Goal: Task Accomplishment & Management: Manage account settings

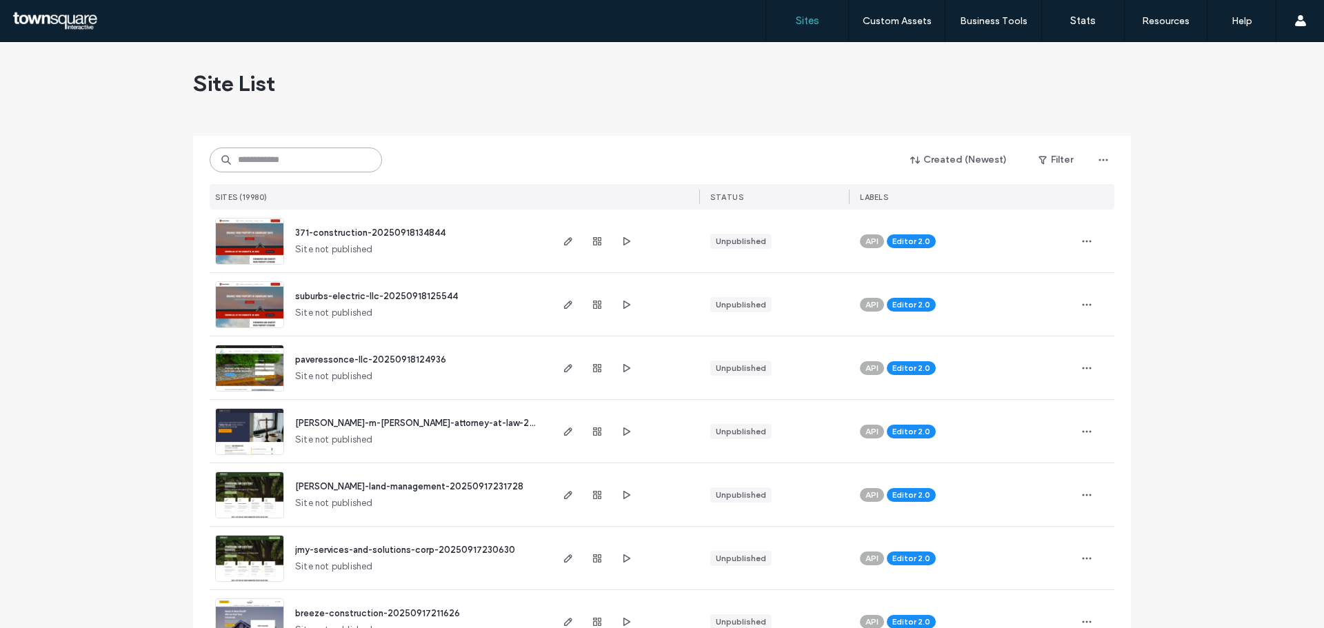
click at [320, 155] on input at bounding box center [296, 160] width 172 height 25
paste input "**********"
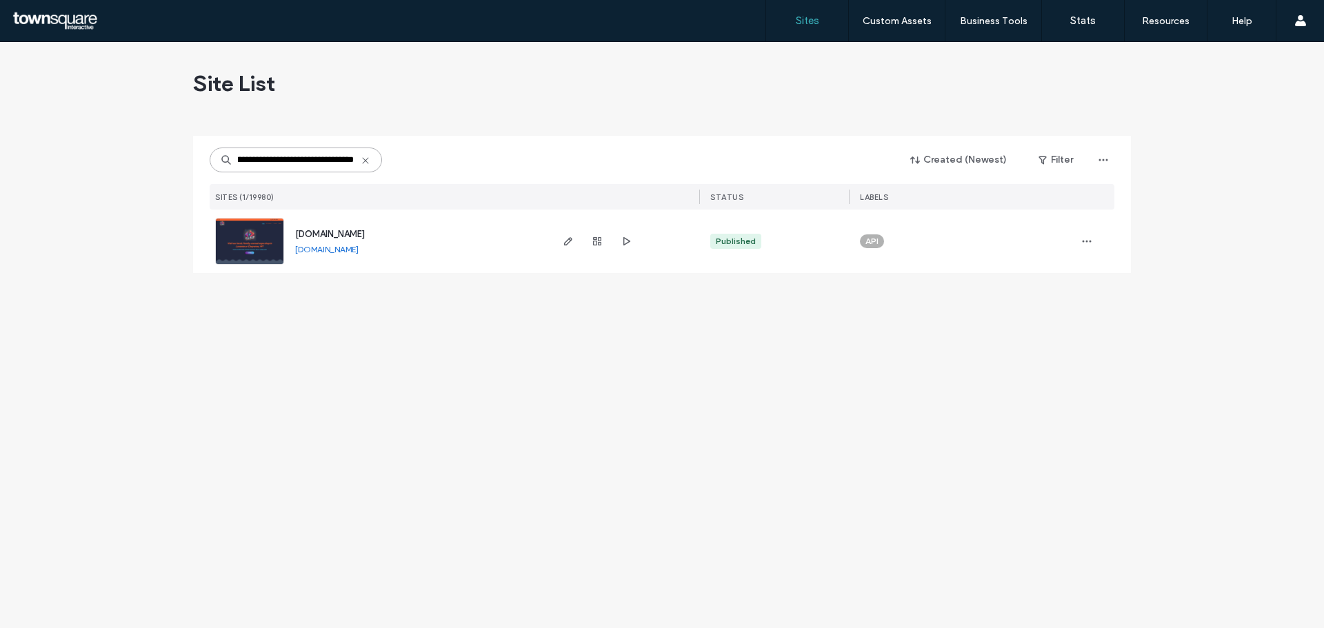
type input "**********"
click at [365, 236] on span "[DOMAIN_NAME]" at bounding box center [330, 234] width 70 height 10
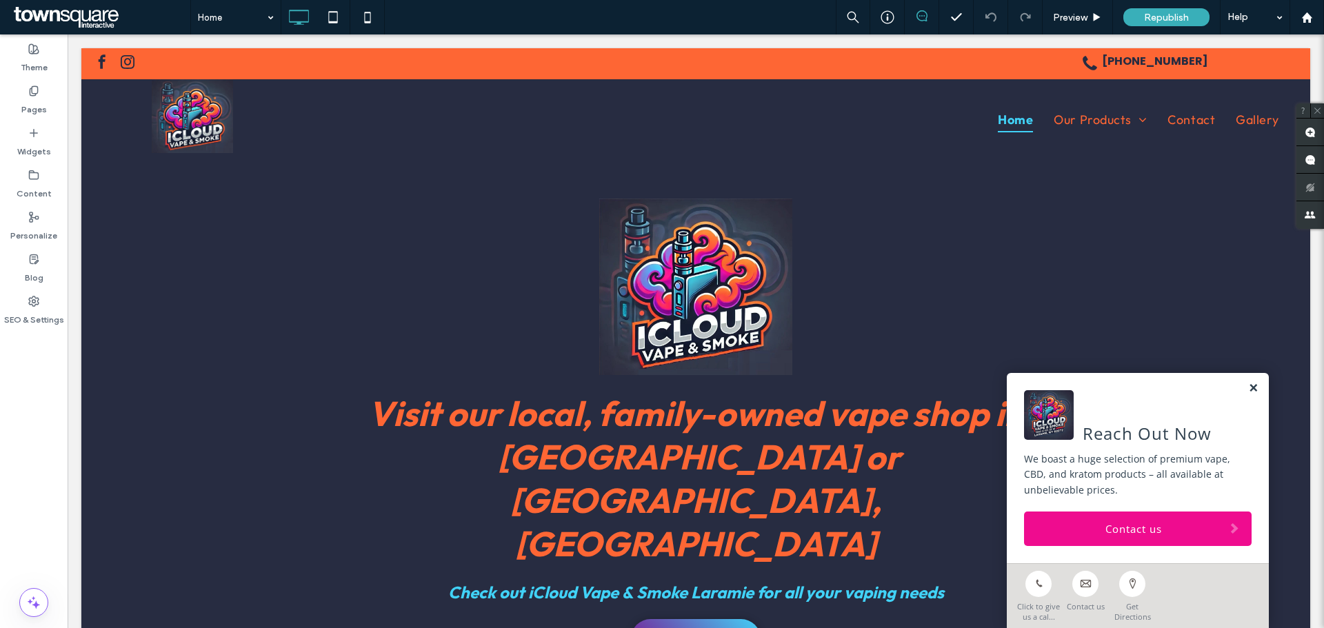
click at [1248, 388] on link at bounding box center [1253, 389] width 10 height 12
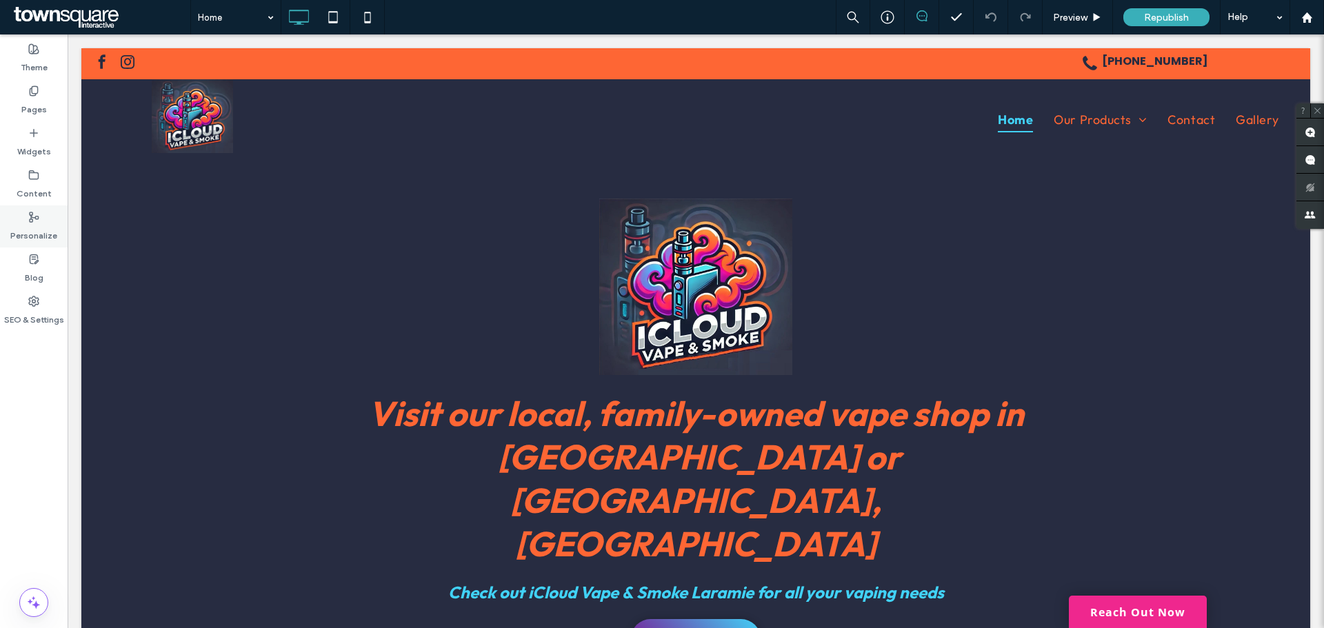
drag, startPoint x: 17, startPoint y: 111, endPoint x: 18, endPoint y: 211, distance: 100.0
click at [19, 111] on div "Pages" at bounding box center [34, 100] width 68 height 42
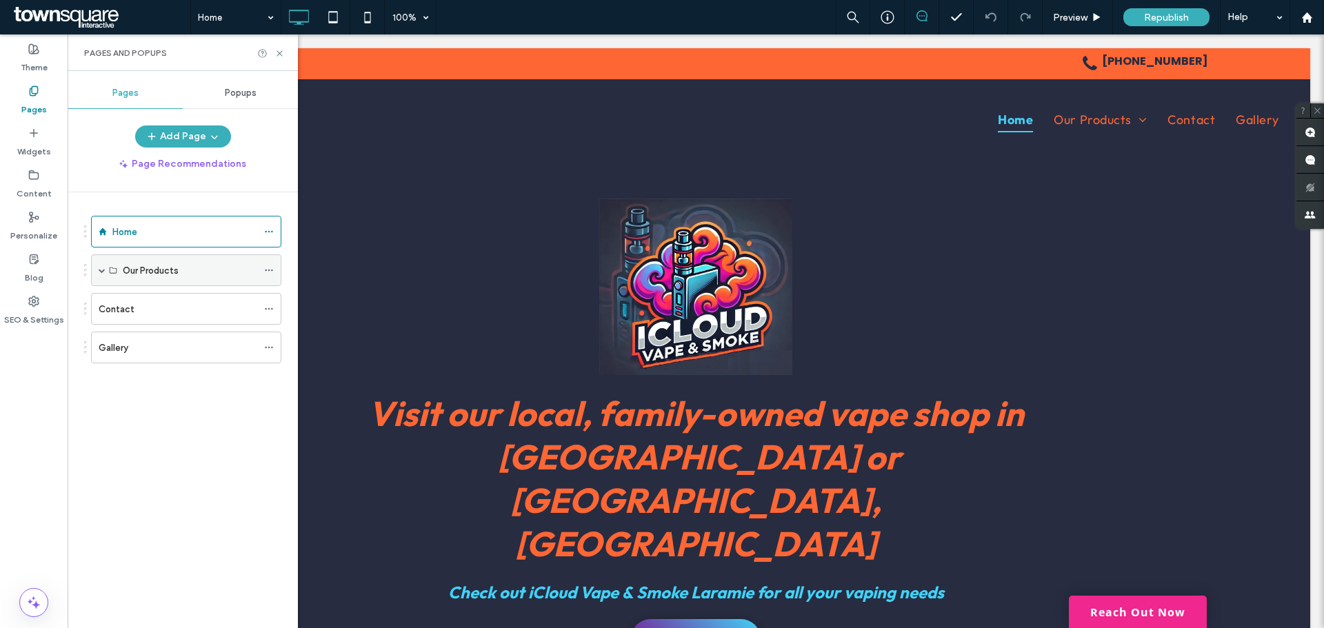
click at [102, 267] on span at bounding box center [102, 270] width 7 height 7
click at [274, 370] on div at bounding box center [272, 365] width 17 height 21
click at [270, 366] on icon at bounding box center [269, 366] width 10 height 10
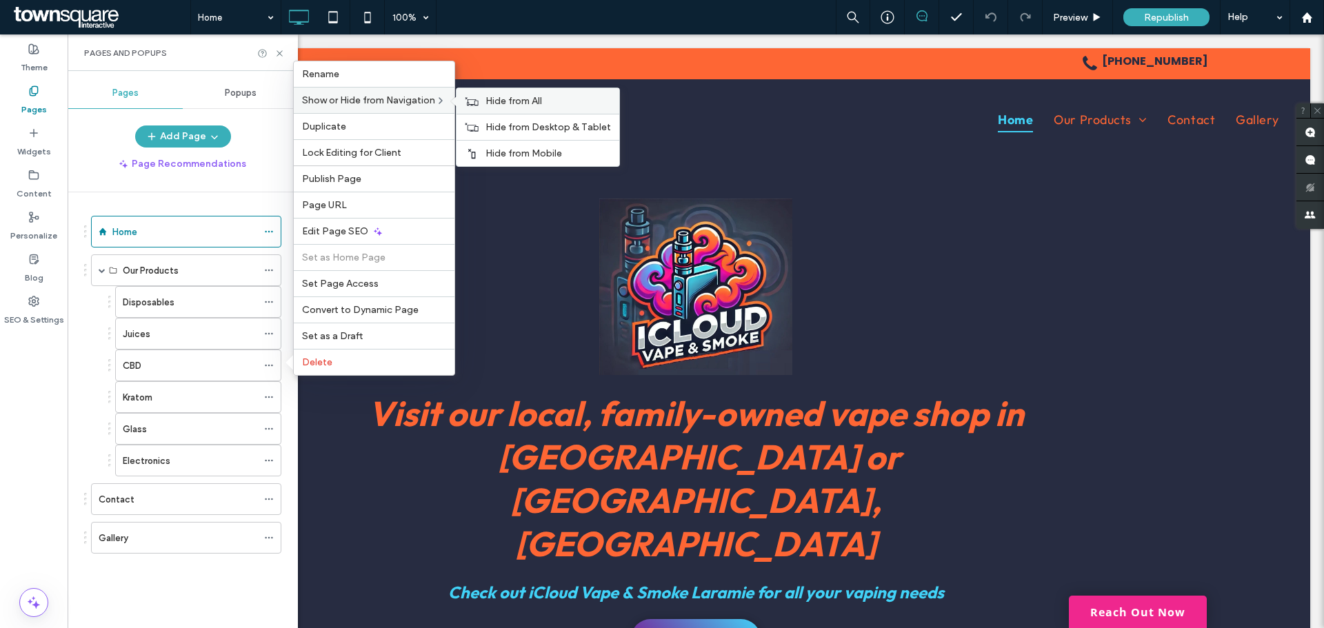
click at [481, 104] on div "Hide from All" at bounding box center [538, 101] width 163 height 26
click at [482, 101] on div "Show on All" at bounding box center [535, 101] width 157 height 26
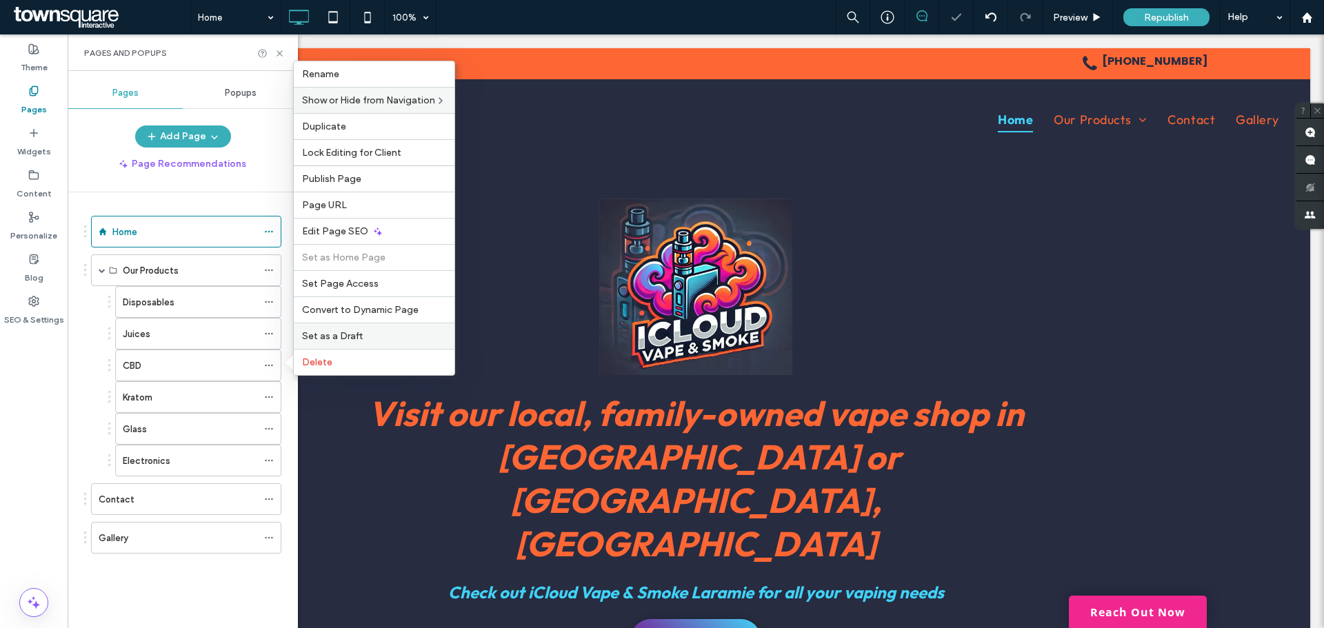
click at [393, 331] on label "Set as a Draft" at bounding box center [374, 336] width 144 height 12
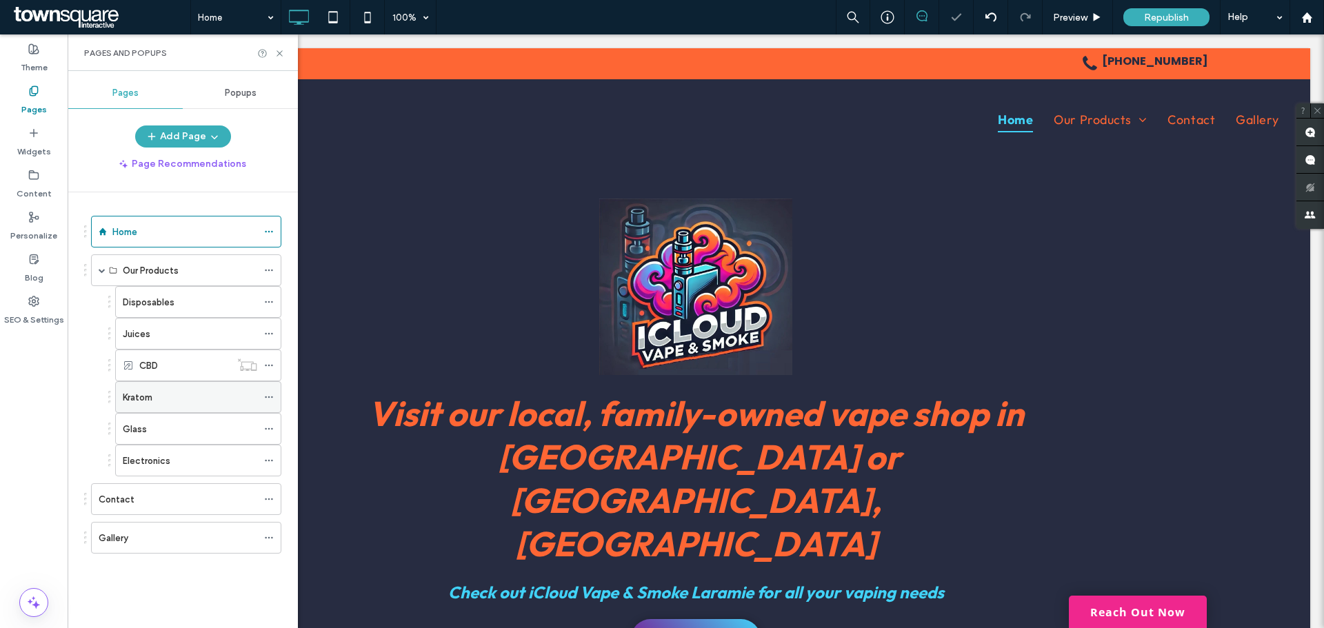
click at [264, 399] on icon at bounding box center [269, 397] width 10 height 10
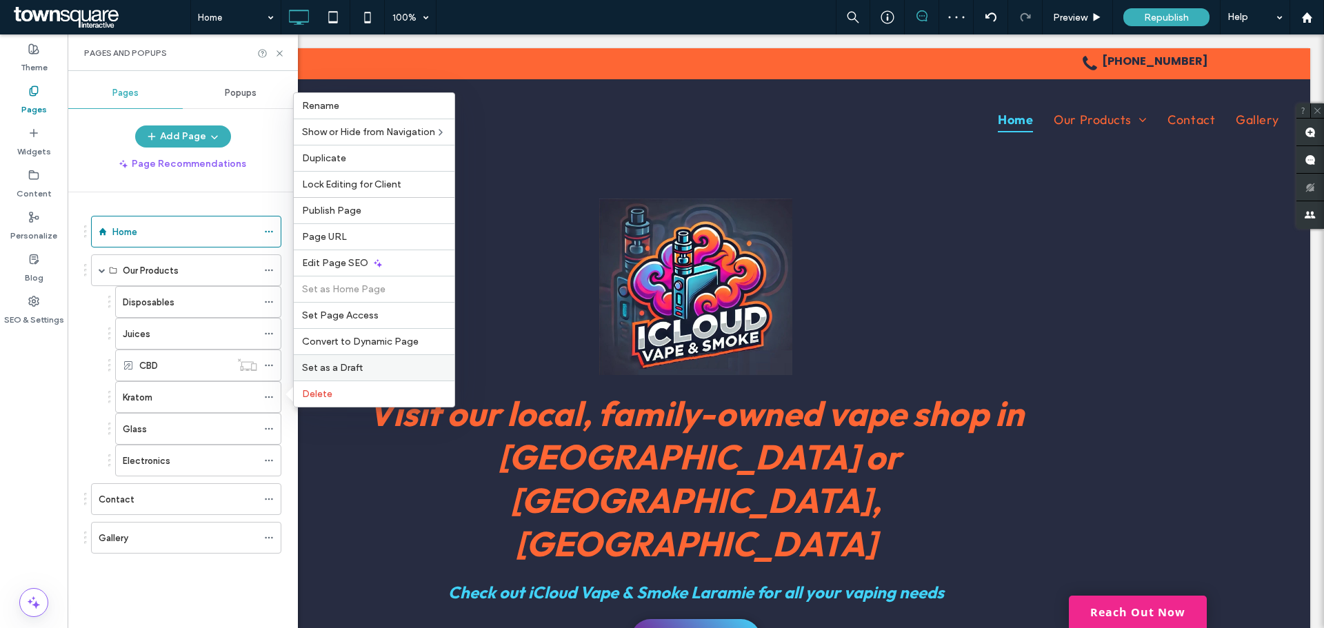
click at [314, 369] on span "Set as a Draft" at bounding box center [332, 368] width 61 height 12
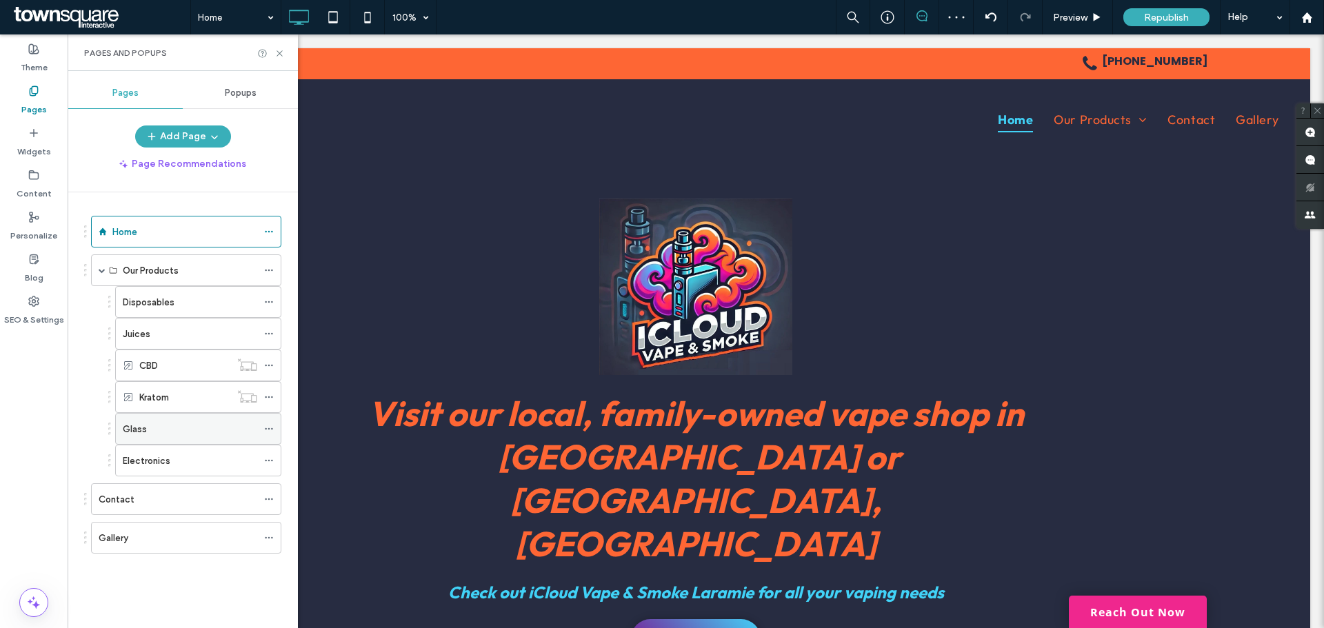
click at [275, 428] on div at bounding box center [272, 429] width 17 height 21
click at [273, 430] on icon at bounding box center [269, 429] width 10 height 10
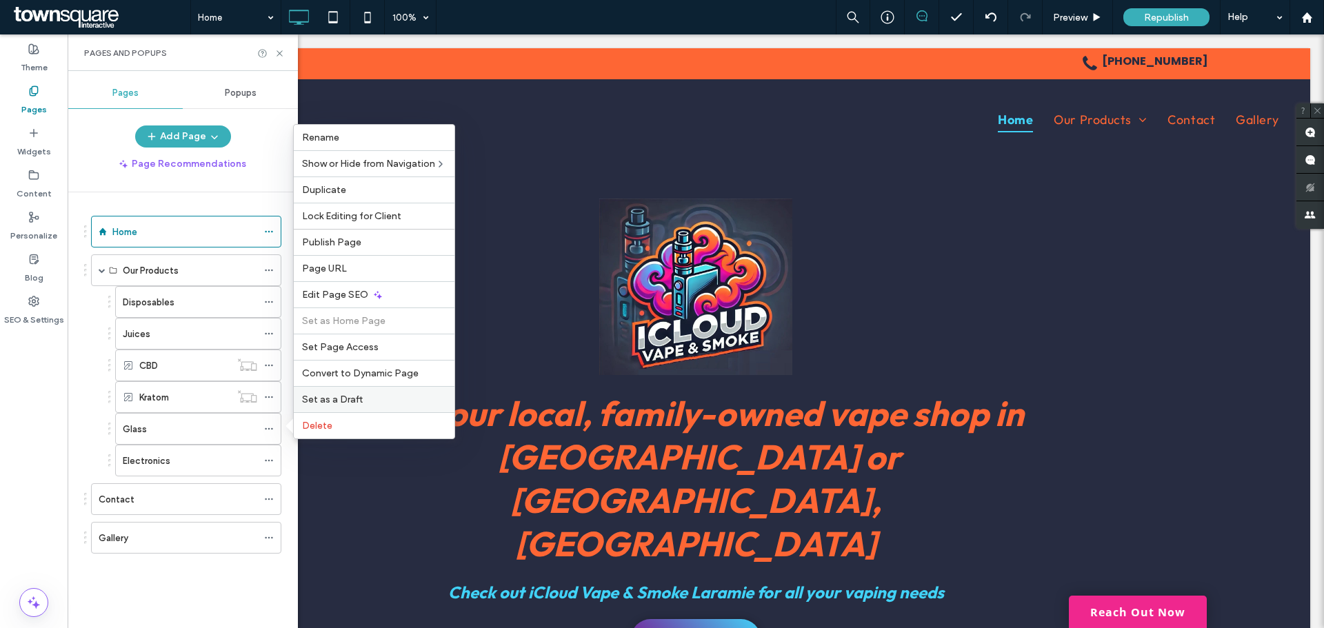
click at [316, 404] on span "Set as a Draft" at bounding box center [332, 400] width 61 height 12
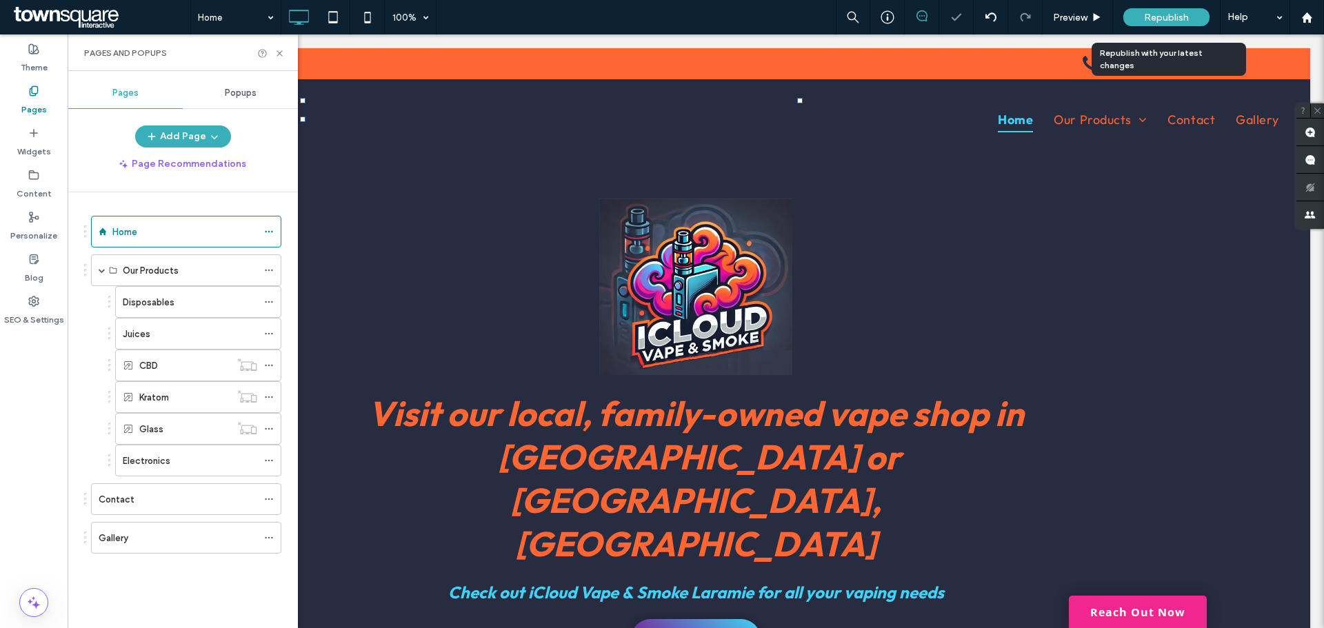
click at [1154, 17] on span "Republish" at bounding box center [1166, 18] width 45 height 12
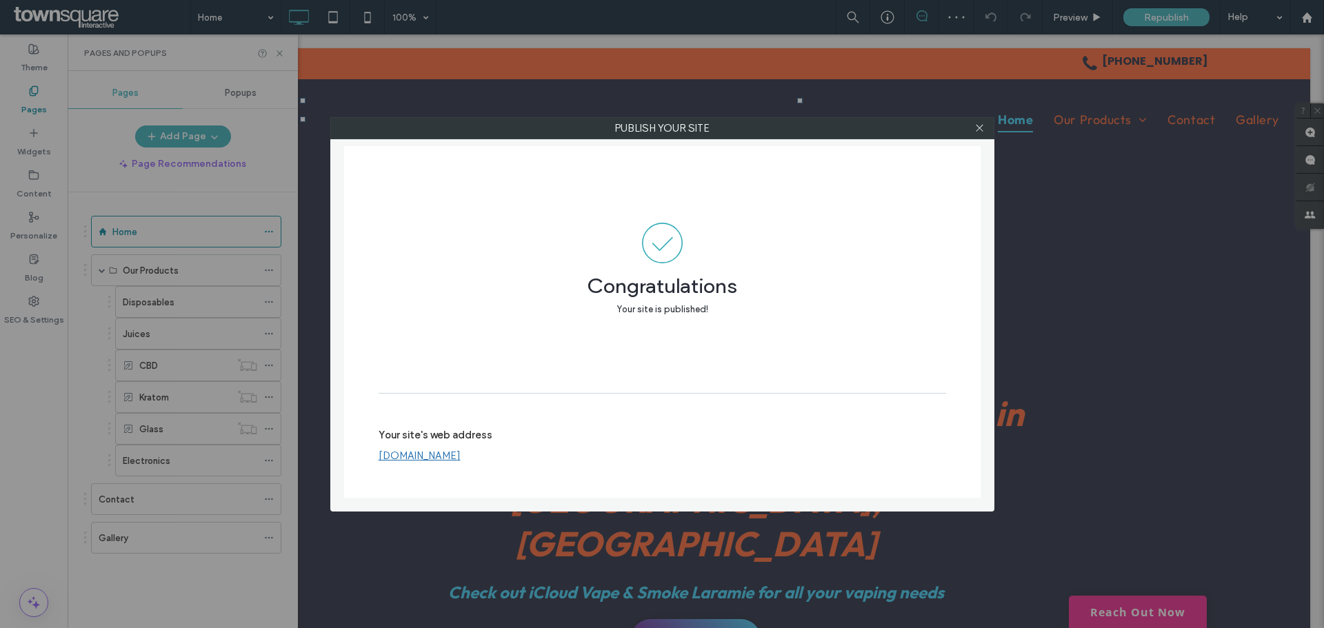
click at [985, 125] on div at bounding box center [980, 128] width 21 height 21
click at [980, 128] on use at bounding box center [979, 128] width 7 height 7
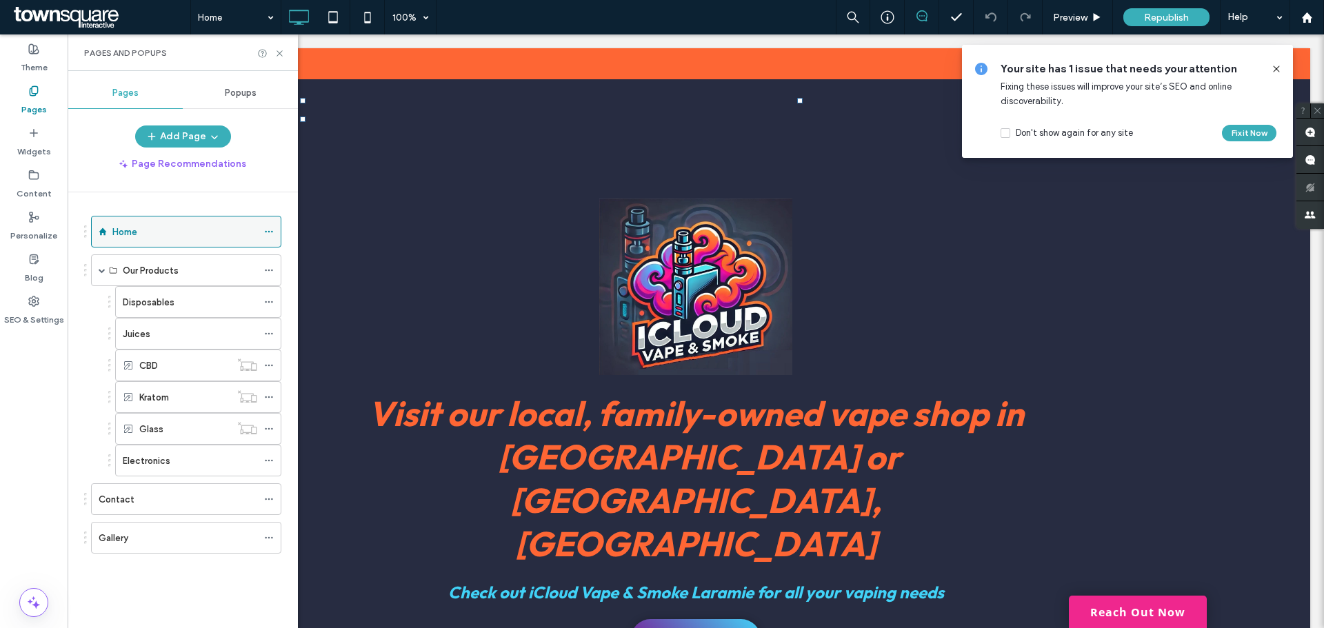
click at [155, 235] on div "Home" at bounding box center [184, 232] width 145 height 14
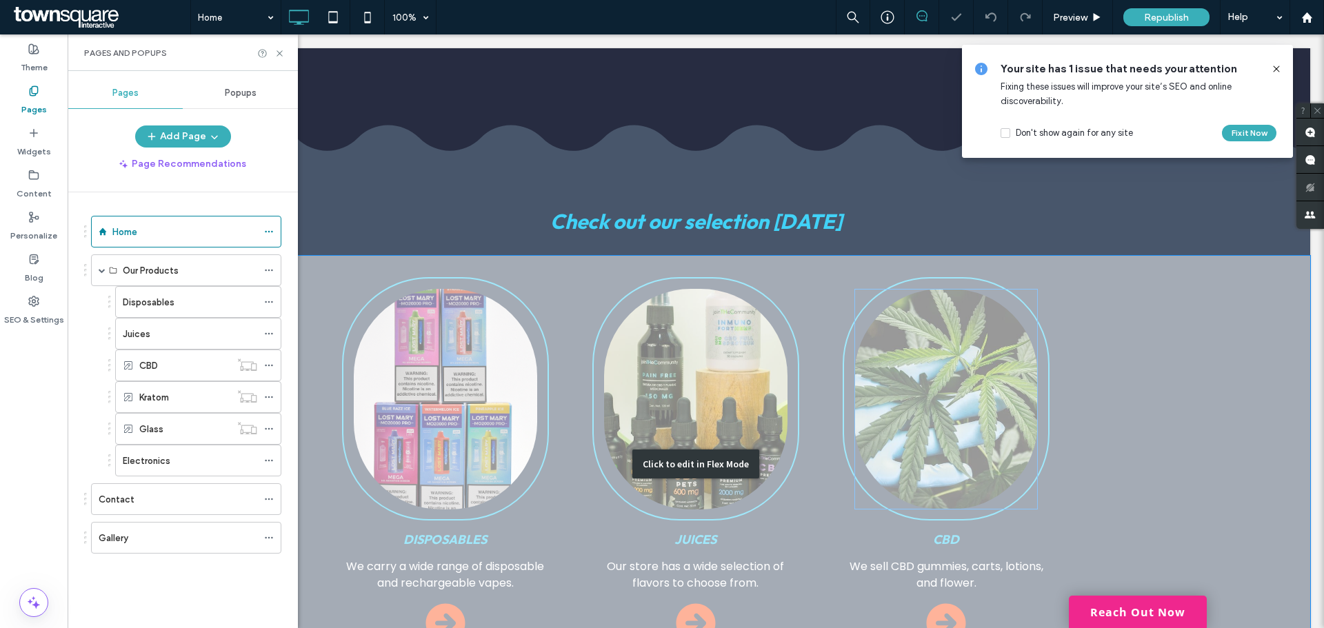
click at [921, 278] on div "Click to edit in Flex Mode" at bounding box center [695, 464] width 1229 height 417
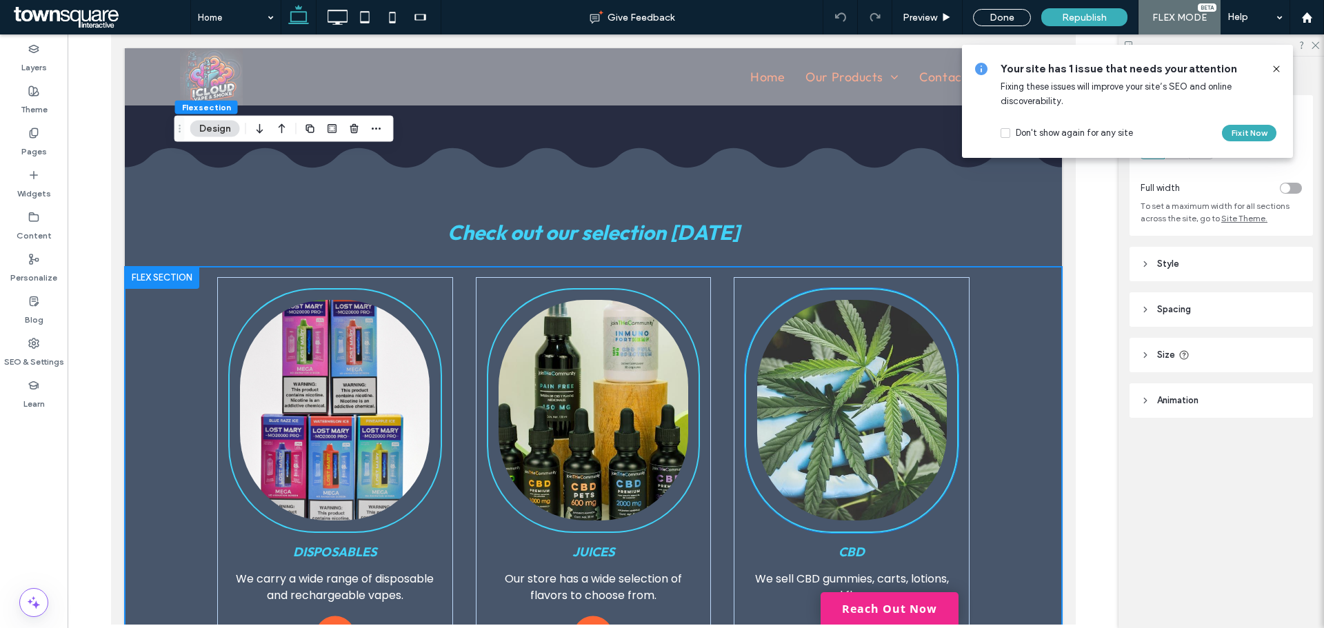
scroll to position [655, 0]
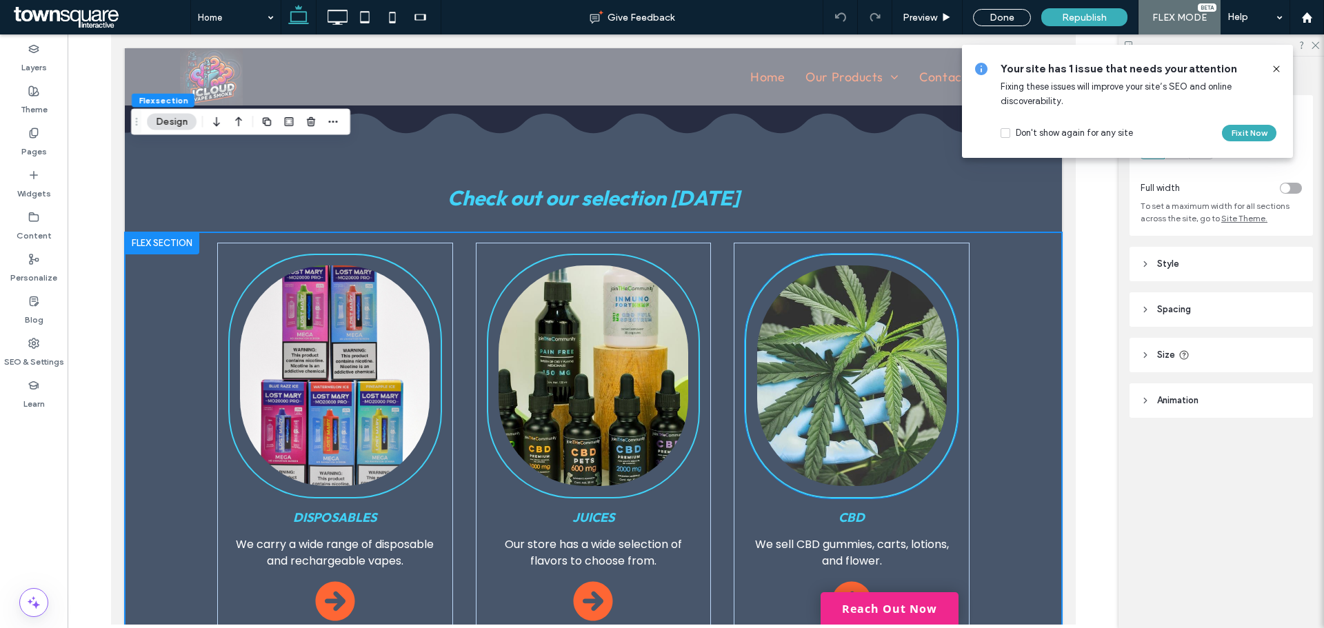
click at [875, 302] on img at bounding box center [852, 376] width 190 height 221
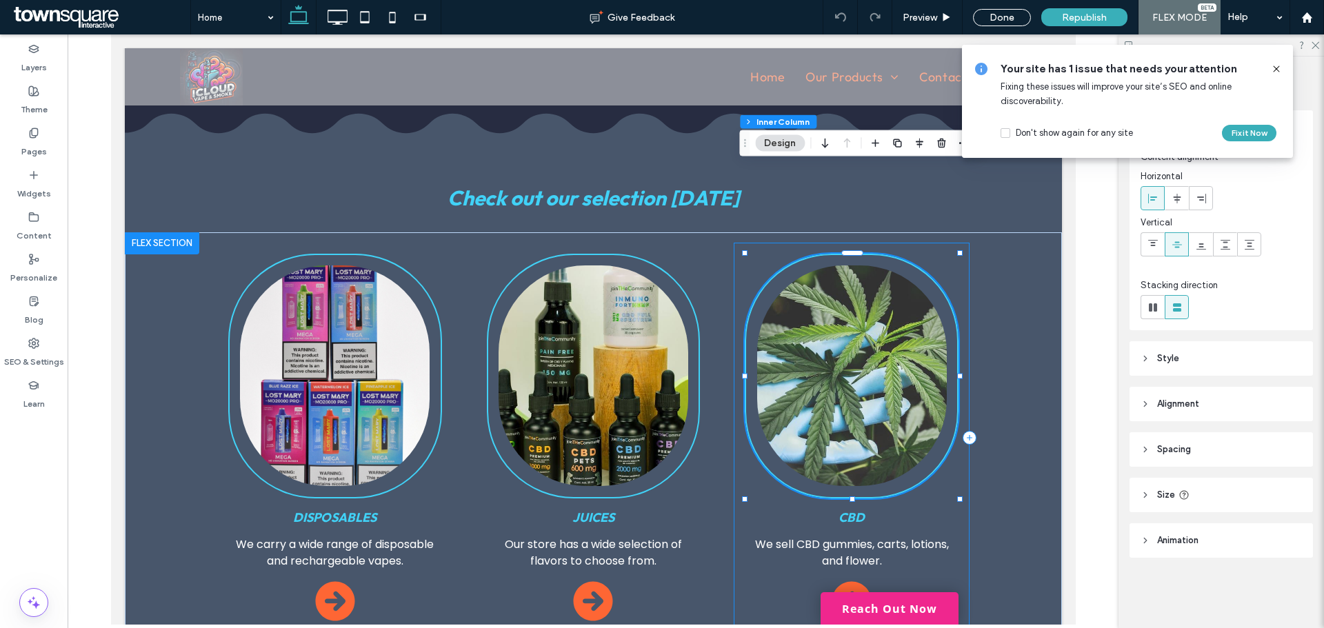
click at [745, 243] on div "CBD We sell CBD gummies, carts, lotions, and flower." at bounding box center [851, 438] width 236 height 390
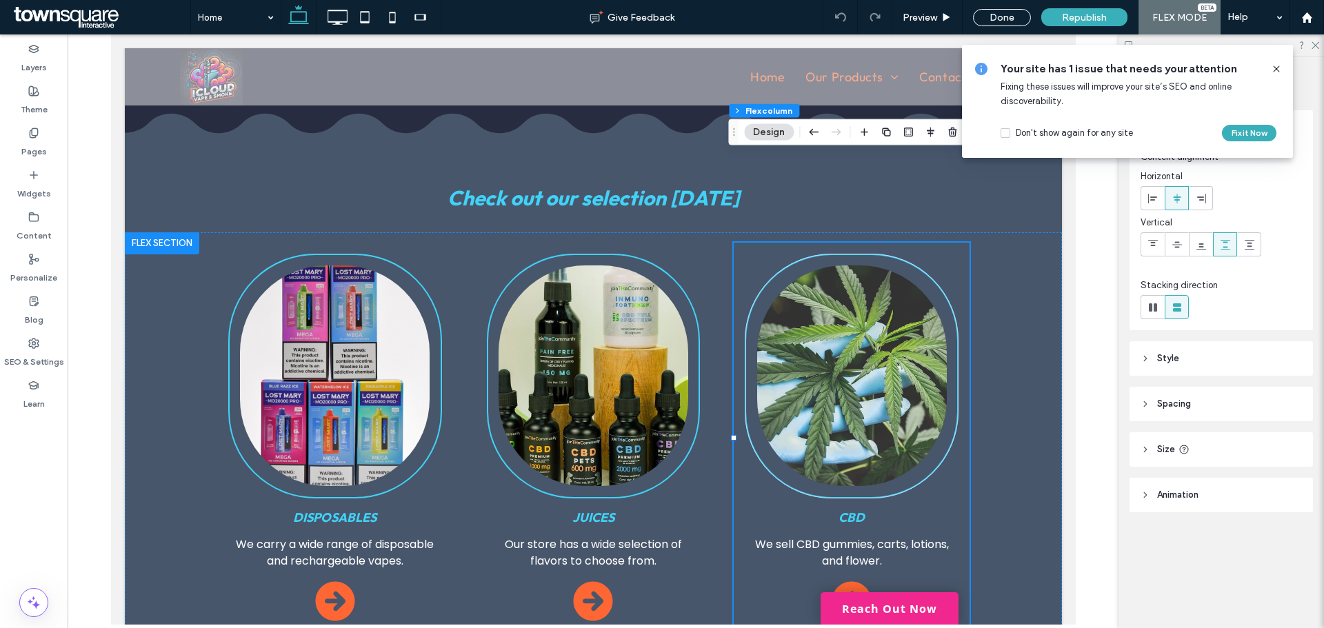
click at [1275, 70] on use at bounding box center [1276, 69] width 6 height 6
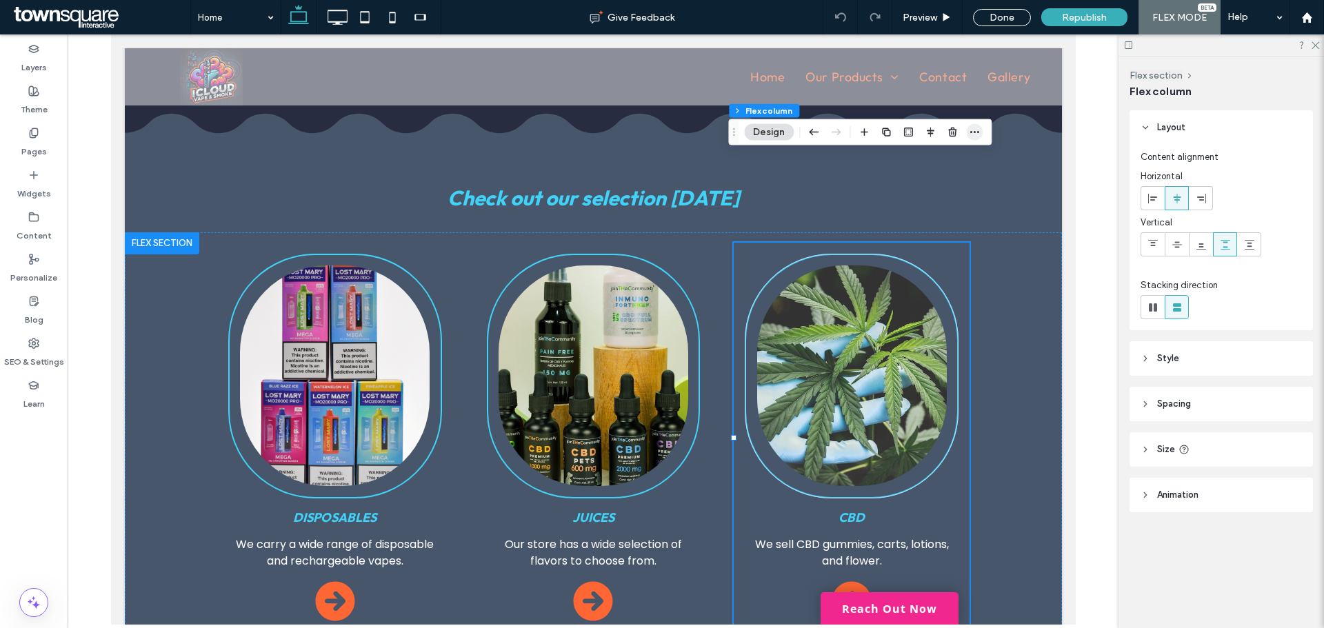
click at [968, 128] on span "button" at bounding box center [974, 132] width 17 height 17
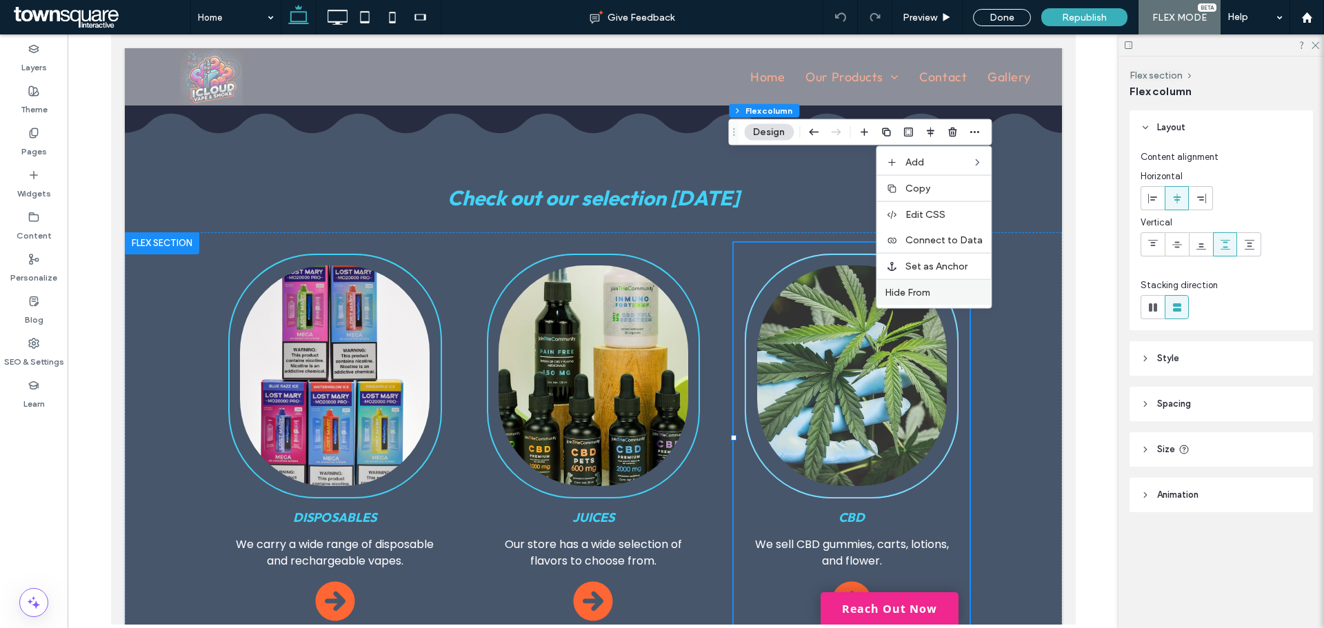
click at [919, 293] on span "Hide From" at bounding box center [908, 293] width 46 height 12
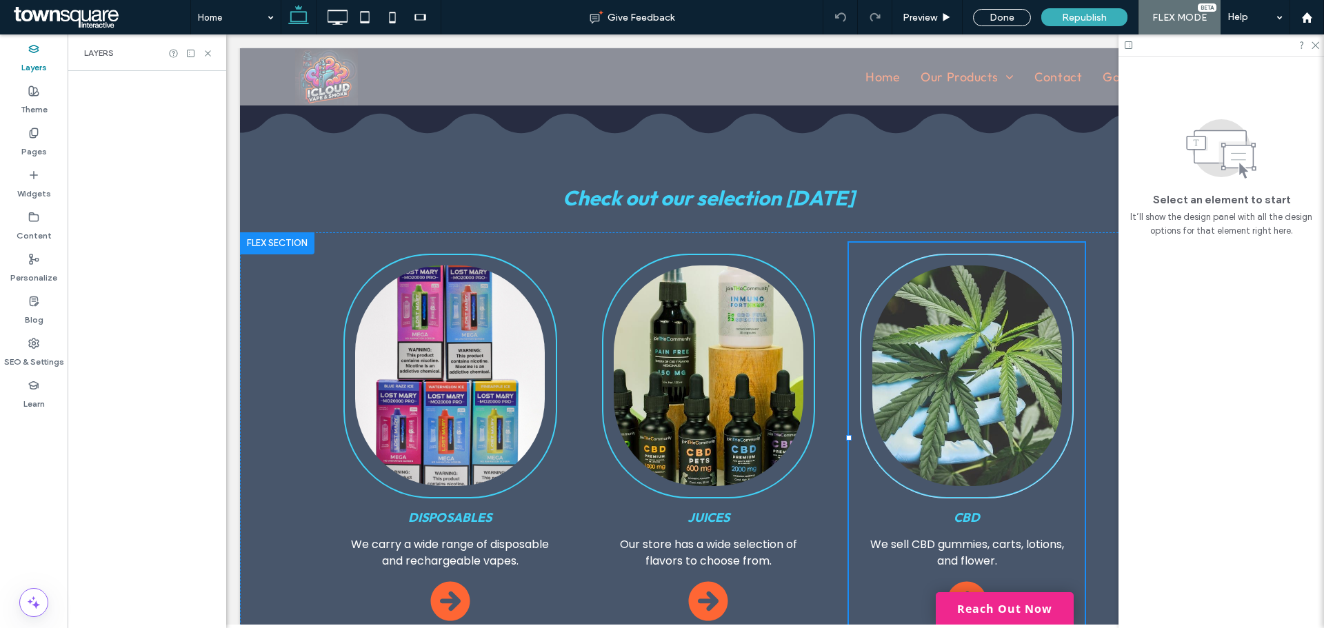
scroll to position [0, 72]
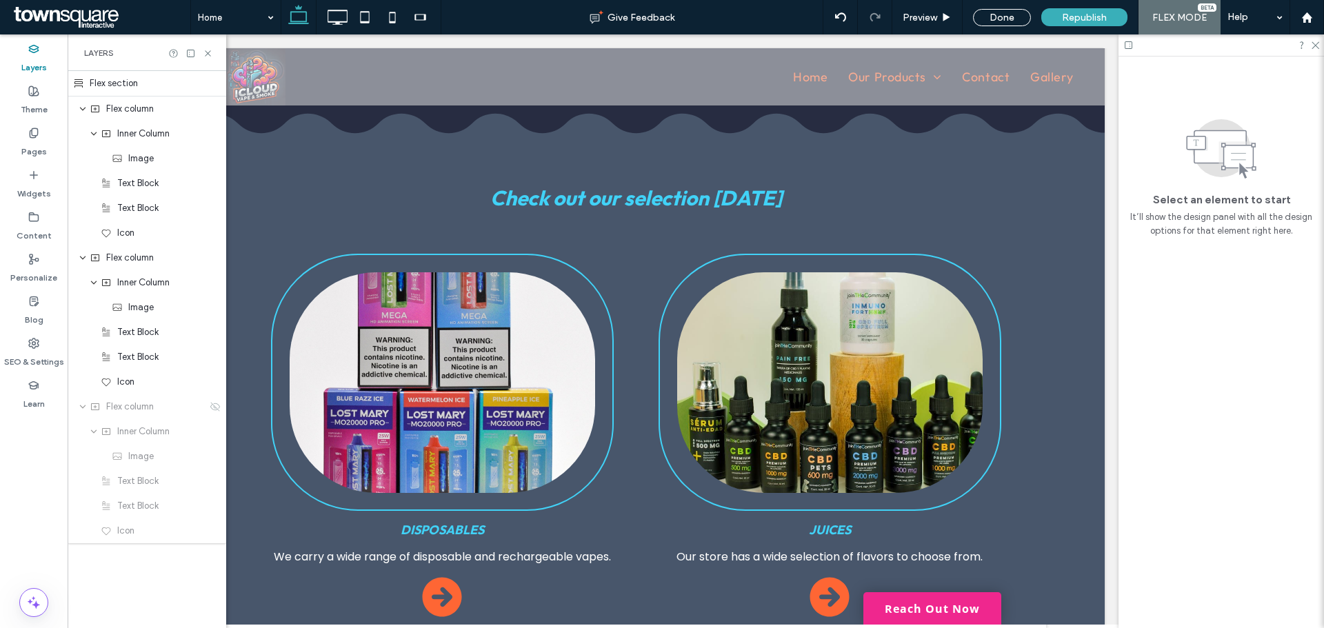
click at [1320, 47] on div at bounding box center [1222, 44] width 206 height 21
click at [1317, 46] on icon at bounding box center [1315, 44] width 9 height 9
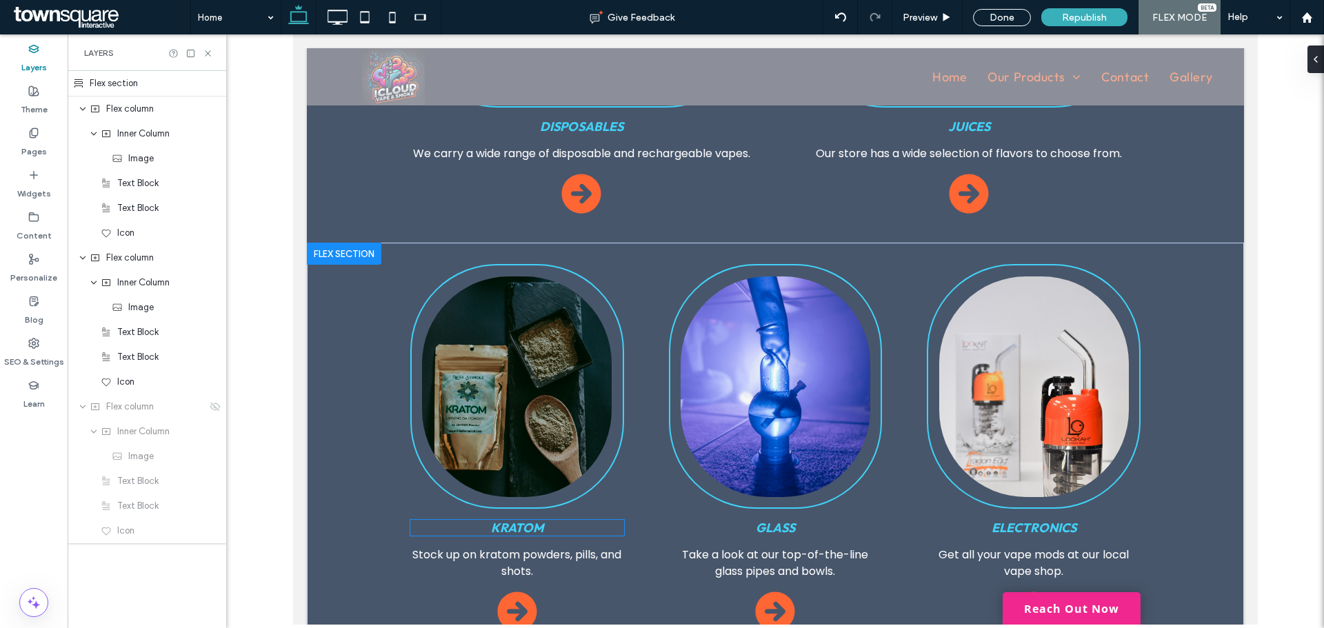
scroll to position [1138, 0]
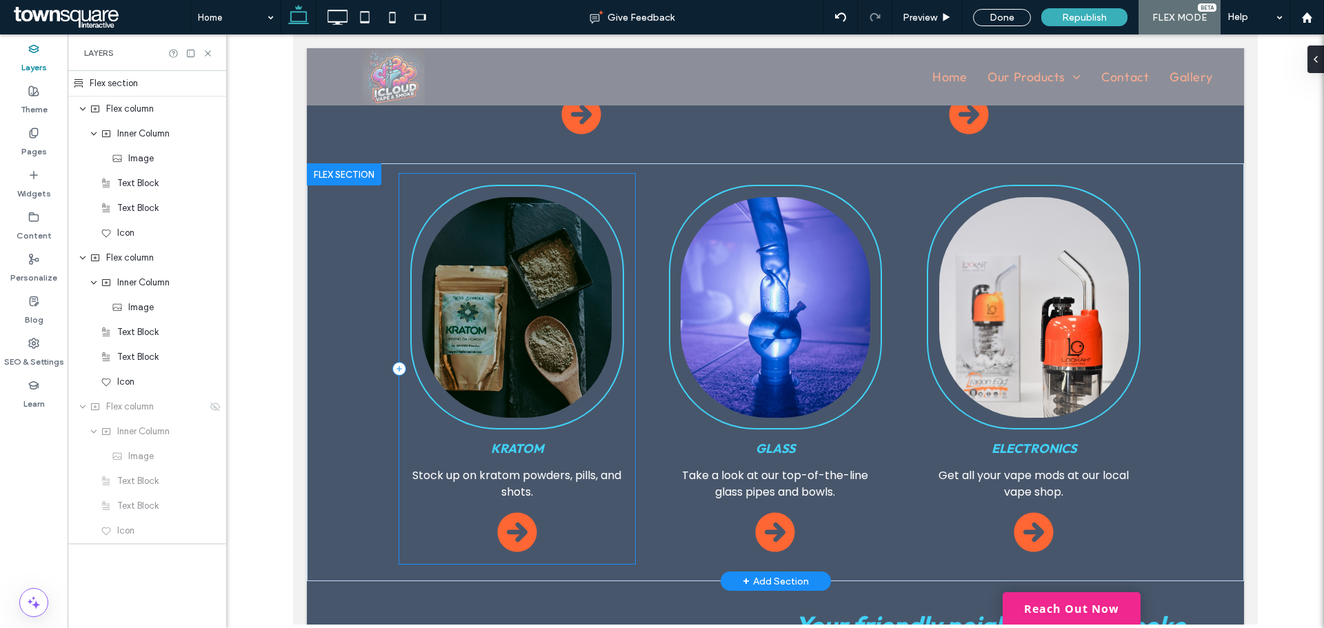
click at [608, 174] on div "Kratom Stock up on kratom powders, pills, and shots." at bounding box center [517, 369] width 236 height 390
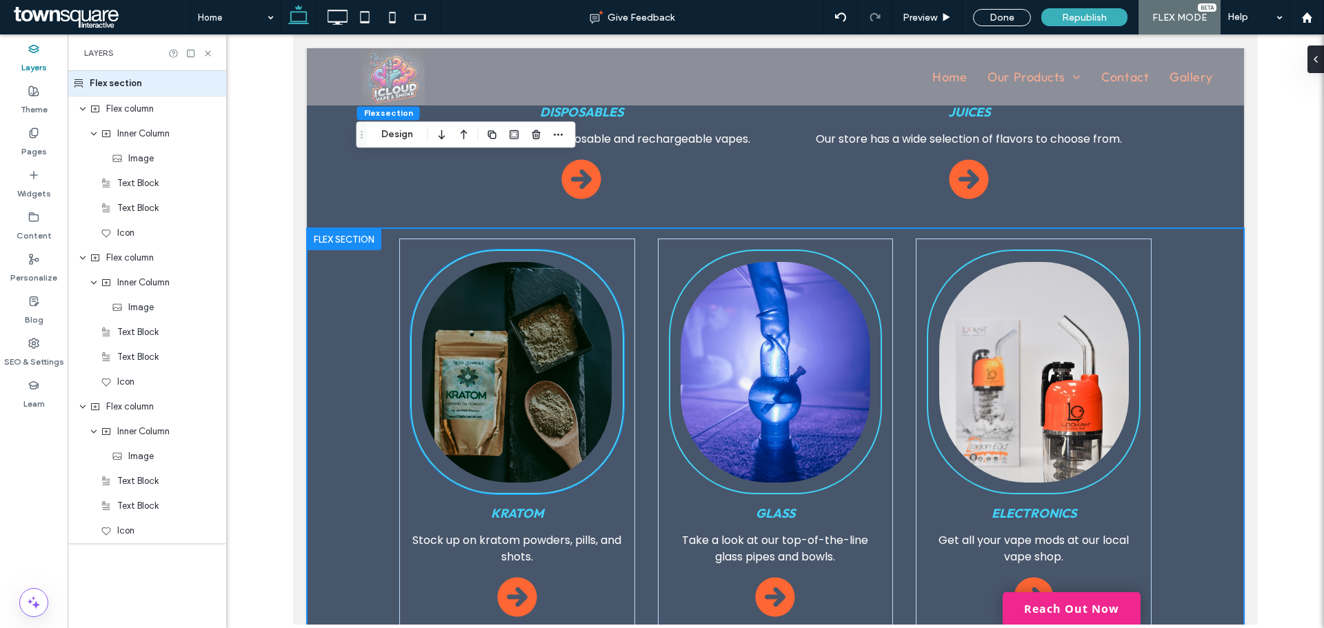
scroll to position [931, 0]
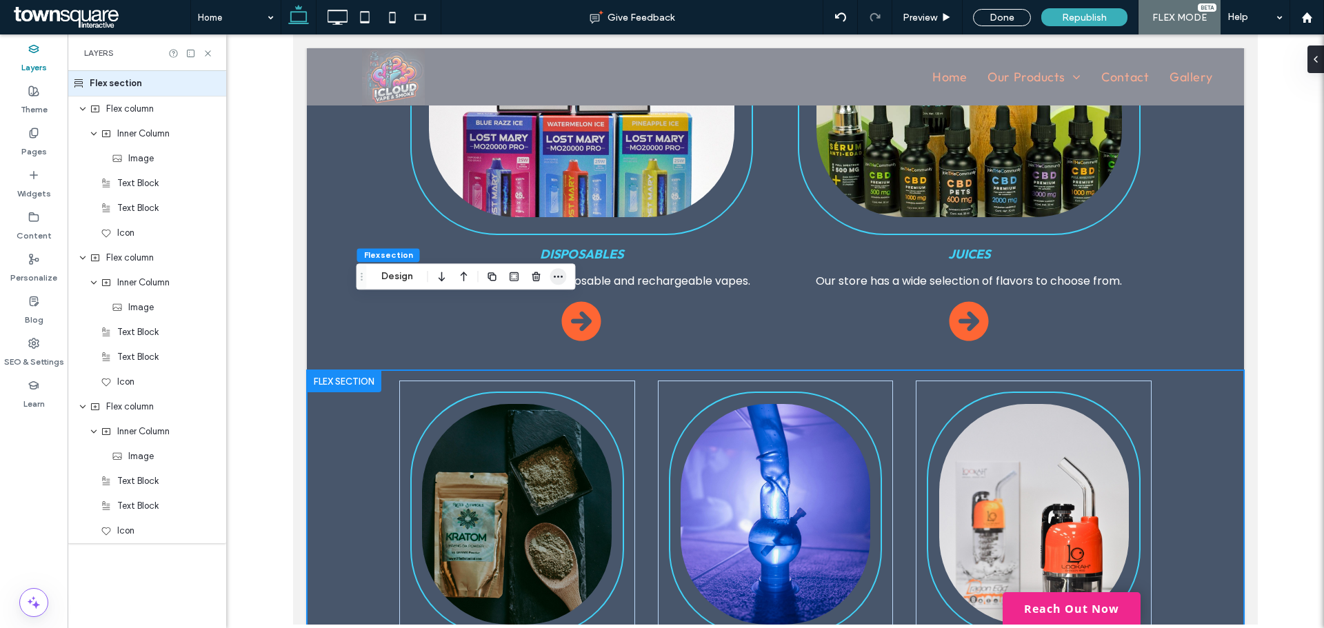
click at [558, 274] on icon "button" at bounding box center [558, 276] width 11 height 11
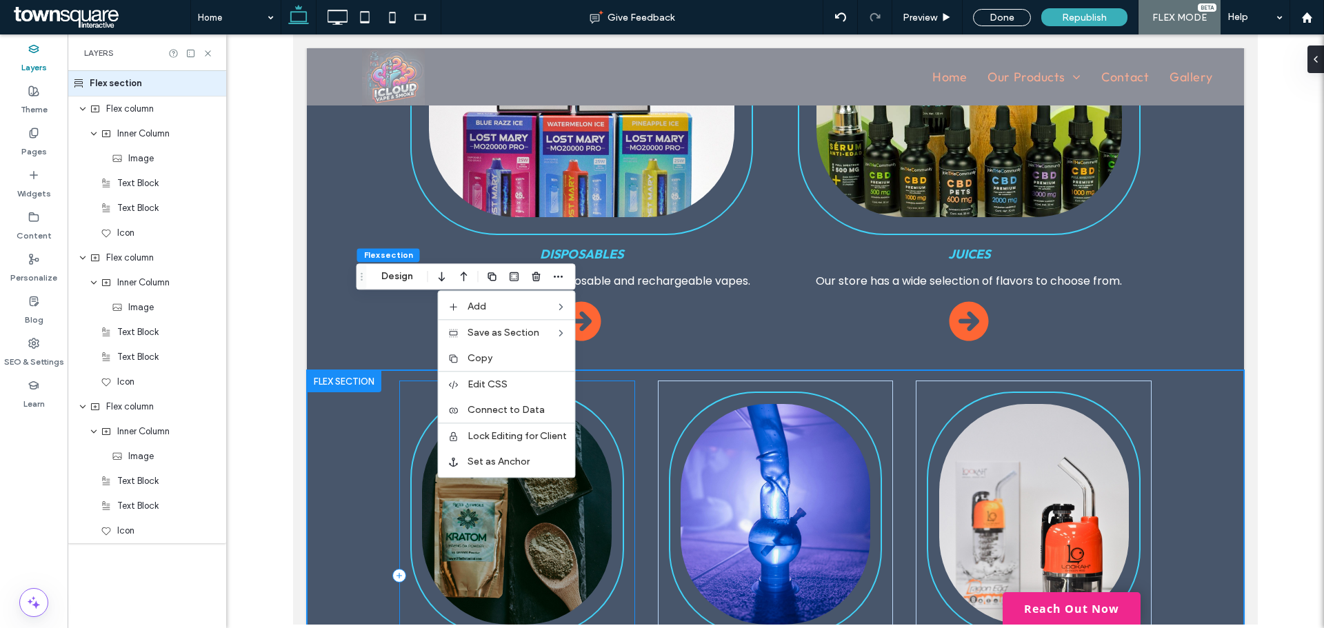
click at [406, 381] on div "Kratom Stock up on kratom powders, pills, and shots." at bounding box center [517, 576] width 236 height 390
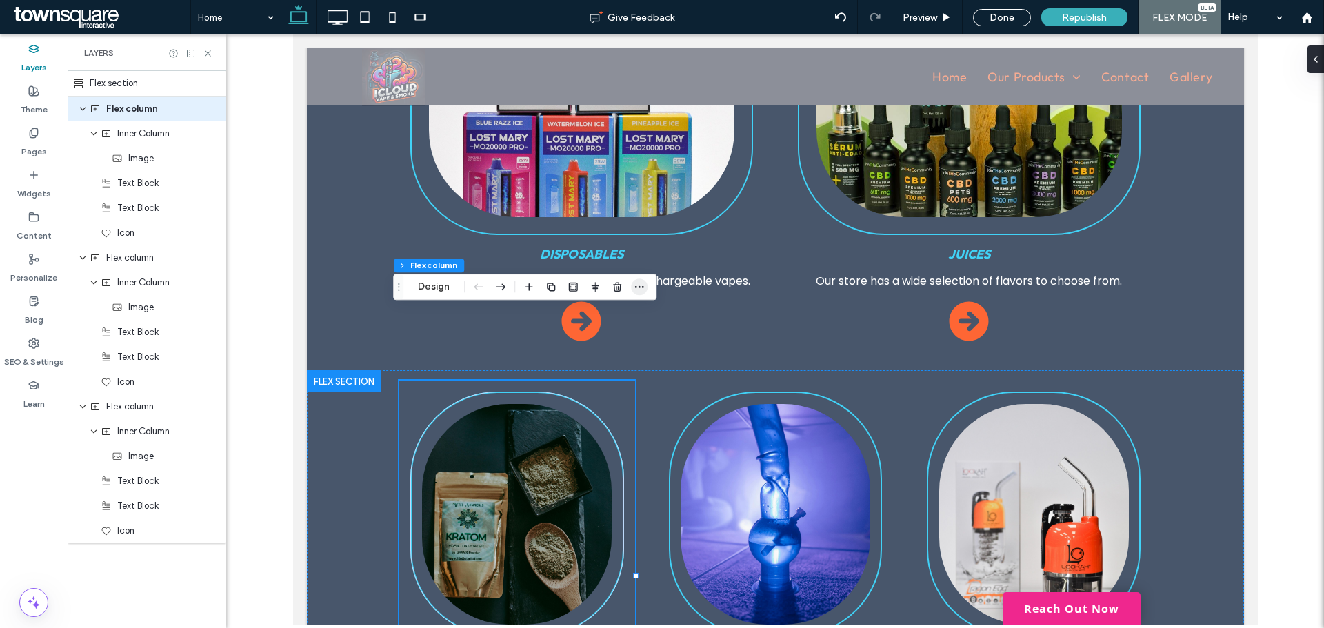
click at [640, 286] on icon "button" at bounding box center [639, 286] width 11 height 11
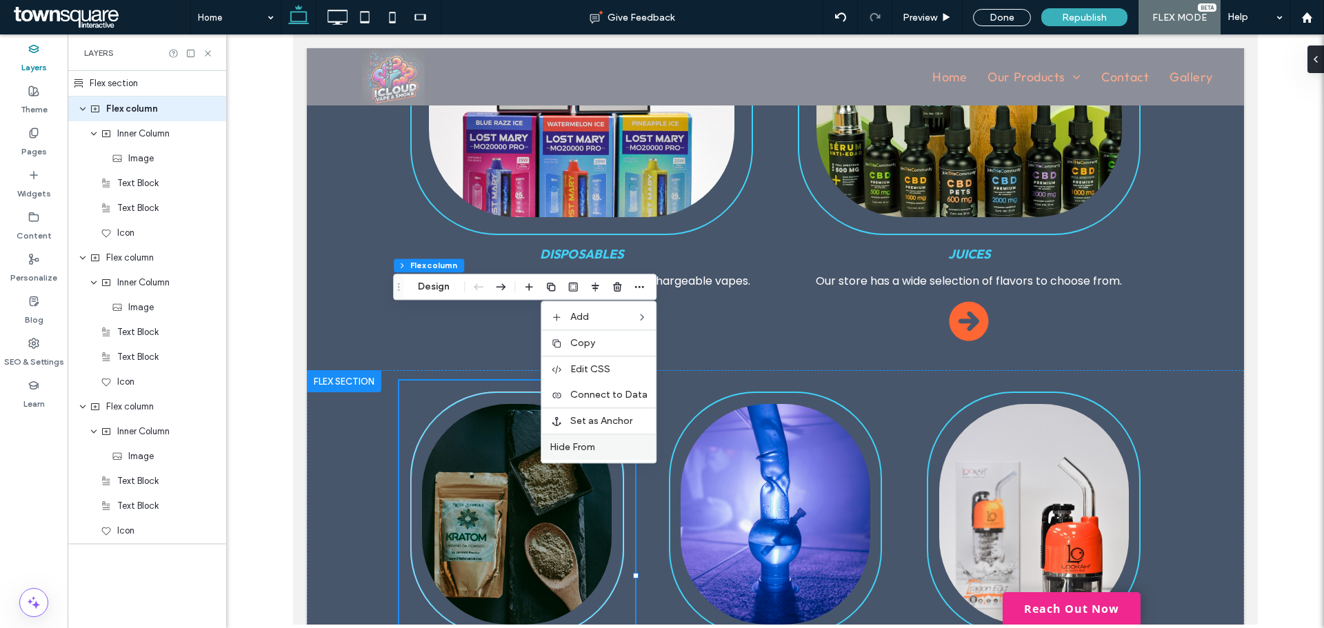
click at [587, 449] on span "Hide From" at bounding box center [573, 447] width 46 height 12
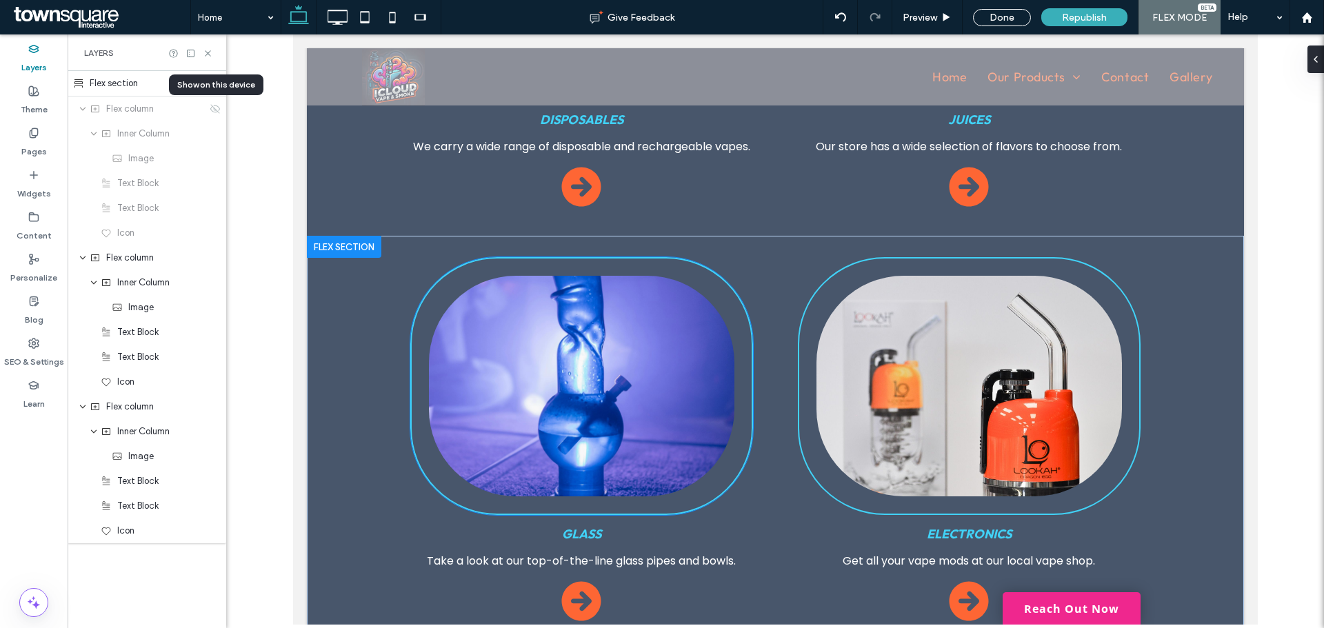
scroll to position [1069, 0]
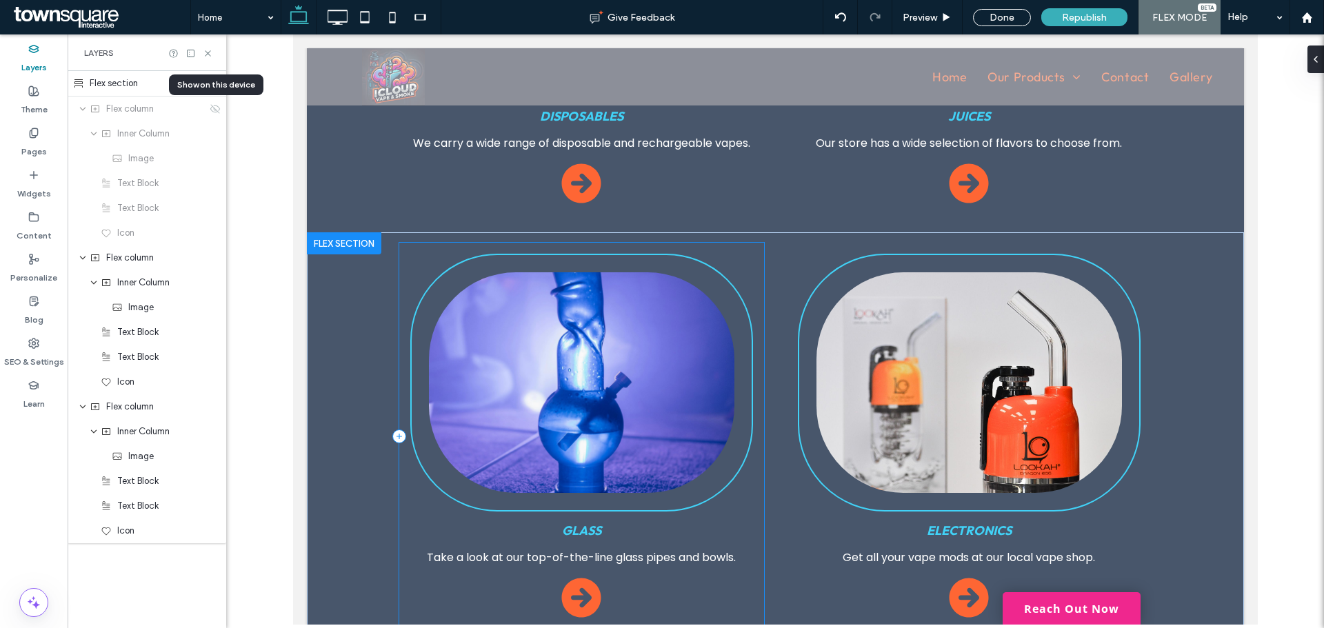
click at [744, 243] on div "Glass Take a look at our top-of-the-line glass pipes and bowls." at bounding box center [581, 436] width 365 height 387
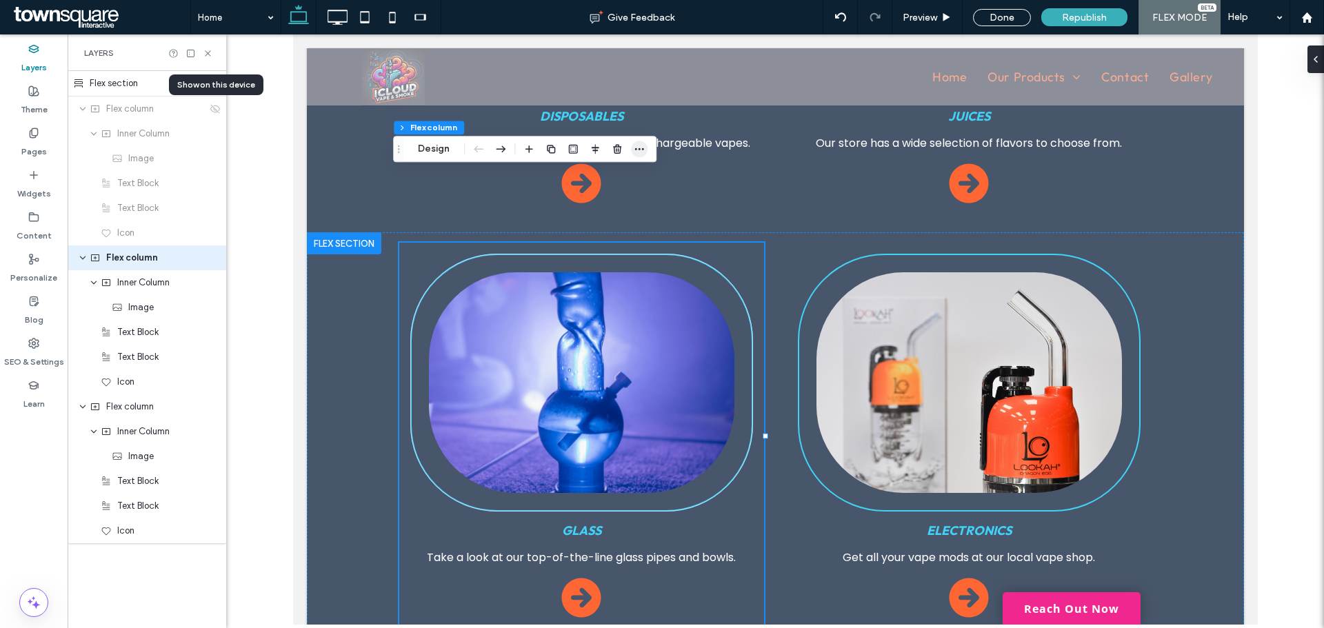
click at [645, 150] on icon "button" at bounding box center [639, 148] width 11 height 11
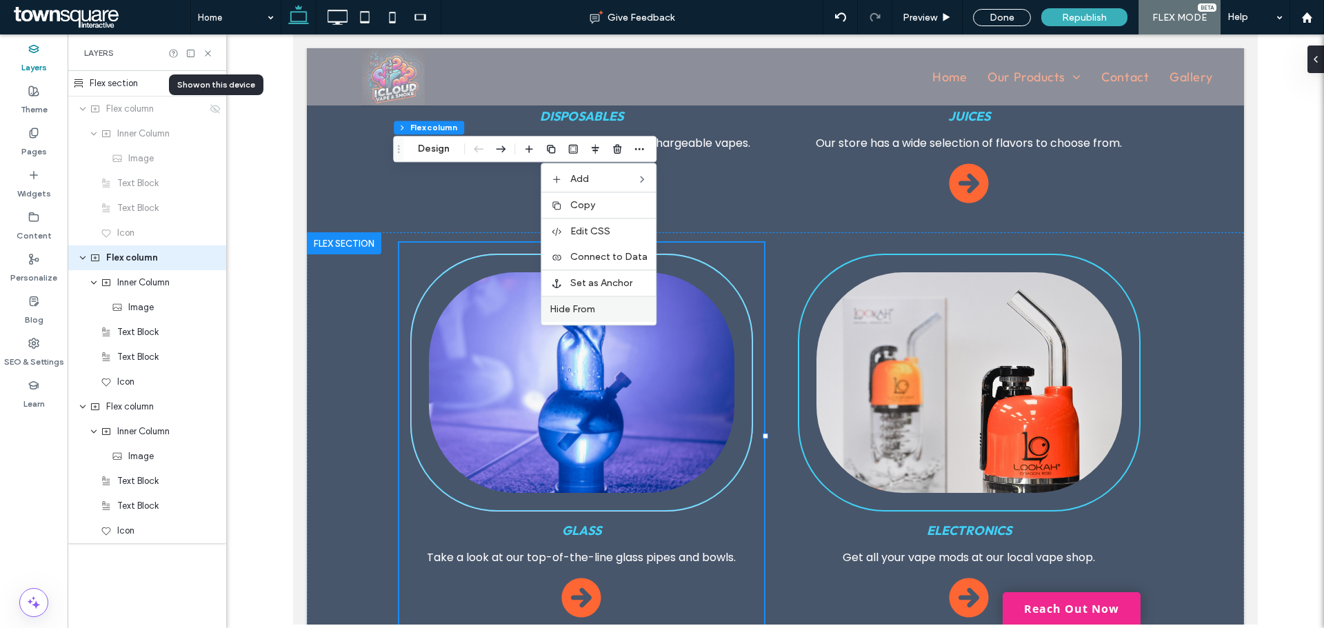
click at [602, 308] on label "Hide From" at bounding box center [599, 309] width 98 height 12
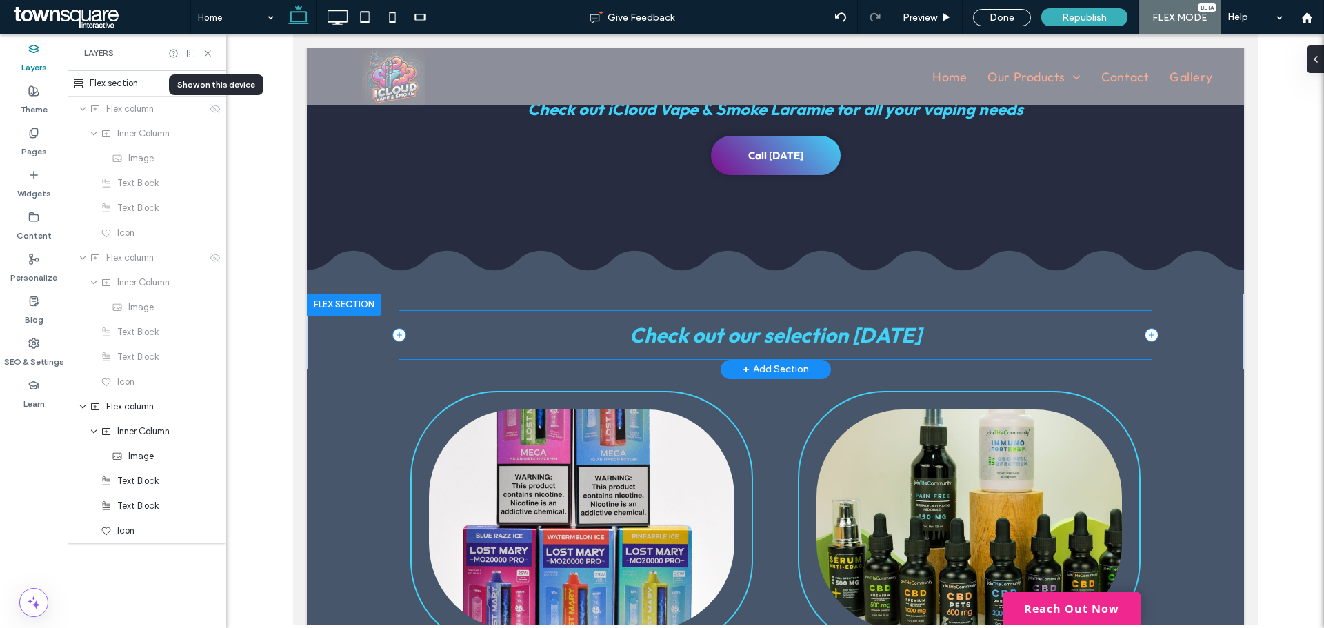
scroll to position [517, 0]
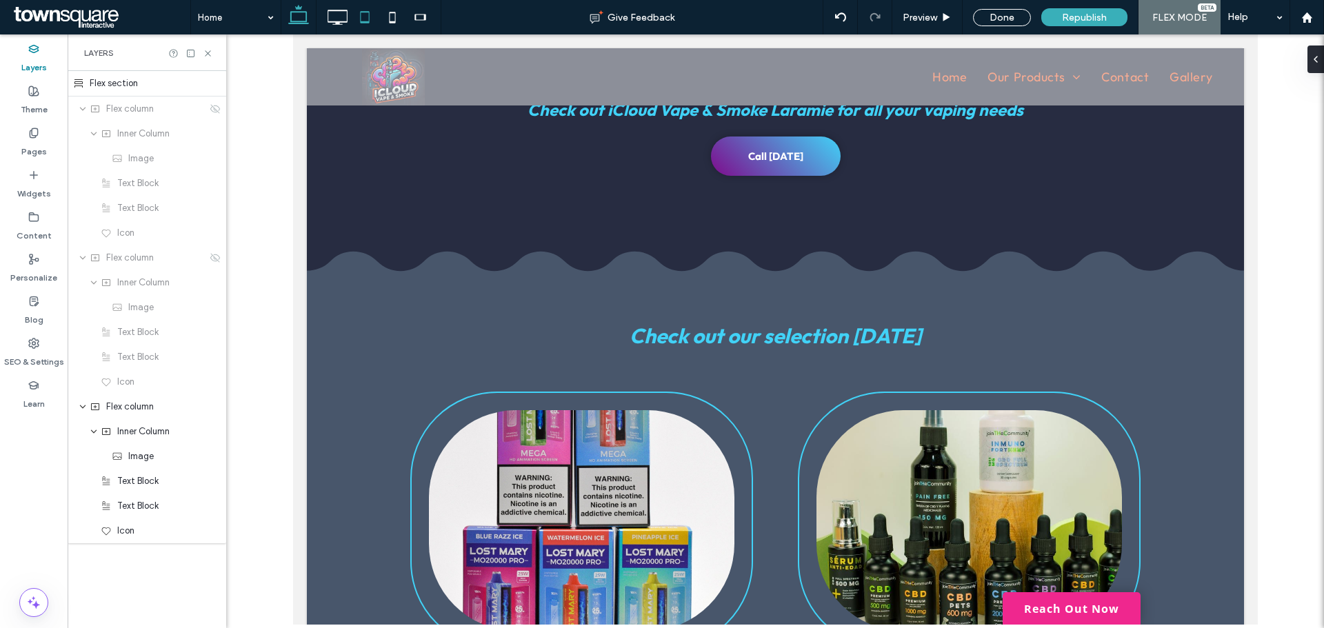
click at [371, 8] on icon at bounding box center [365, 17] width 28 height 28
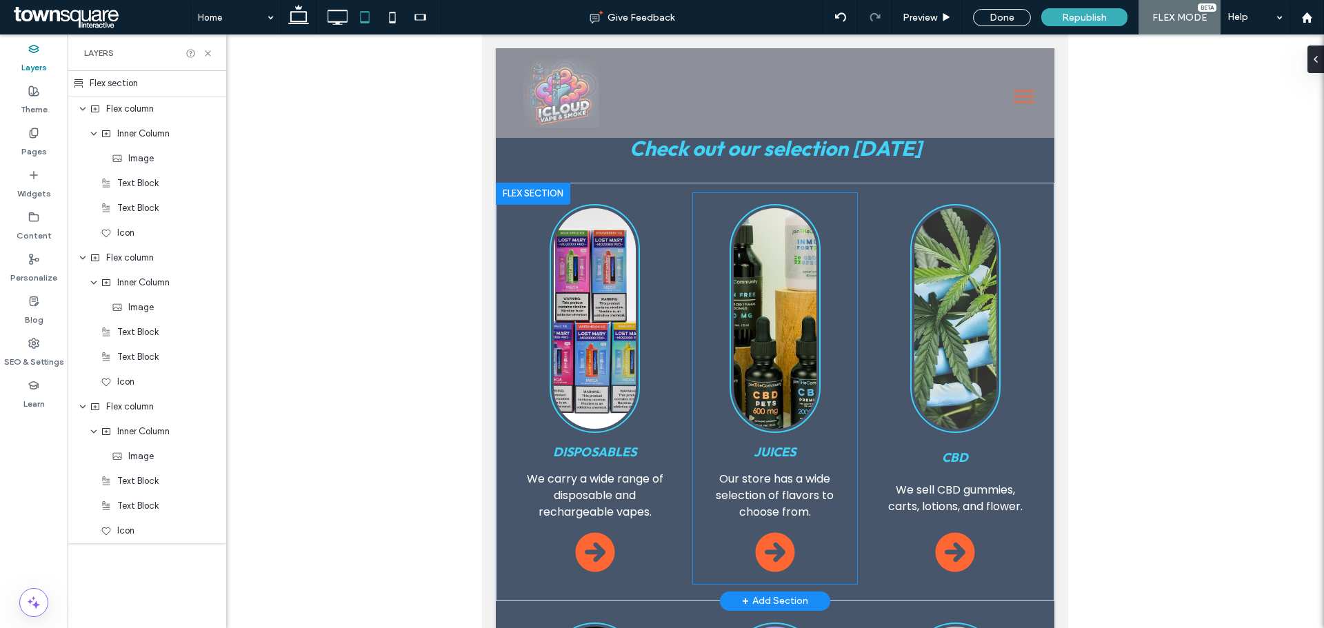
scroll to position [655, 0]
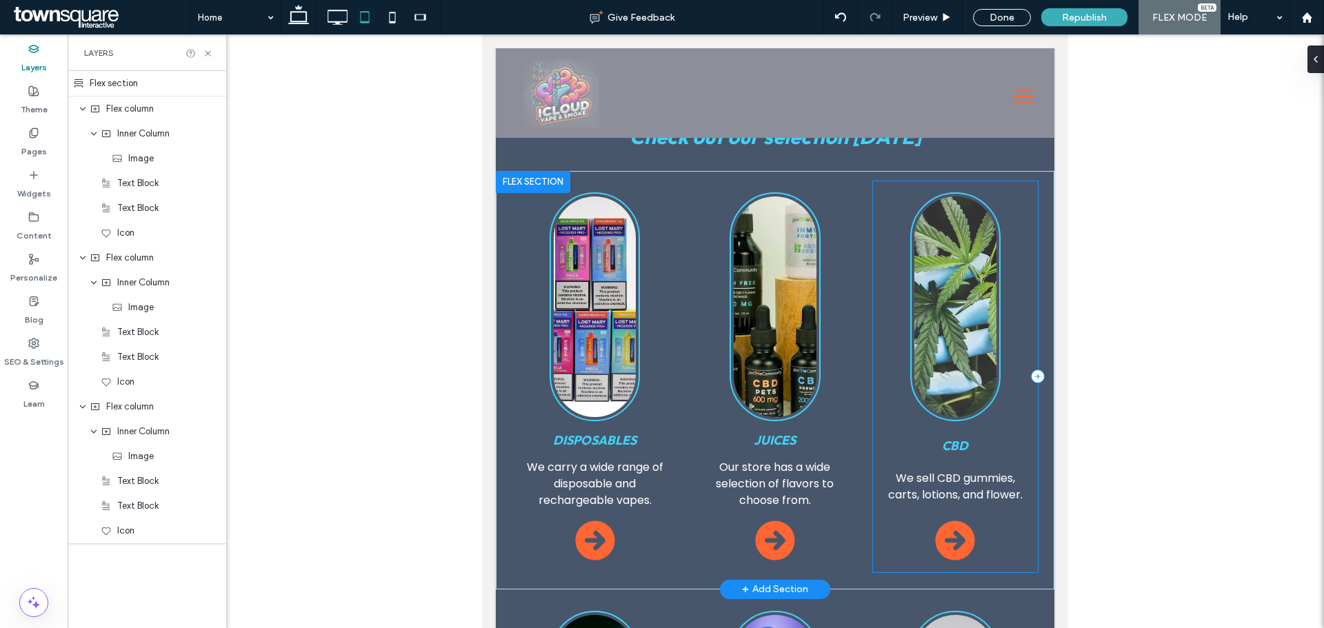
click at [1006, 181] on div "CBD We sell CBD gummies, carts, lotions, and flower." at bounding box center [955, 376] width 165 height 391
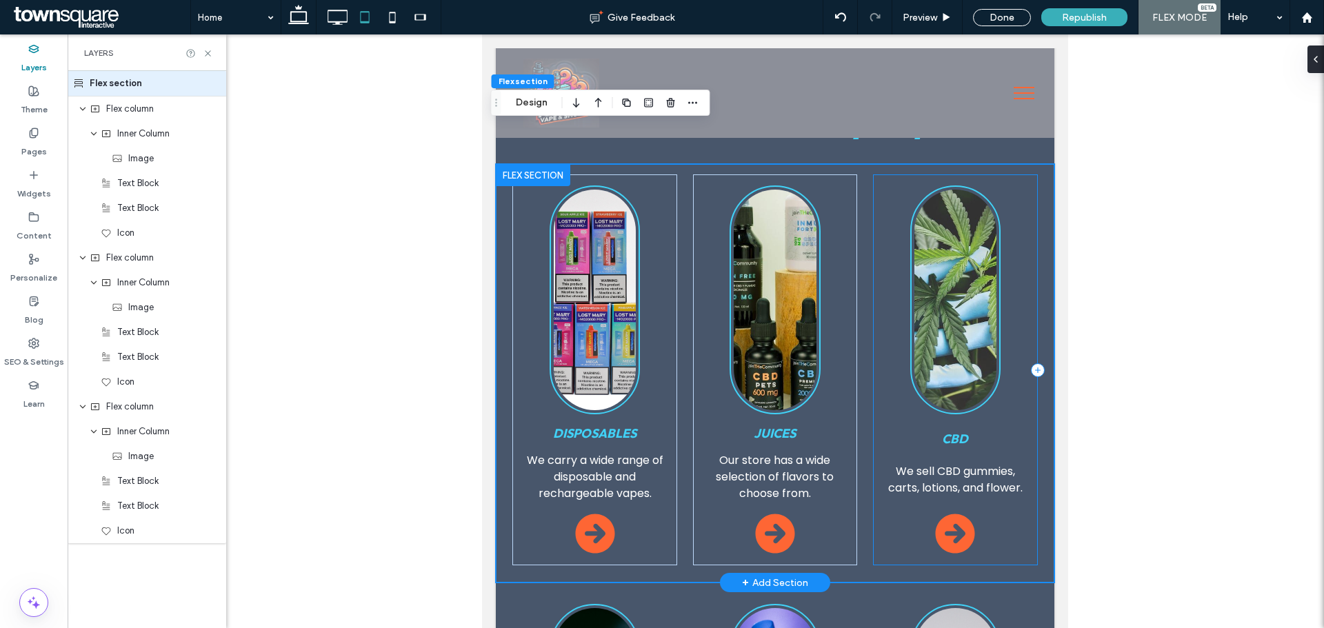
click at [1015, 175] on div "CBD We sell CBD gummies, carts, lotions, and flower." at bounding box center [955, 370] width 165 height 391
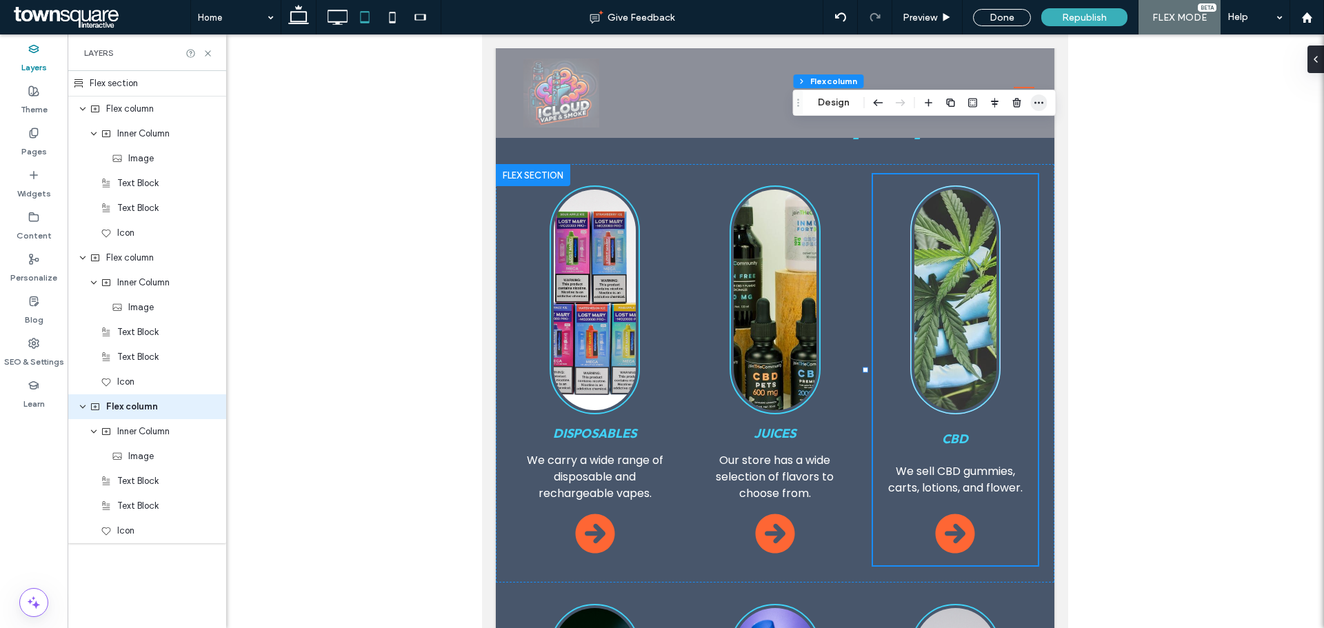
click at [1040, 102] on icon "button" at bounding box center [1039, 102] width 11 height 11
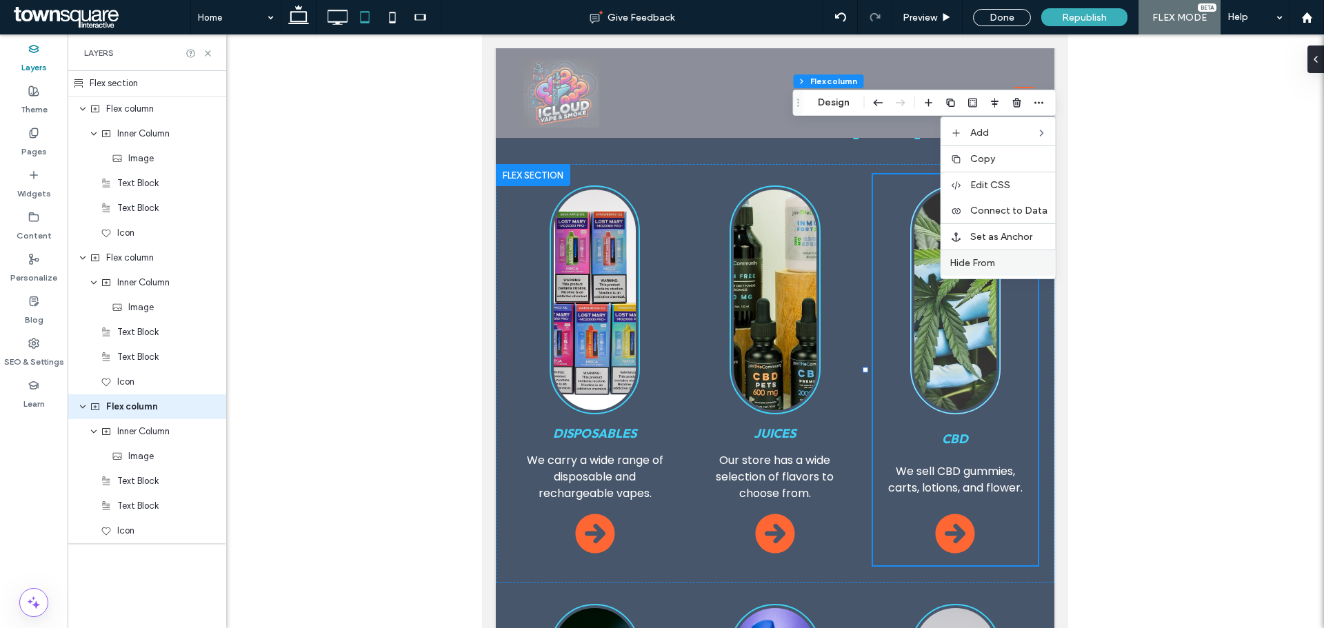
click at [1017, 257] on div "Hide From" at bounding box center [999, 263] width 115 height 26
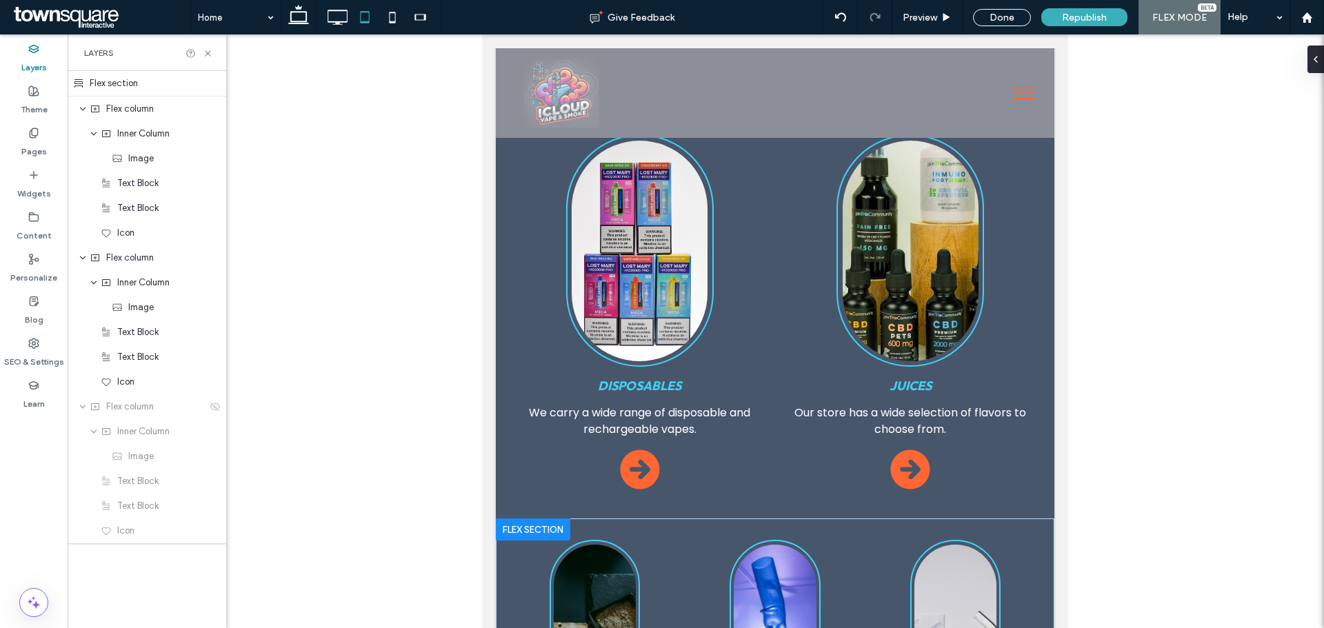
scroll to position [862, 0]
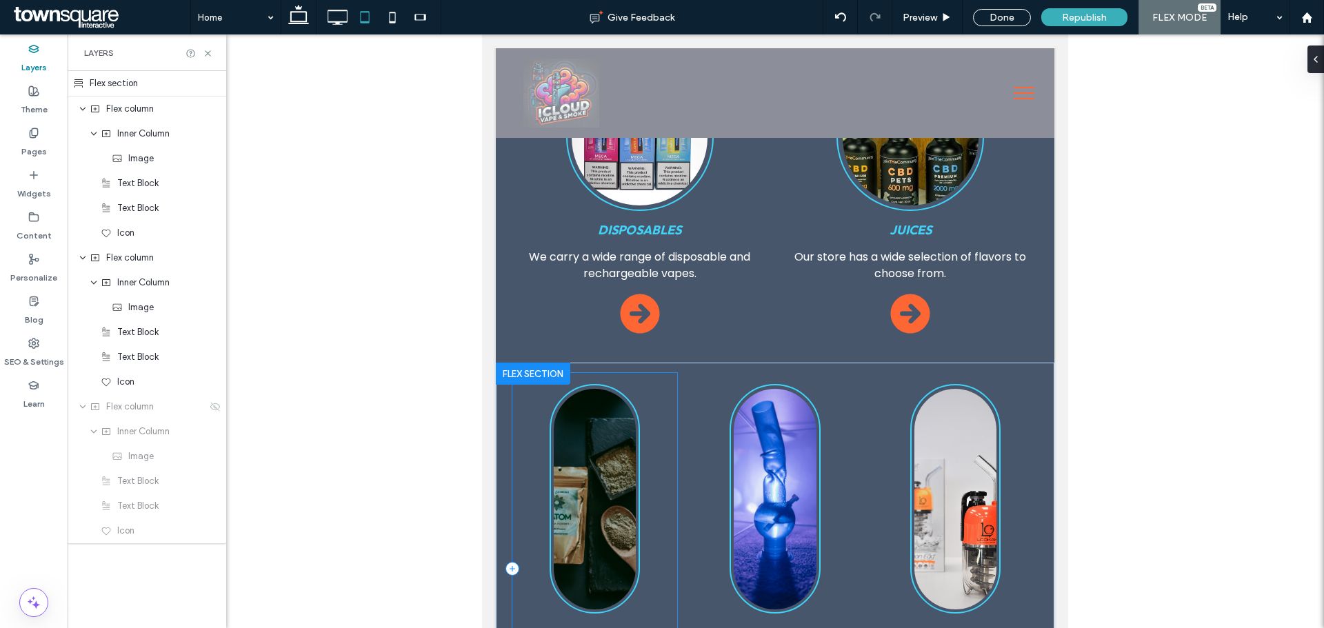
click at [655, 373] on div "Kratom Stock up on kratom powders, pills, and shots." at bounding box center [594, 568] width 165 height 391
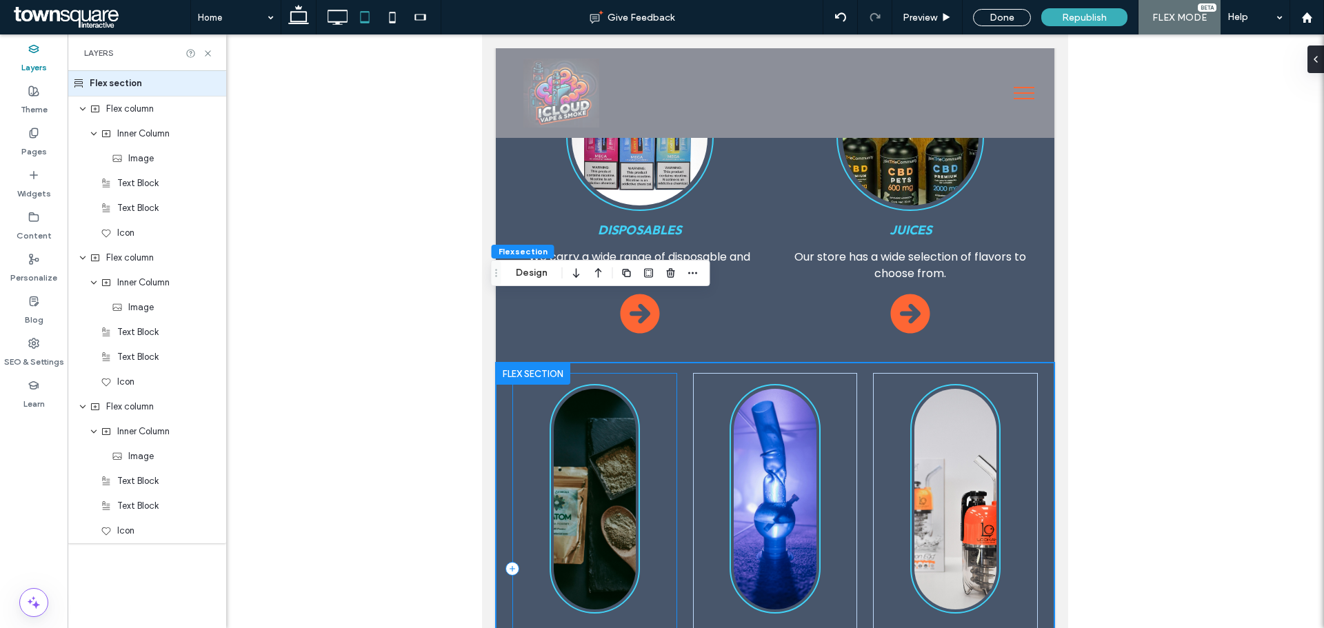
scroll to position [86, 0]
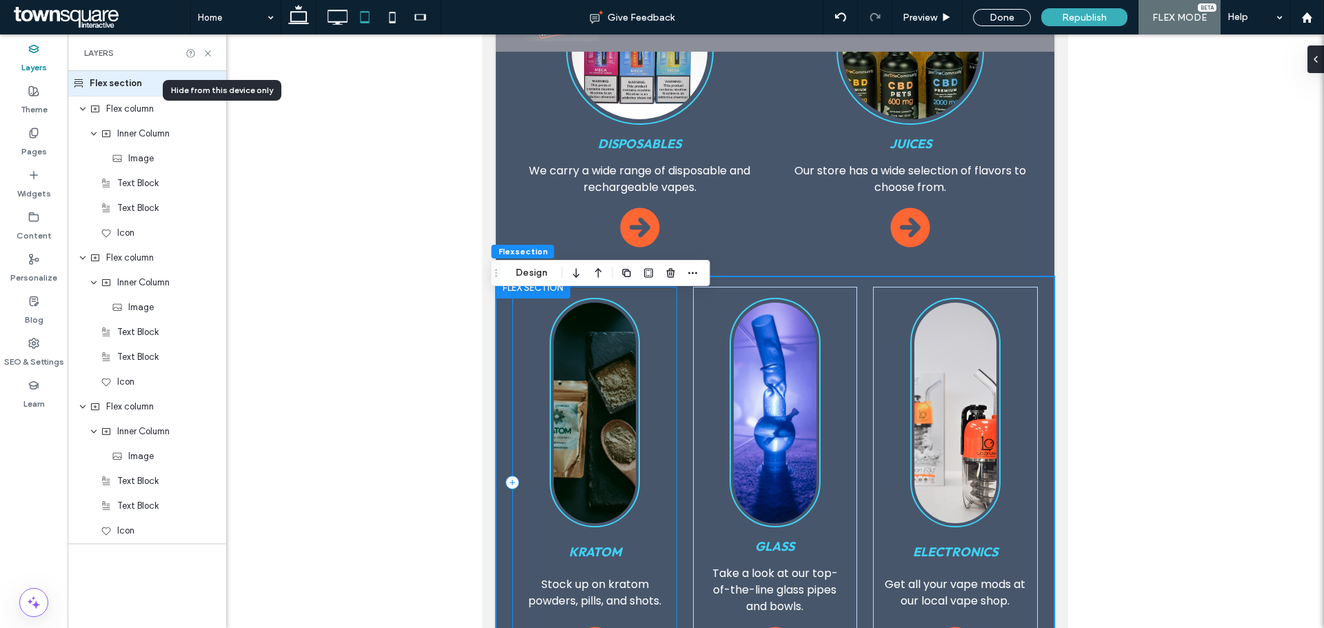
click at [663, 311] on div "Kratom Stock up on kratom powders, pills, and shots." at bounding box center [594, 482] width 165 height 391
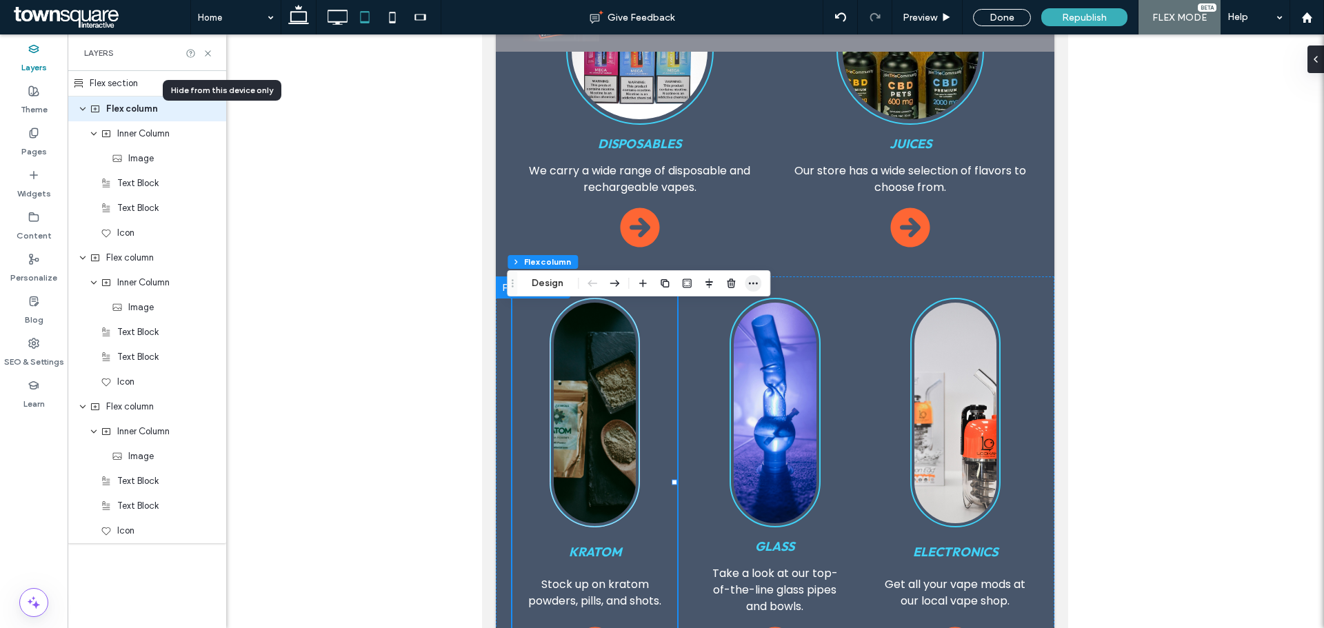
click at [752, 283] on icon "button" at bounding box center [753, 283] width 11 height 11
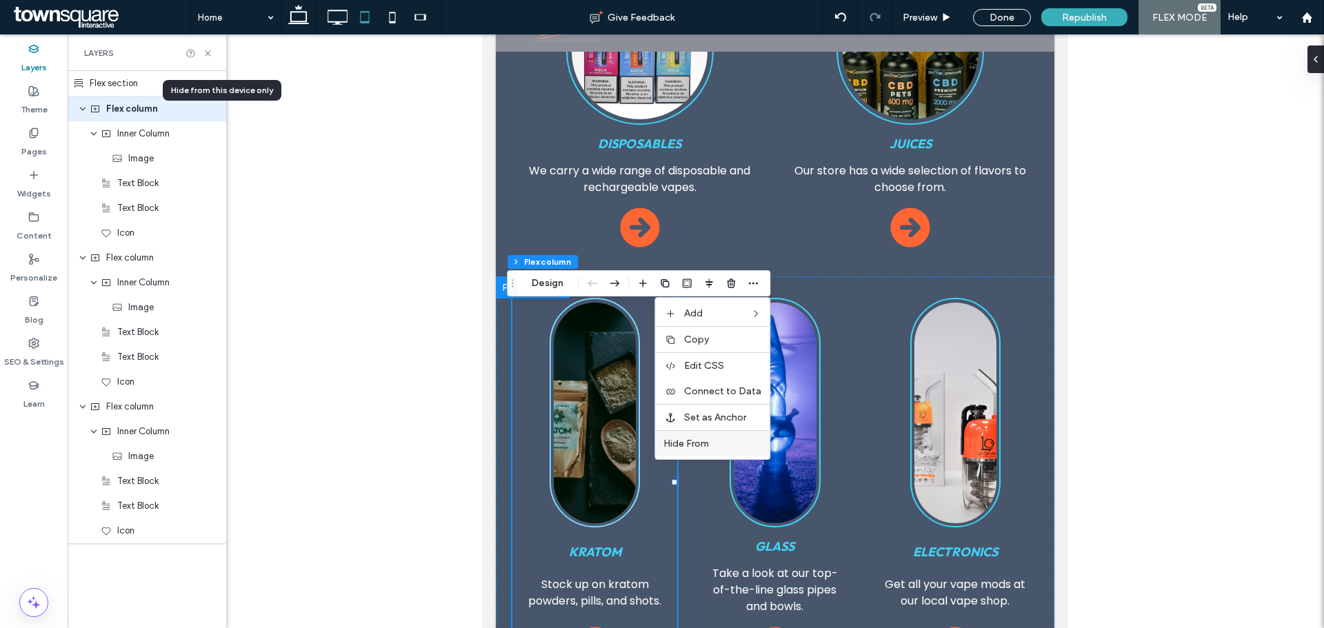
drag, startPoint x: 710, startPoint y: 441, endPoint x: 231, endPoint y: 492, distance: 481.5
click at [709, 441] on span "Hide From" at bounding box center [687, 444] width 46 height 12
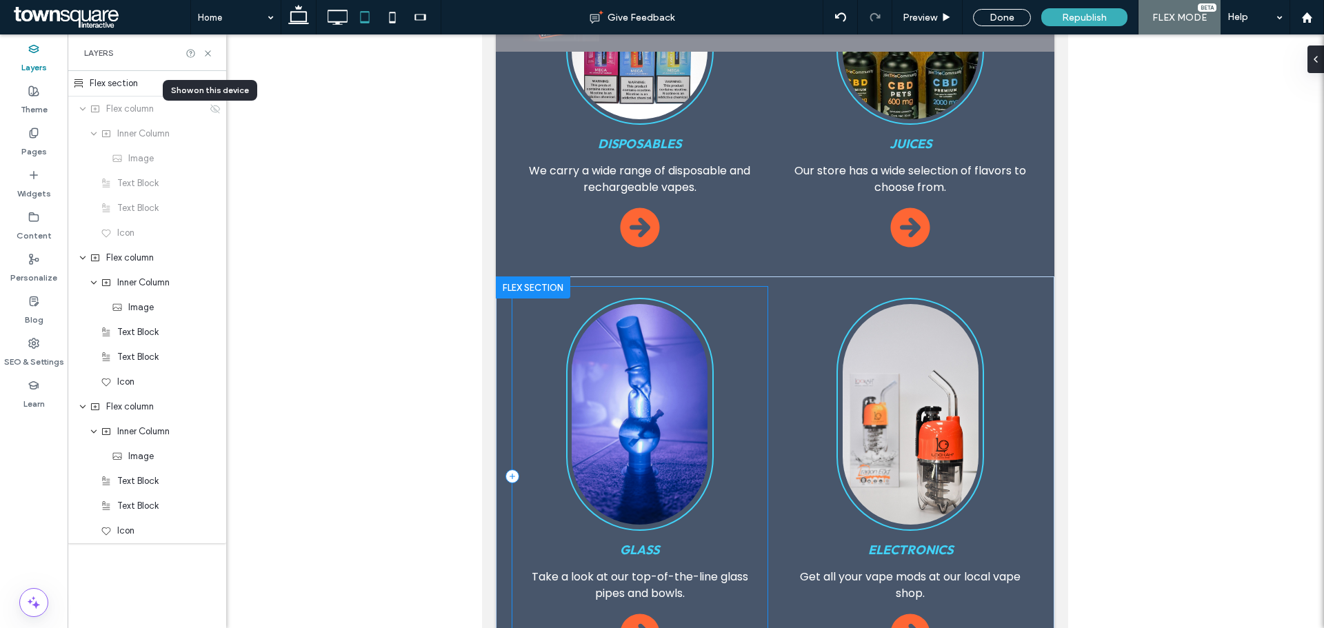
click at [745, 287] on div "Glass Take a look at our top-of-the-line glass pipes and bowls." at bounding box center [639, 476] width 255 height 378
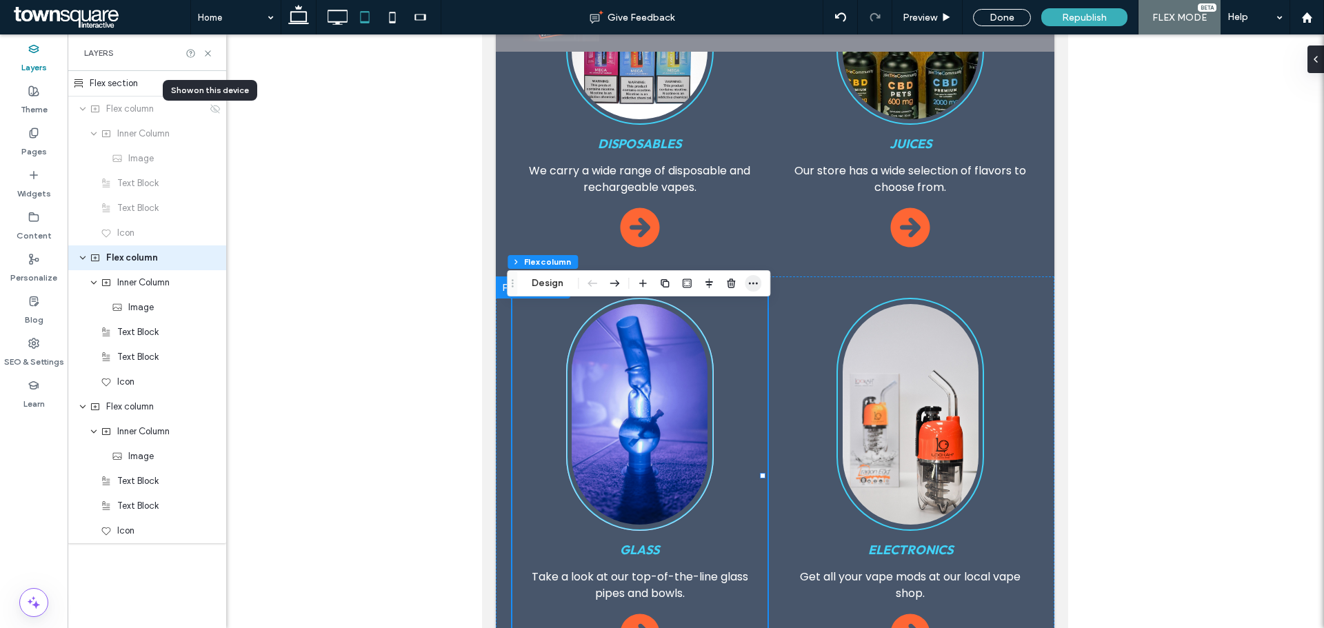
click at [754, 285] on icon "button" at bounding box center [753, 283] width 11 height 11
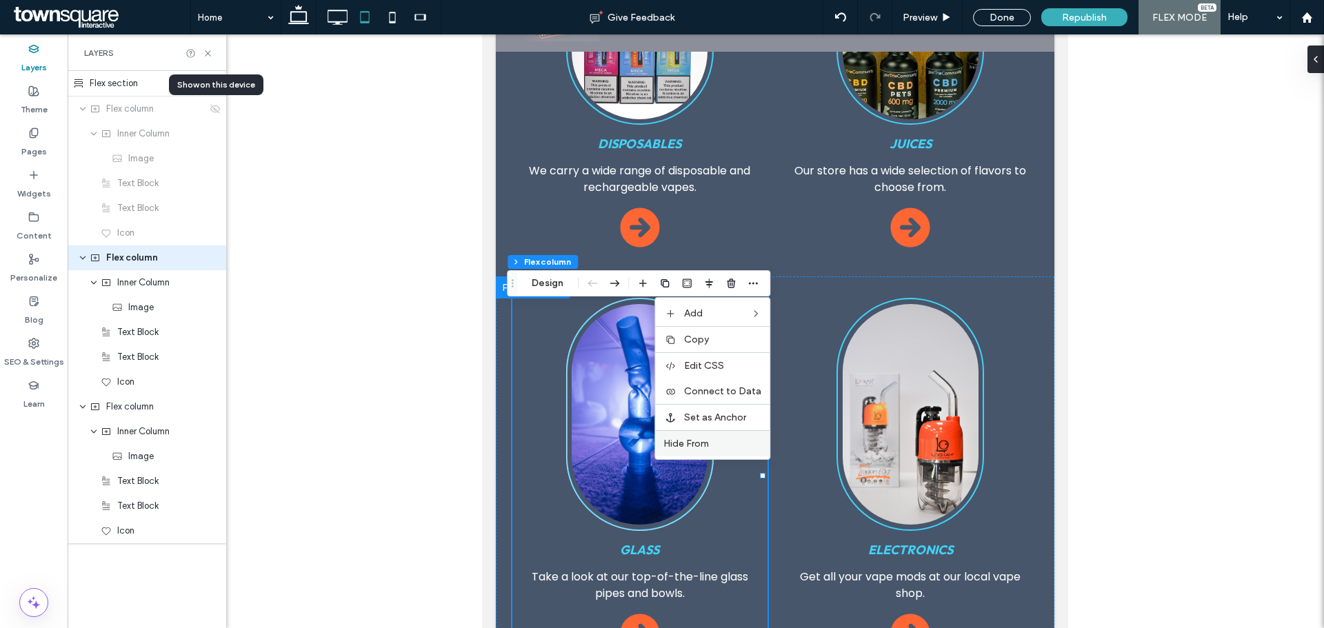
click at [724, 443] on label "Hide From" at bounding box center [713, 444] width 98 height 12
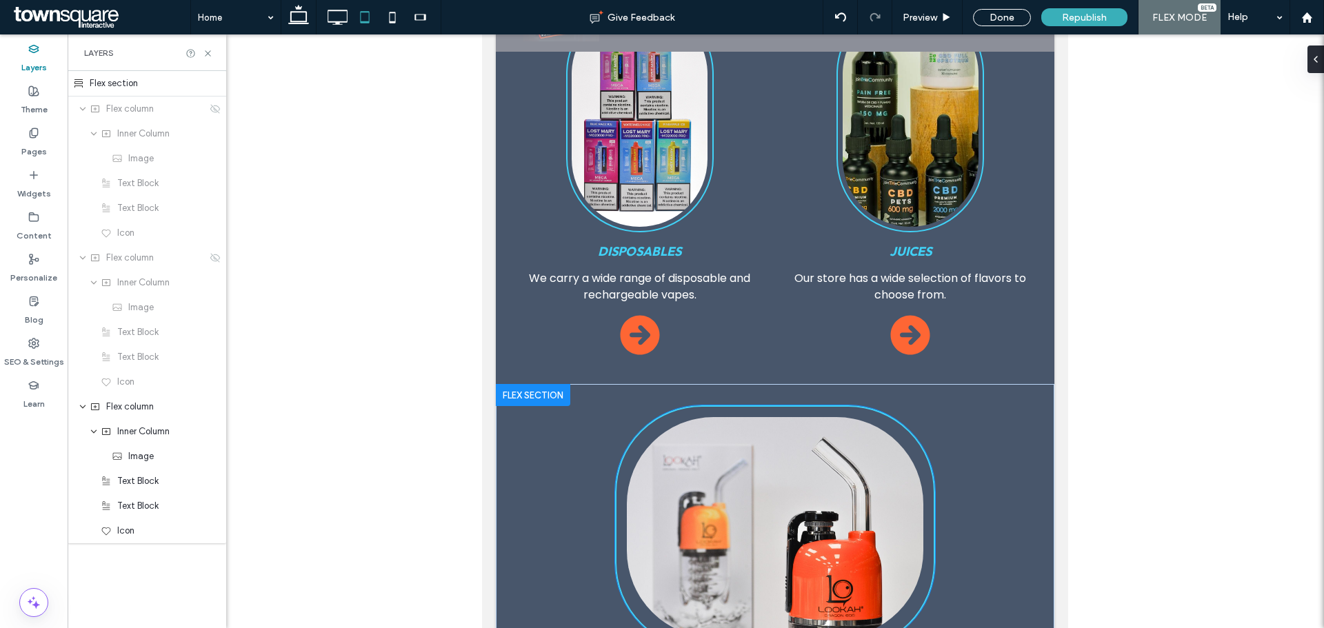
scroll to position [586, 0]
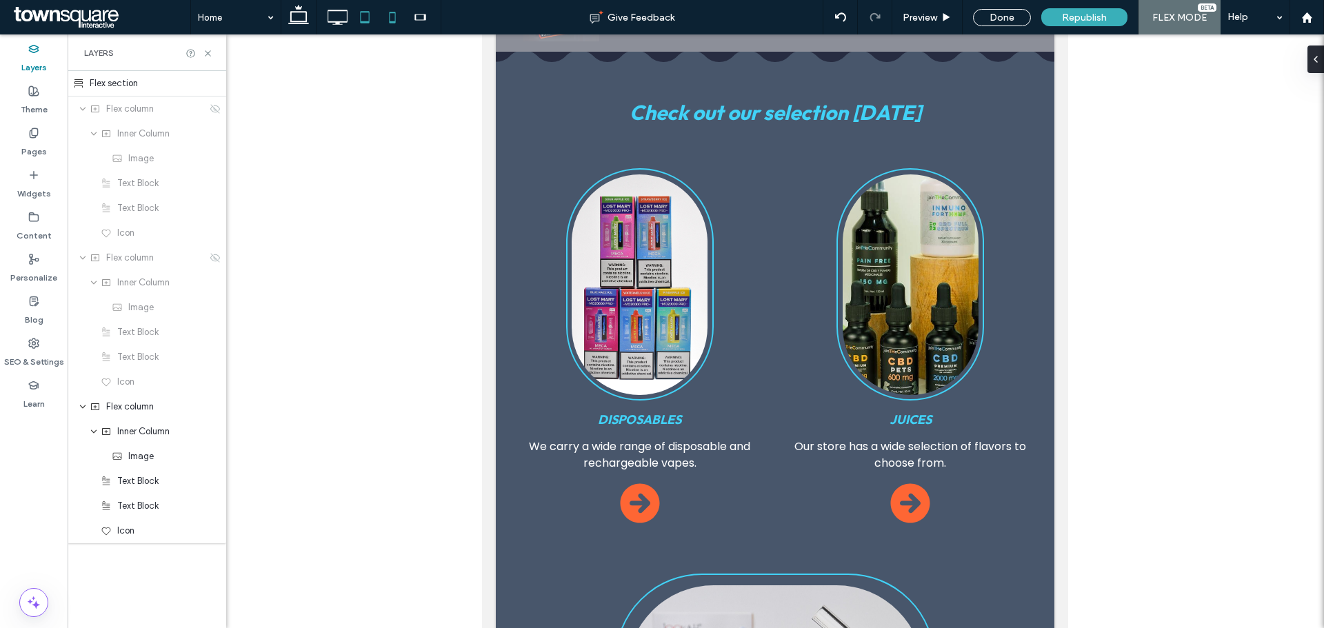
click at [392, 19] on icon at bounding box center [393, 17] width 28 height 28
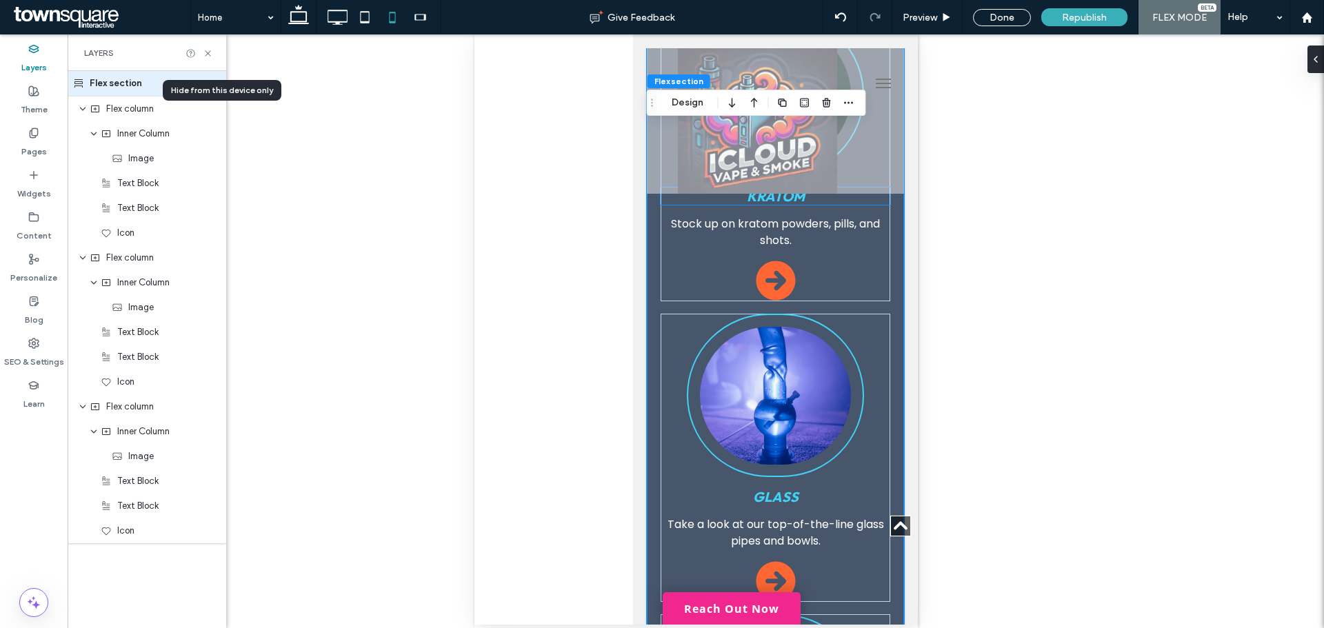
scroll to position [1450, 0]
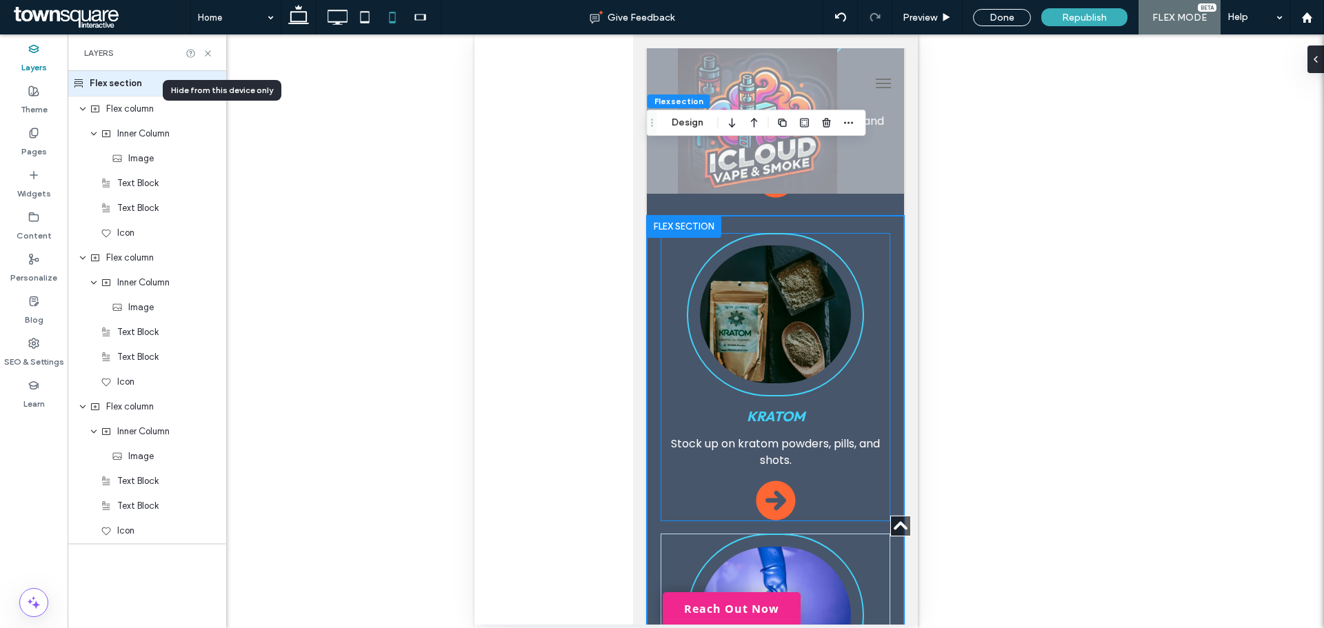
click at [865, 233] on div "Kratom Stock up on kratom powders, pills, and shots." at bounding box center [775, 377] width 230 height 288
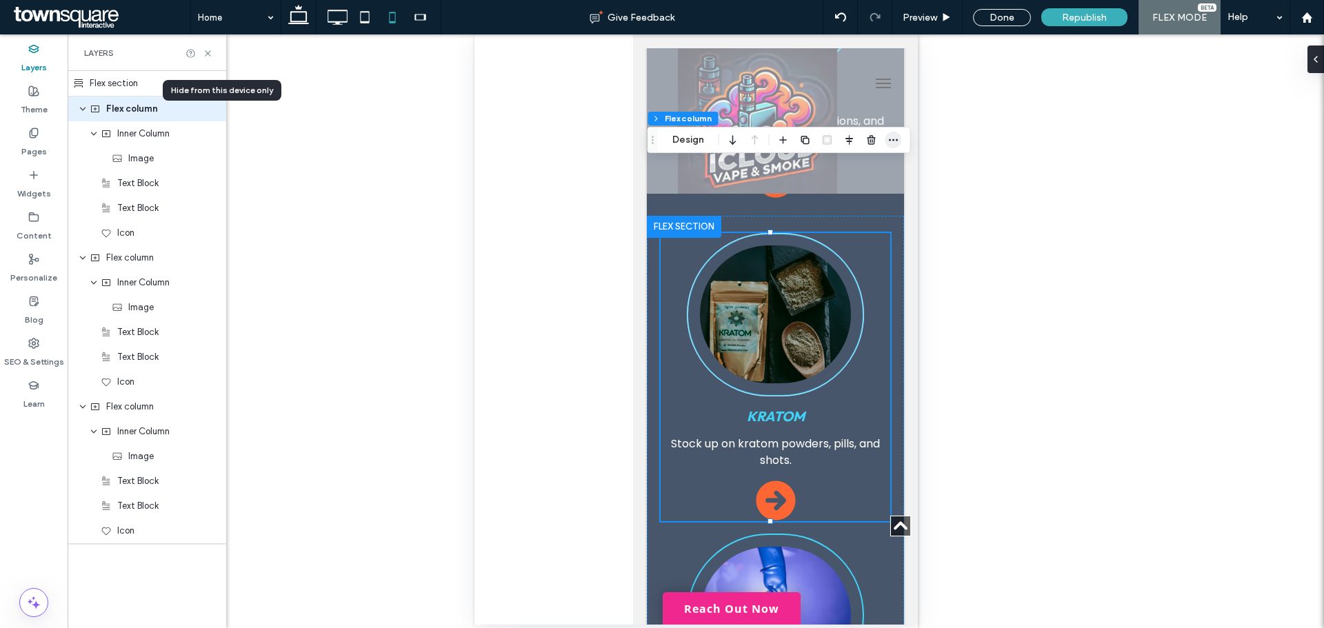
click at [887, 135] on span "button" at bounding box center [894, 140] width 17 height 17
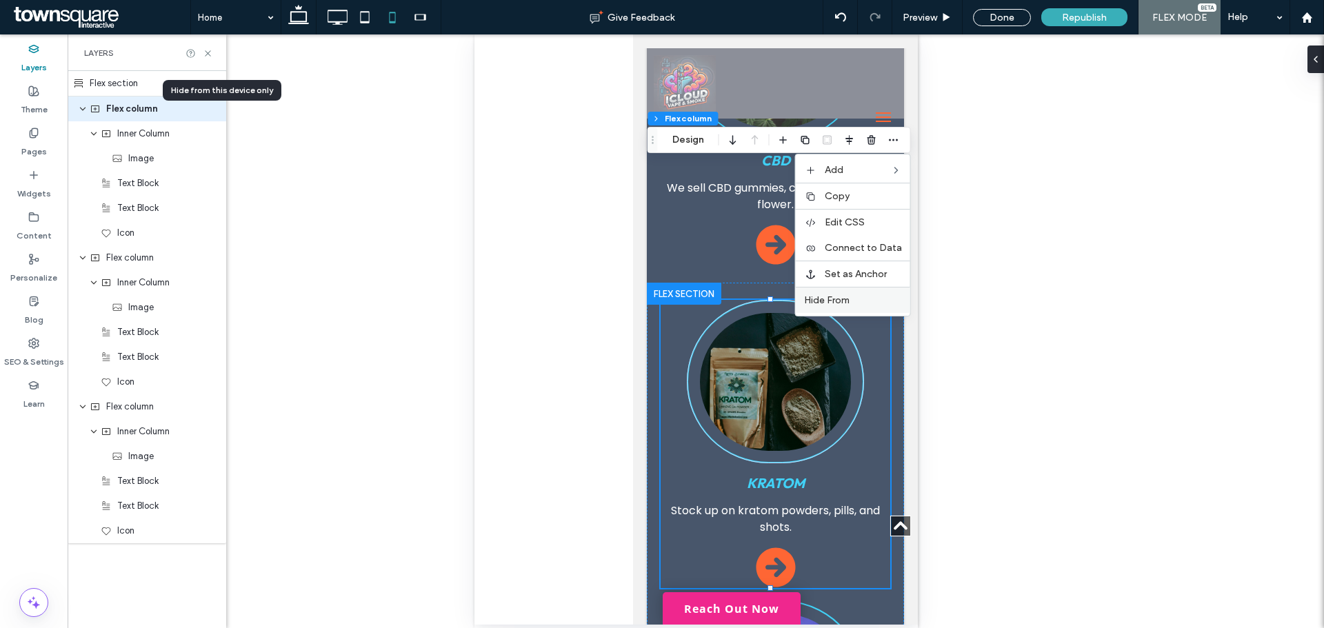
click at [853, 297] on label "Hide From" at bounding box center [853, 301] width 98 height 12
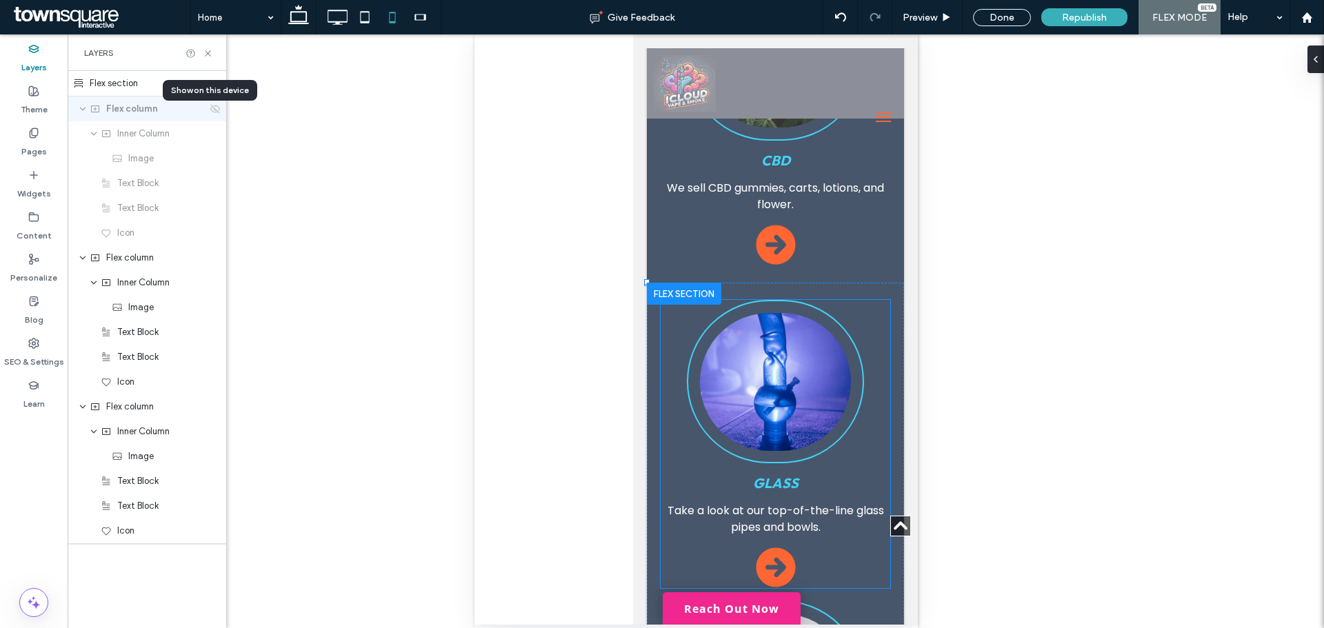
click at [870, 300] on div "Glass Take a look at our top-of-the-line glass pipes and bowls." at bounding box center [775, 444] width 230 height 288
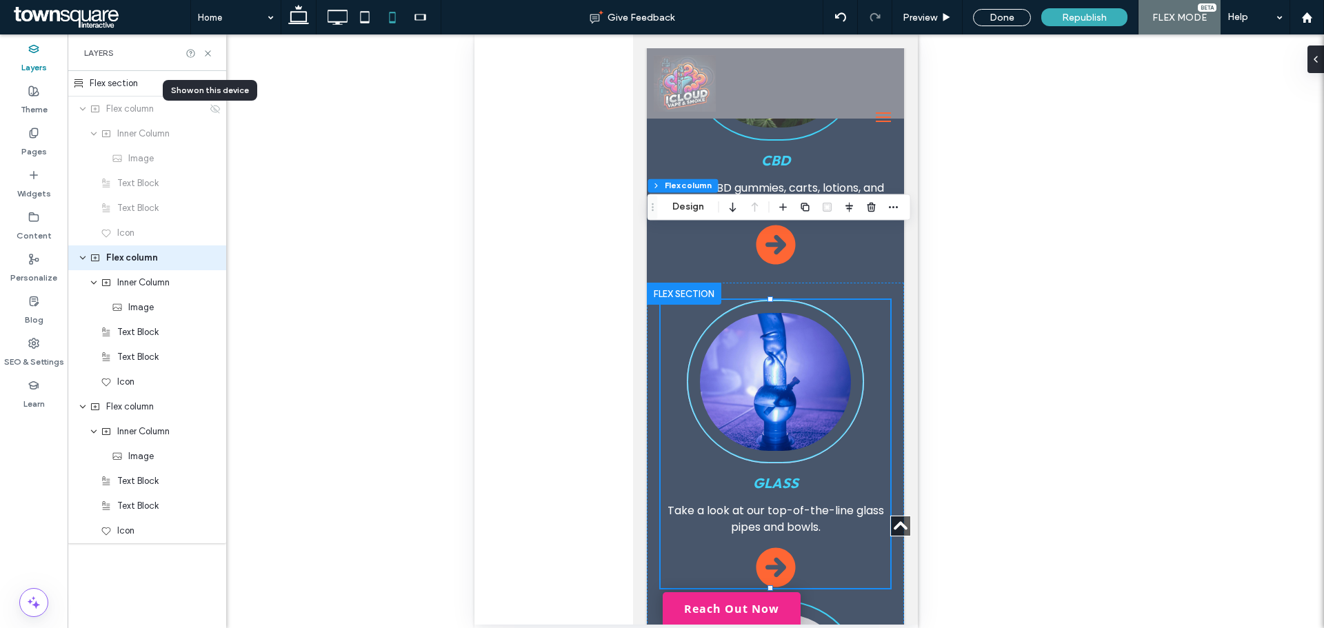
drag, startPoint x: 890, startPoint y: 204, endPoint x: 889, endPoint y: 219, distance: 15.2
click at [891, 204] on icon "button" at bounding box center [893, 206] width 11 height 11
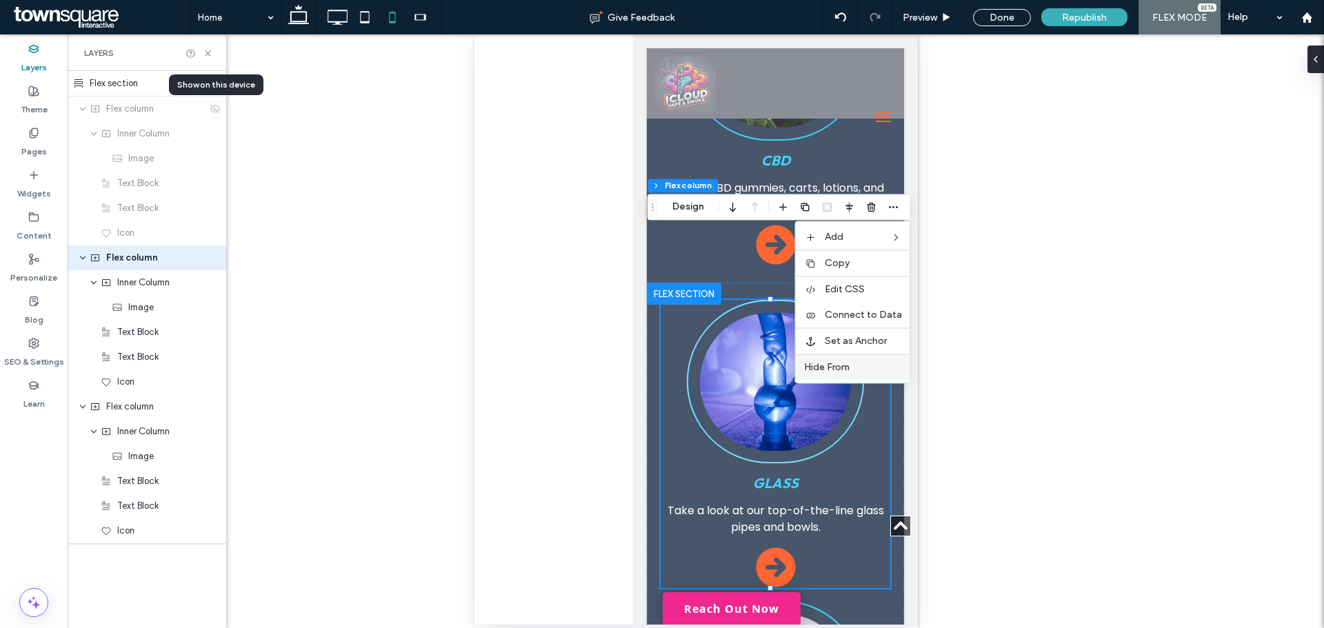
click at [856, 364] on label "Hide From" at bounding box center [853, 367] width 98 height 12
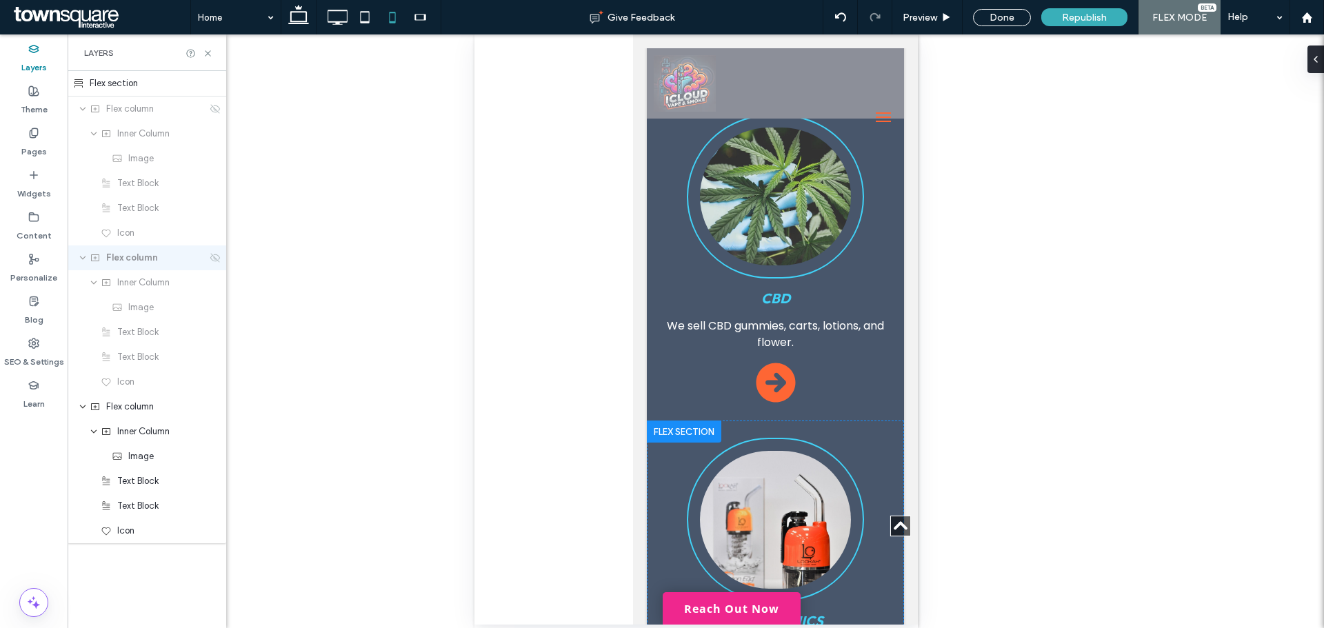
scroll to position [1105, 0]
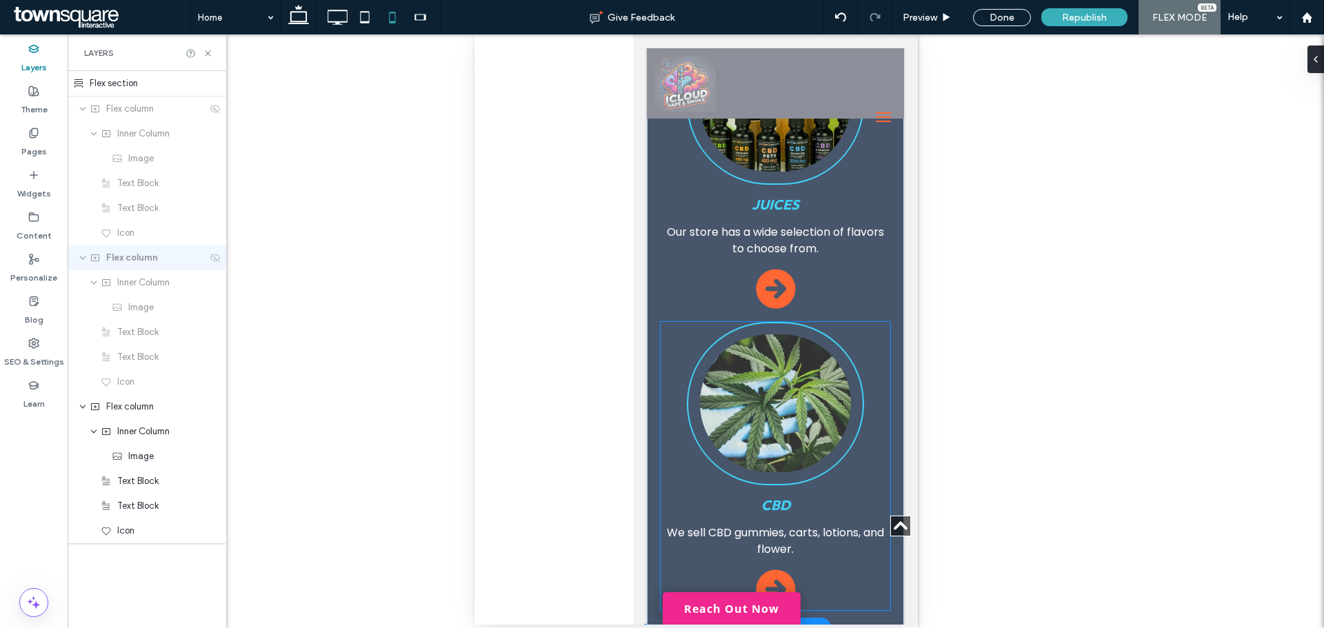
click at [858, 322] on div "CBD We sell CBD gummies, carts, lotions, and flower." at bounding box center [775, 466] width 230 height 288
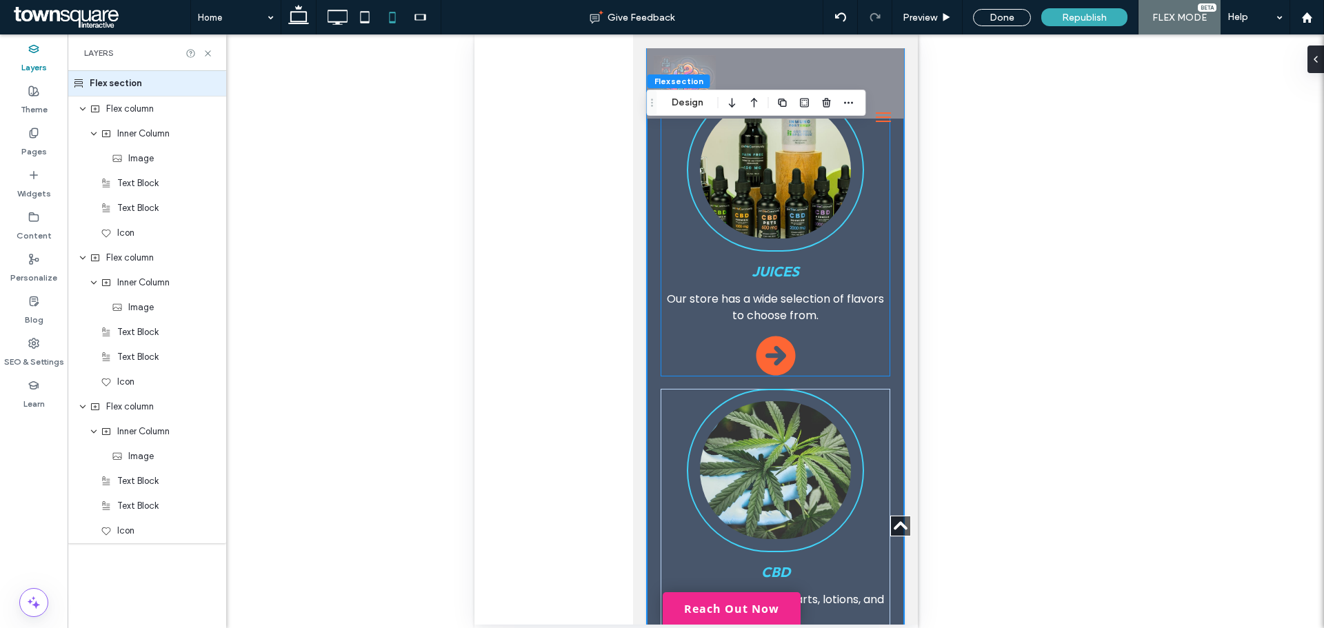
scroll to position [1037, 0]
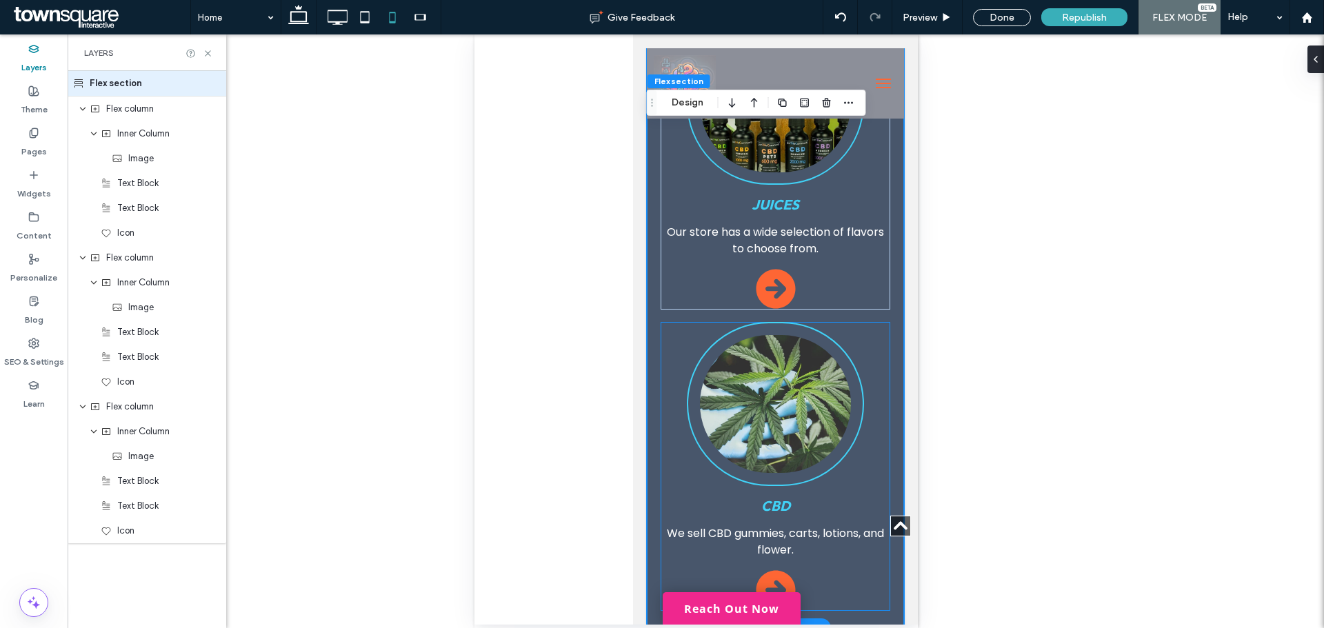
click at [860, 322] on div "CBD We sell CBD gummies, carts, lotions, and flower." at bounding box center [775, 466] width 230 height 288
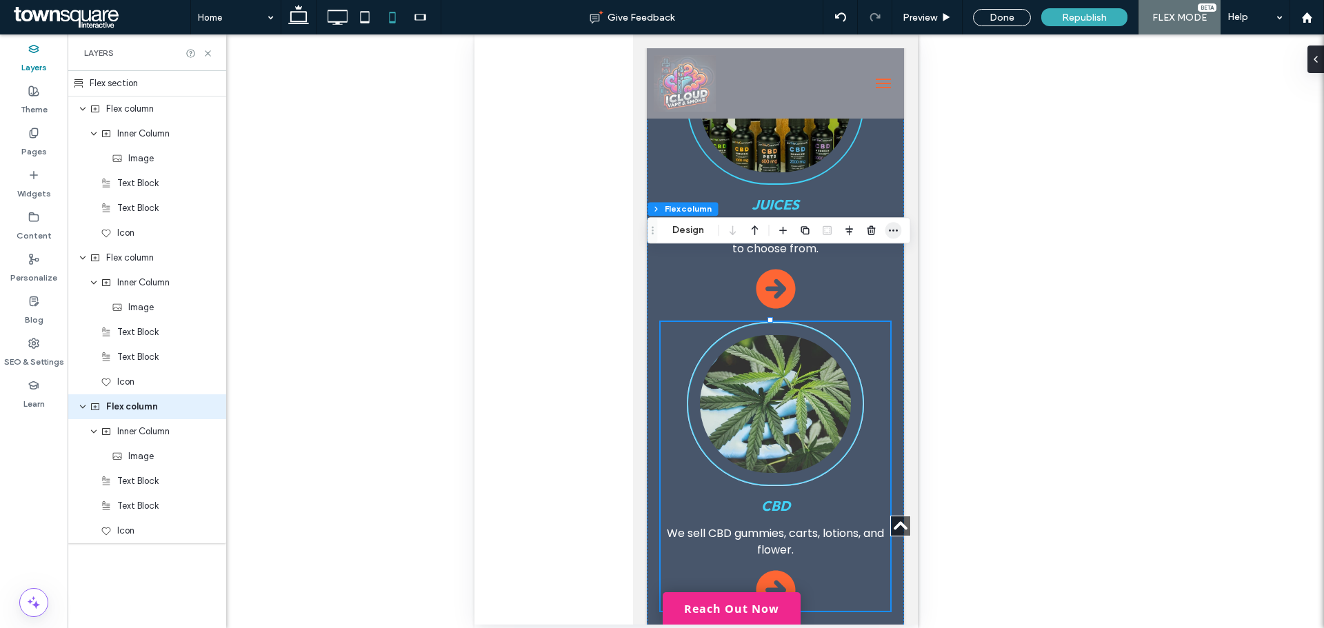
click at [892, 230] on icon "button" at bounding box center [893, 230] width 11 height 11
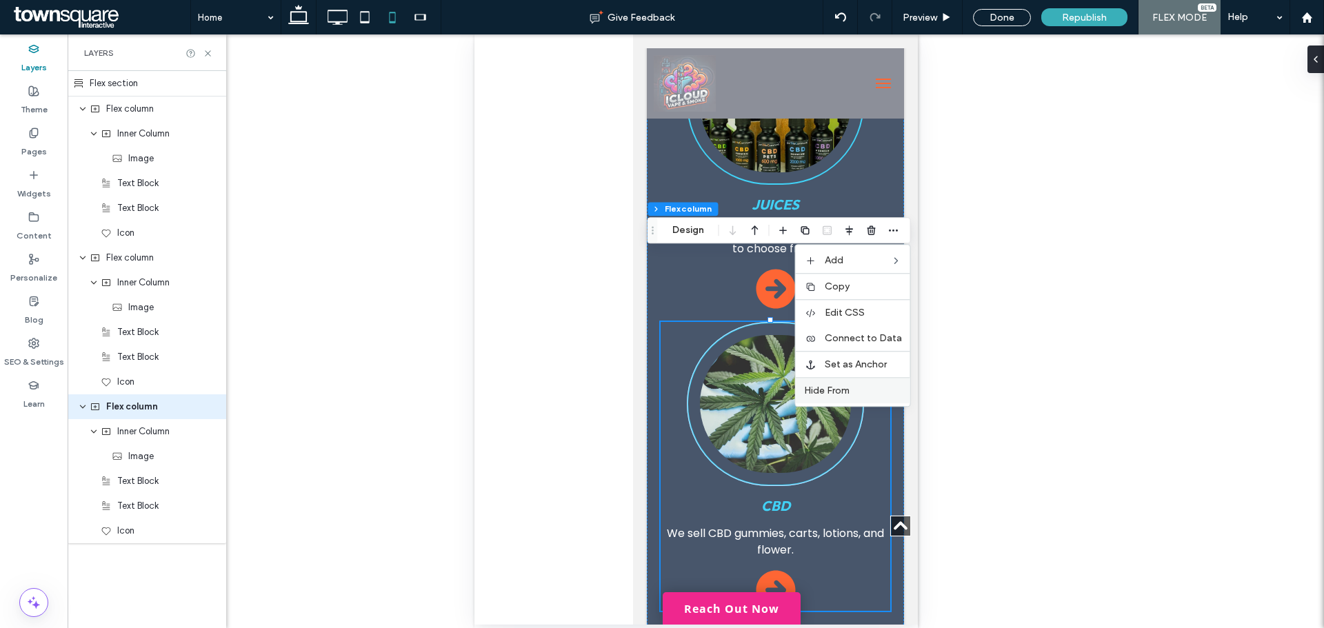
click at [847, 389] on span "Hide From" at bounding box center [827, 391] width 46 height 12
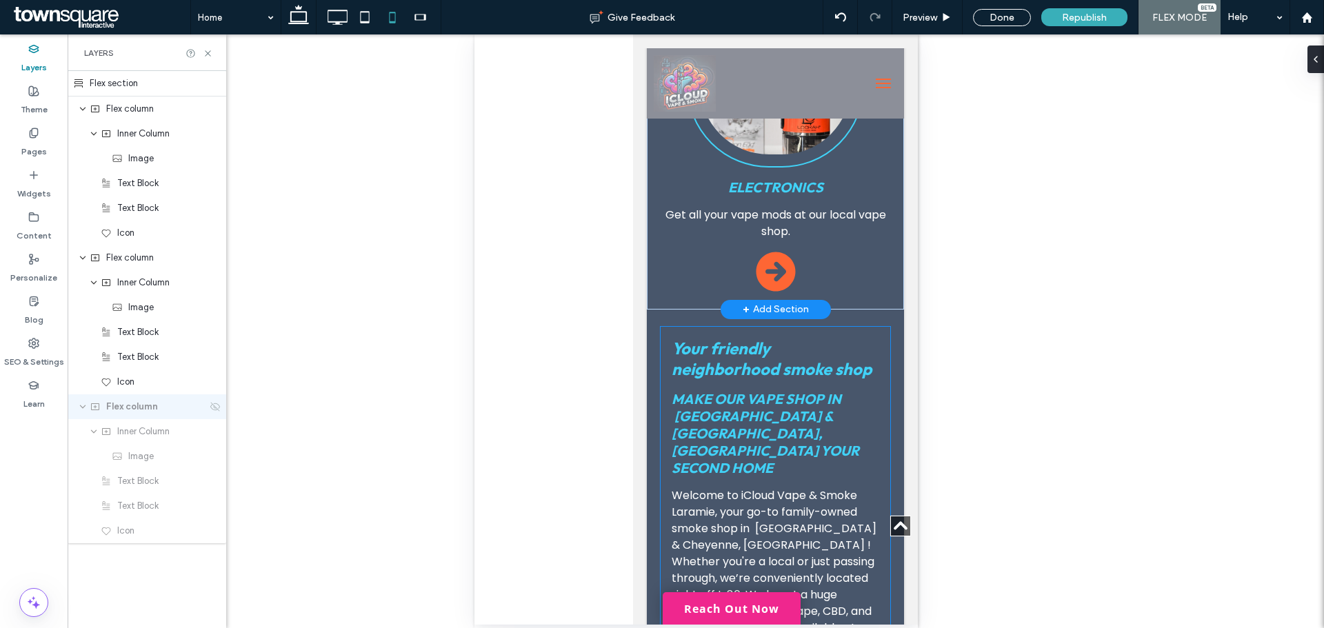
scroll to position [1451, 0]
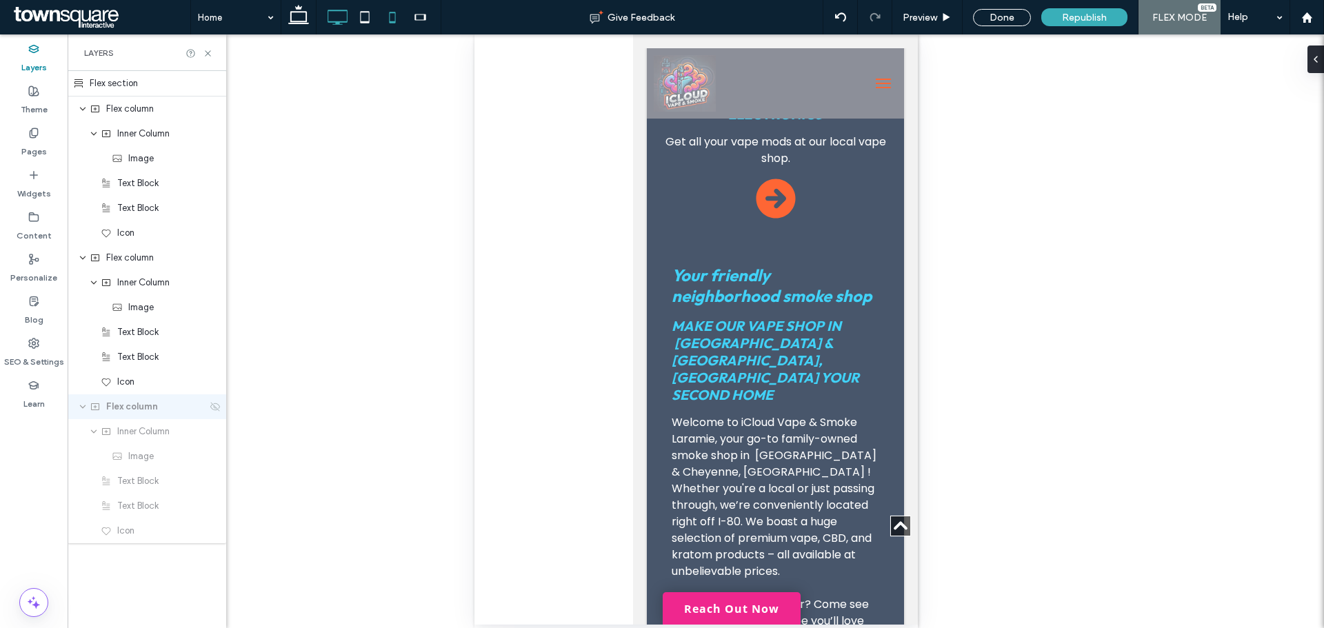
click at [338, 17] on icon at bounding box center [338, 17] width 28 height 28
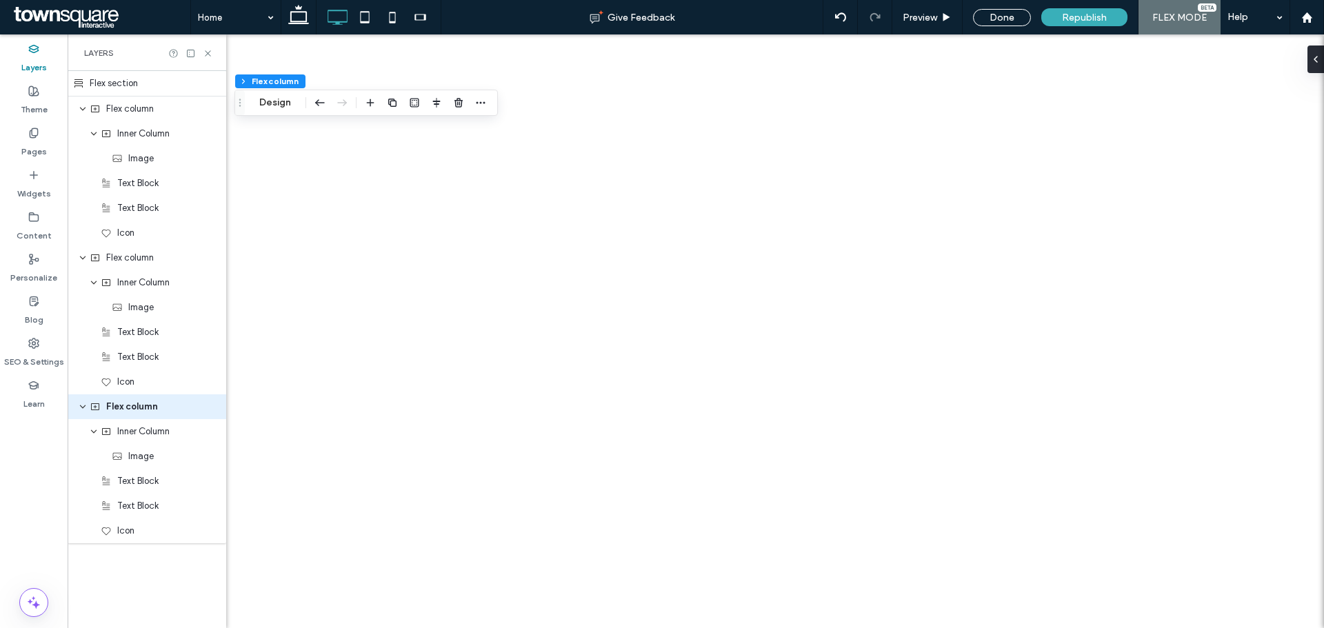
type input "**"
type input "*****"
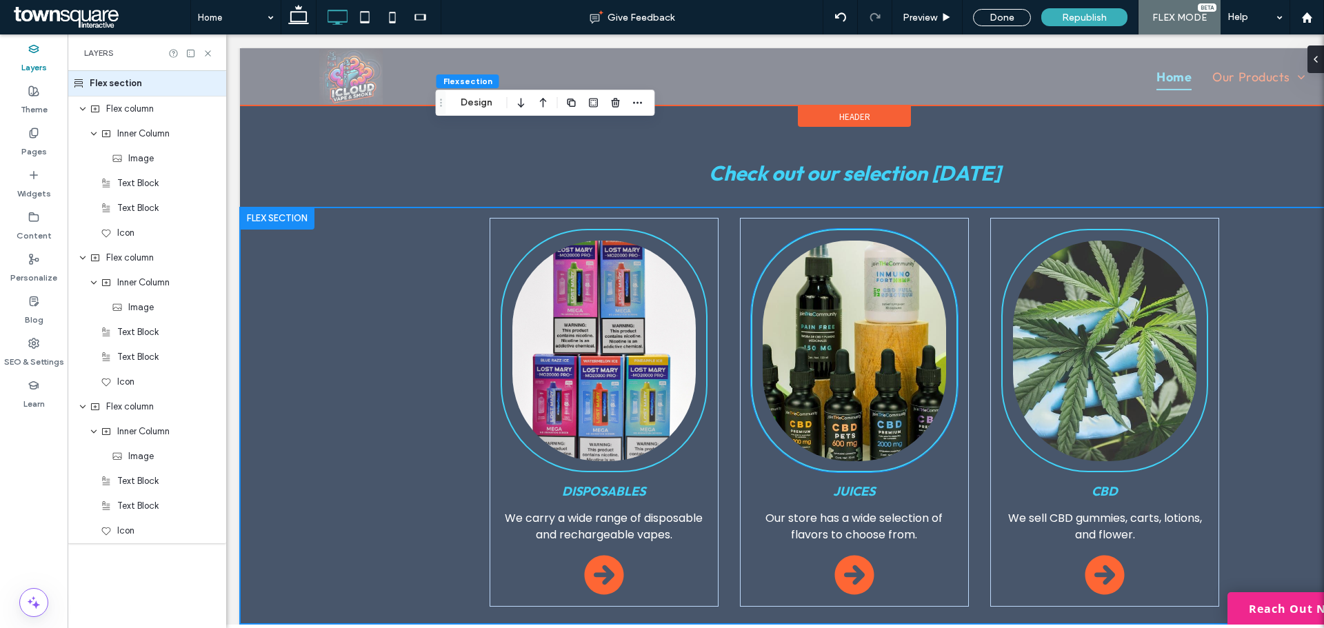
scroll to position [669, 0]
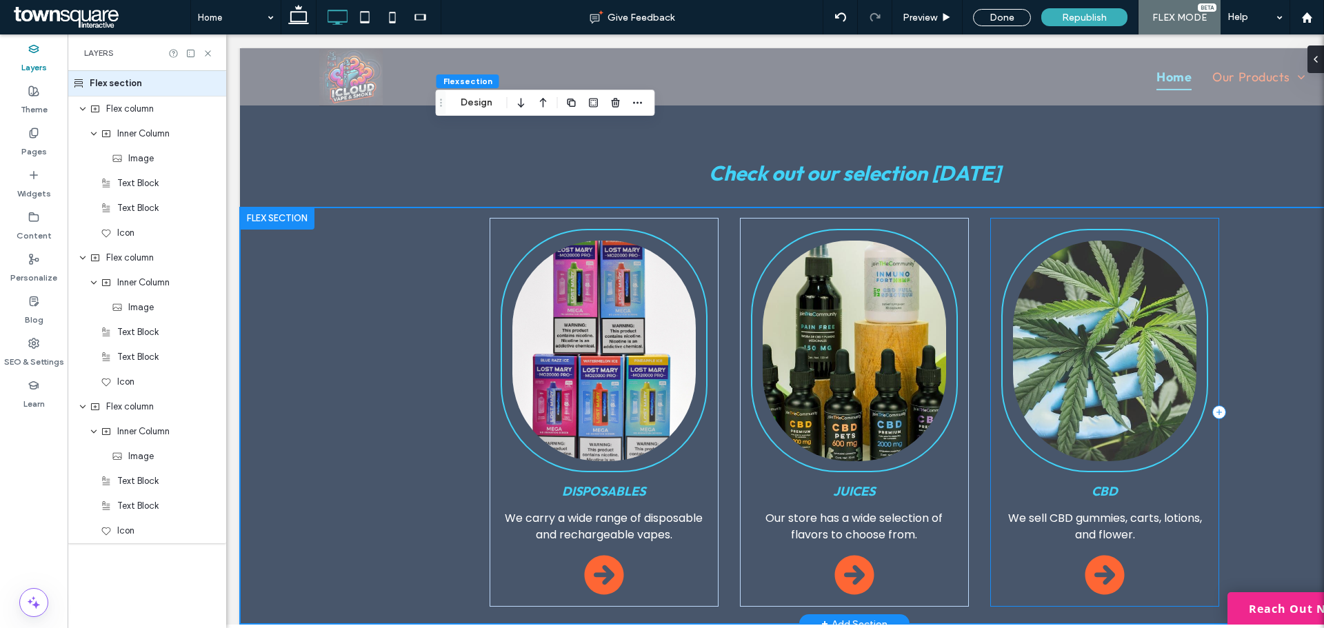
click at [1199, 218] on div "CBD We sell CBD gummies, carts, lotions, and flower." at bounding box center [1105, 413] width 228 height 390
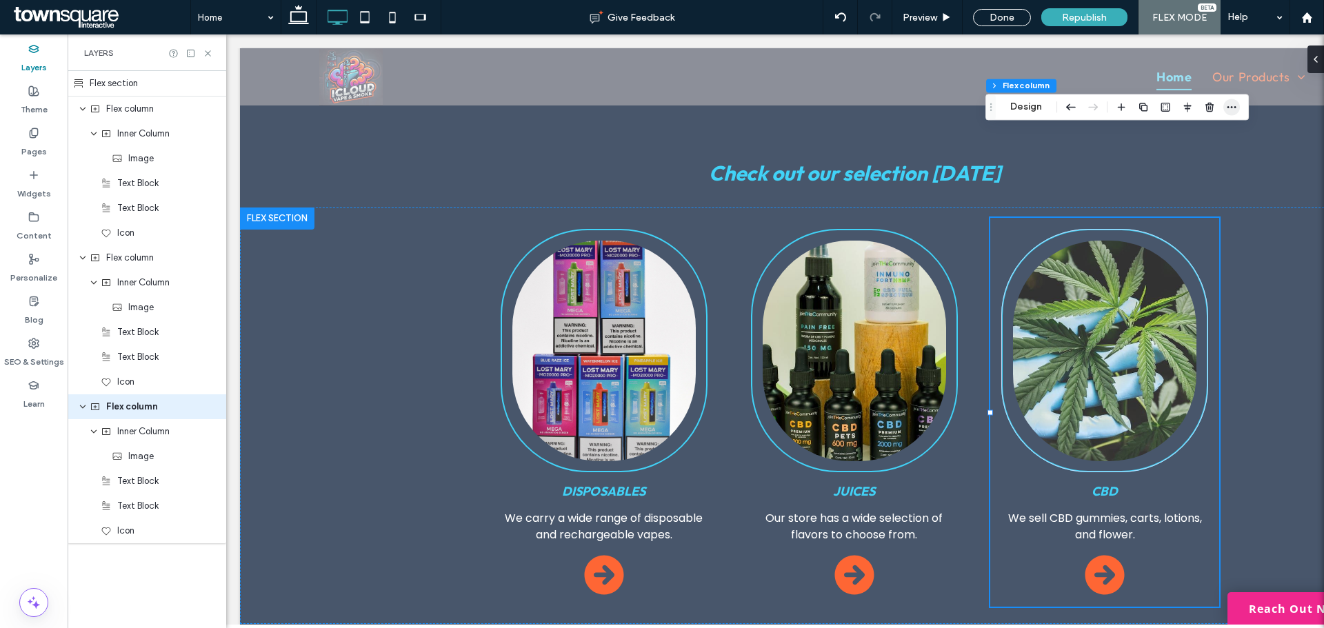
click at [1230, 104] on icon "button" at bounding box center [1231, 106] width 11 height 11
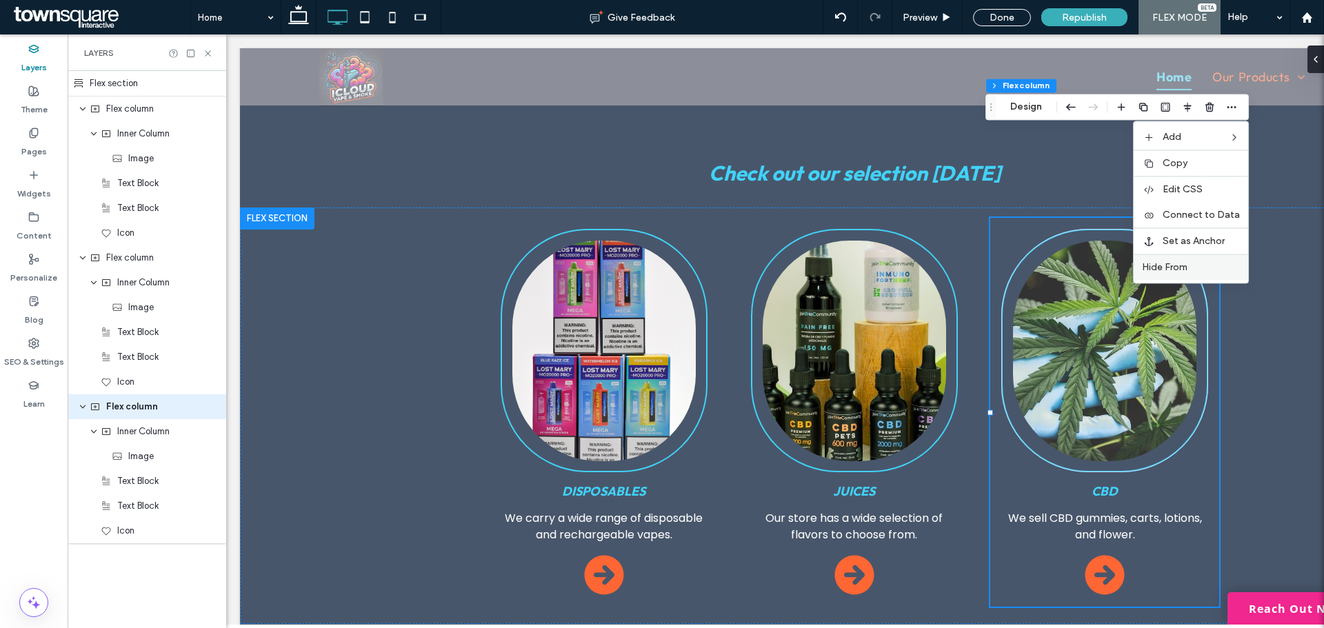
drag, startPoint x: 1173, startPoint y: 271, endPoint x: 878, endPoint y: 250, distance: 295.3
click at [1173, 271] on span "Hide From" at bounding box center [1165, 267] width 46 height 12
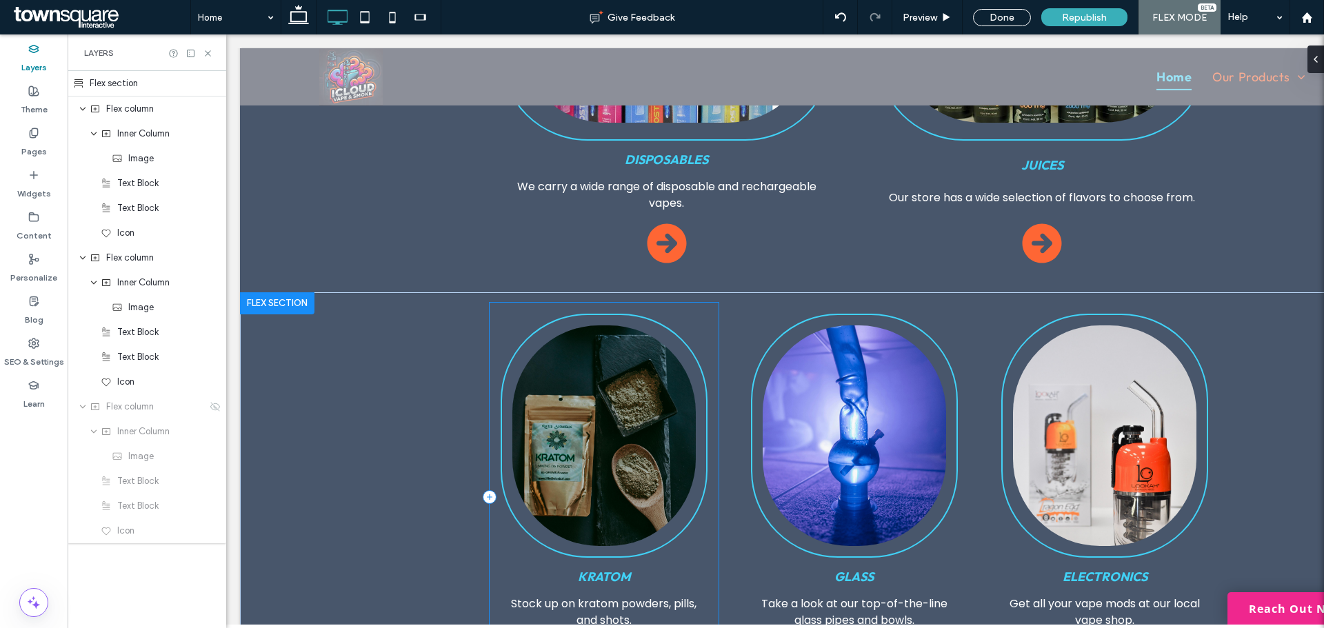
click at [697, 303] on div "Kratom Stock up on kratom powders, pills, and shots." at bounding box center [604, 498] width 228 height 390
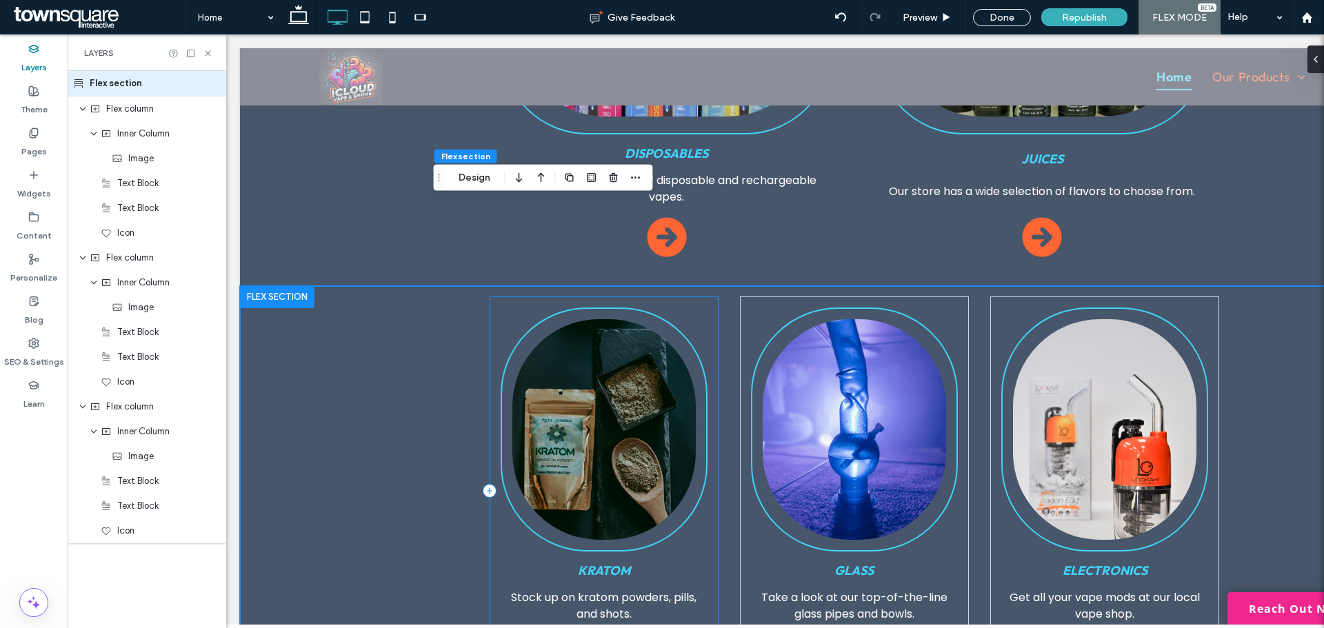
scroll to position [0, 135]
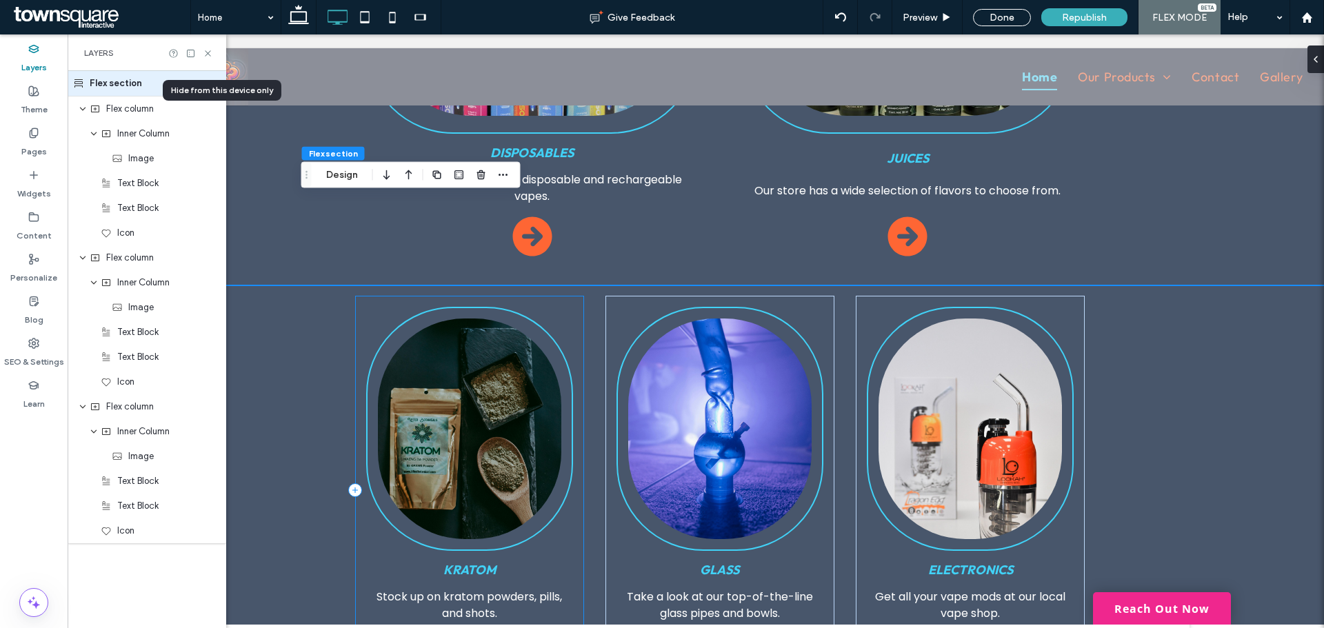
click at [559, 296] on div "Kratom Stock up on kratom powders, pills, and shots." at bounding box center [469, 491] width 228 height 390
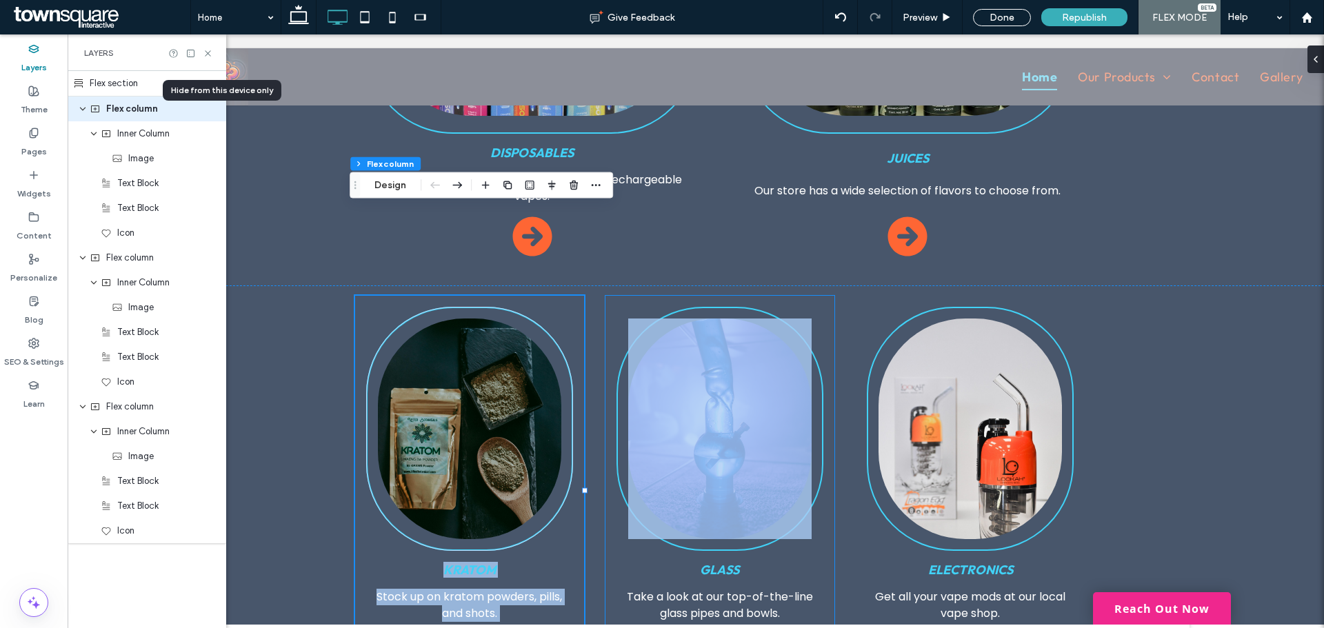
click at [817, 296] on div "Glass Take a look at our top-of-the-line glass pipes and bowls." at bounding box center [720, 491] width 228 height 390
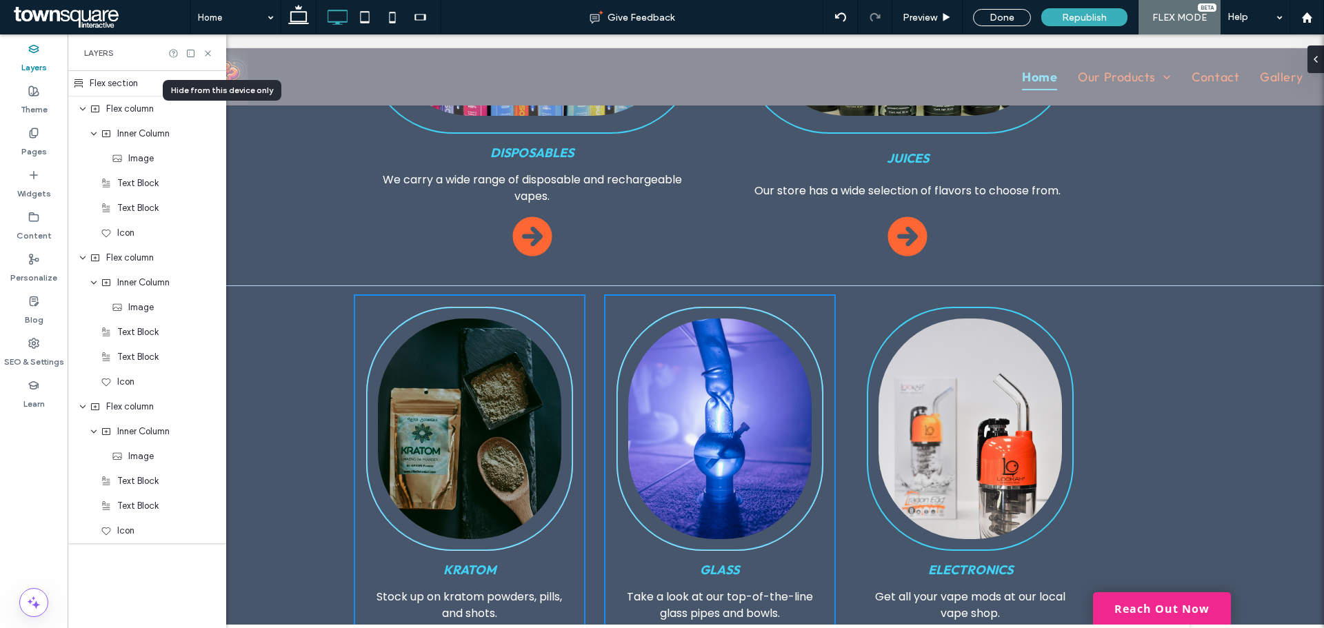
click at [813, 296] on div "Glass Take a look at our top-of-the-line glass pipes and bowls." at bounding box center [720, 491] width 228 height 390
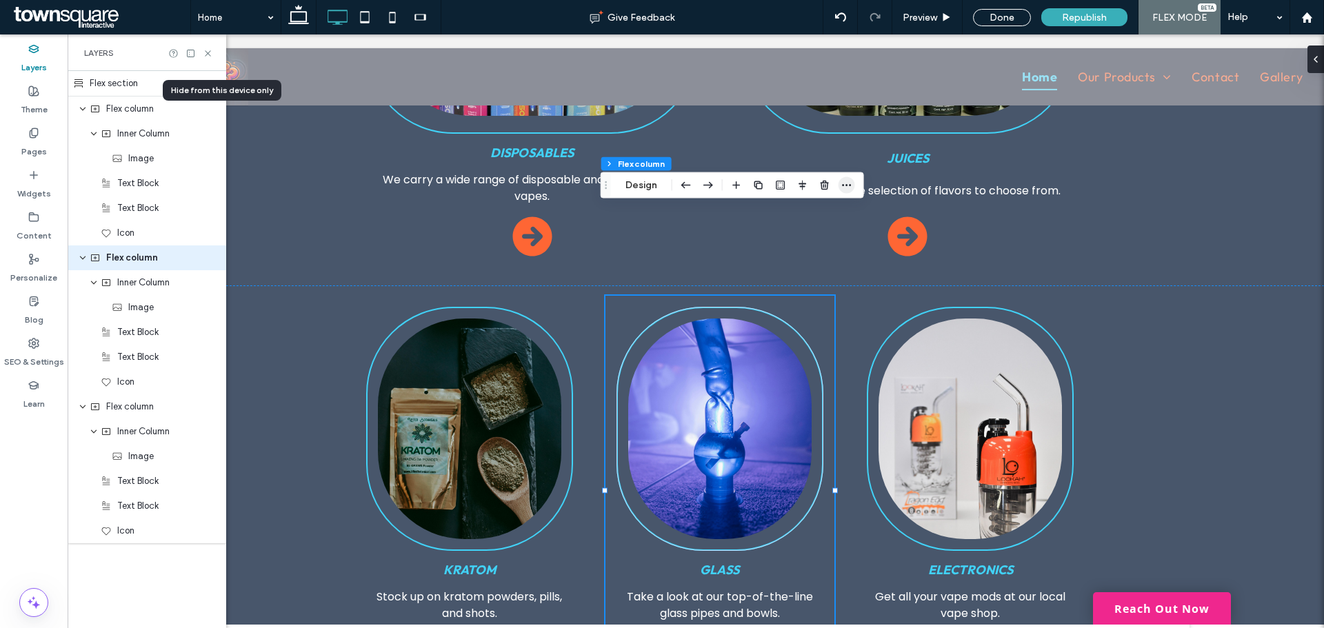
click at [840, 186] on span "button" at bounding box center [847, 185] width 17 height 17
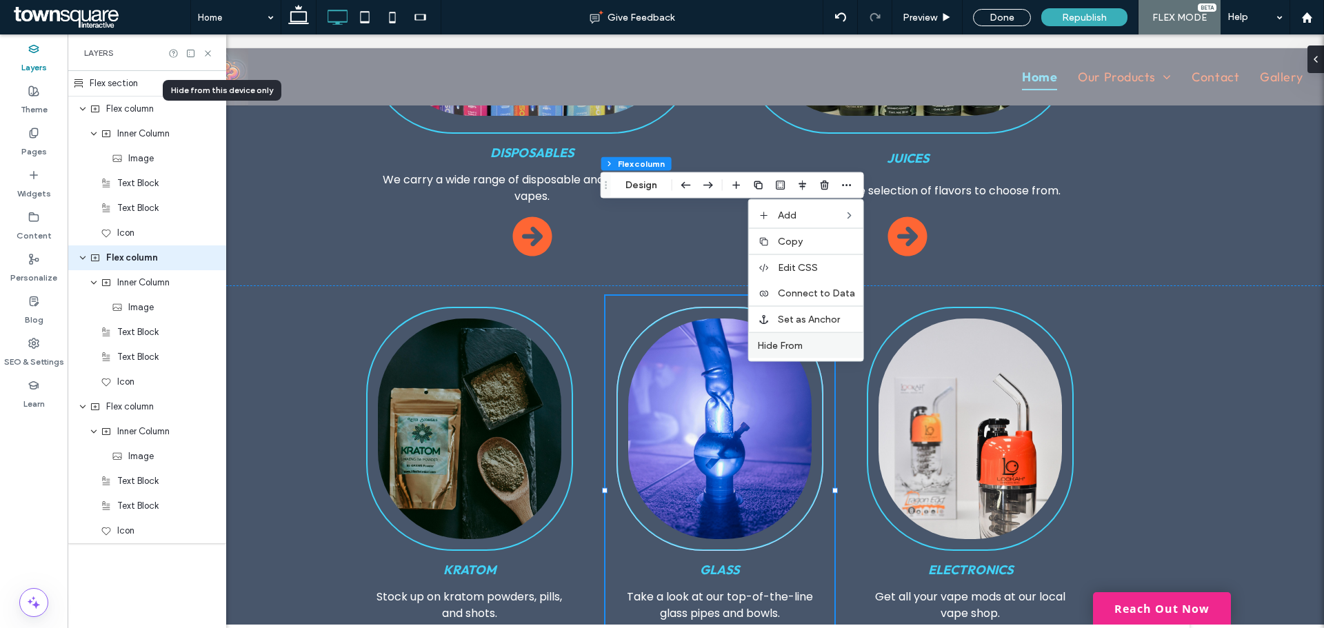
click at [798, 345] on span "Hide From" at bounding box center [780, 346] width 46 height 12
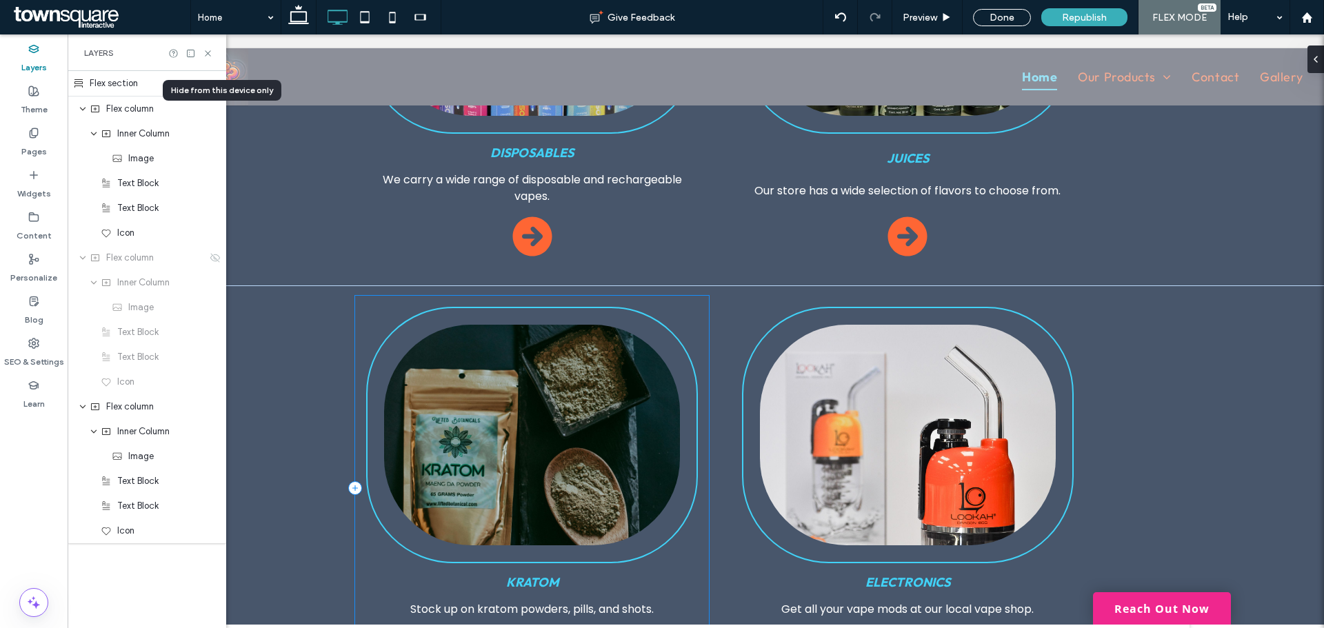
click at [682, 296] on div "Kratom Stock up on kratom powders, pills, and shots." at bounding box center [532, 489] width 354 height 386
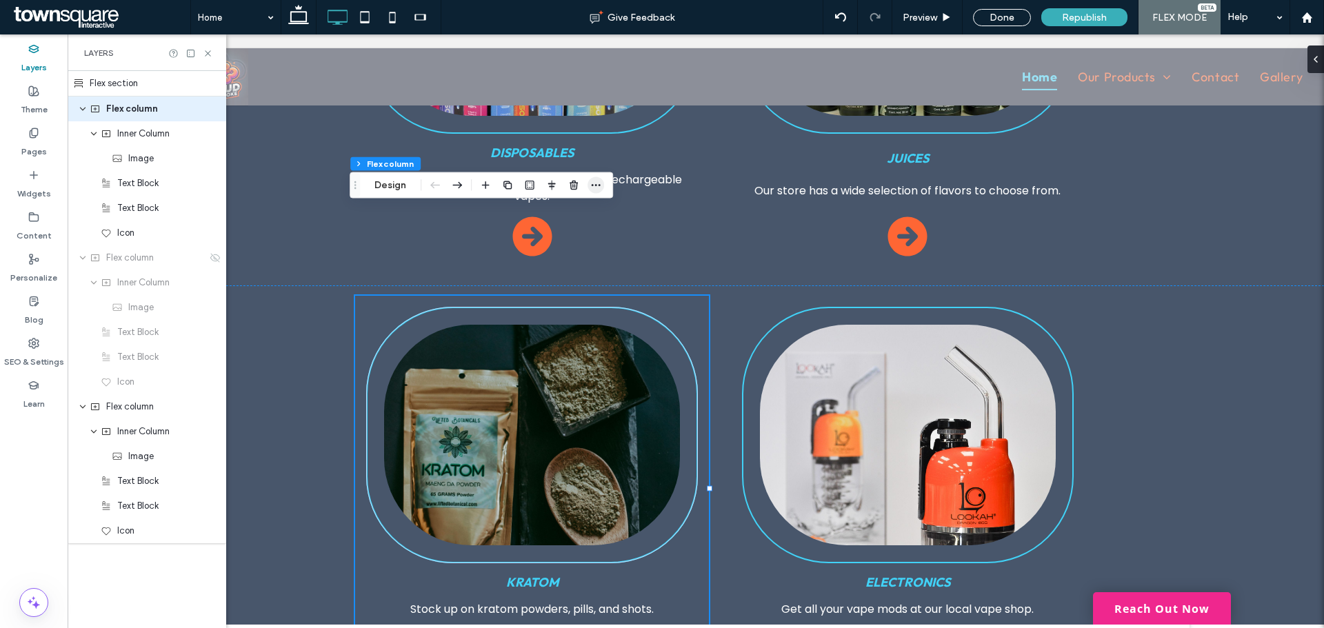
click at [599, 183] on icon "button" at bounding box center [595, 185] width 11 height 11
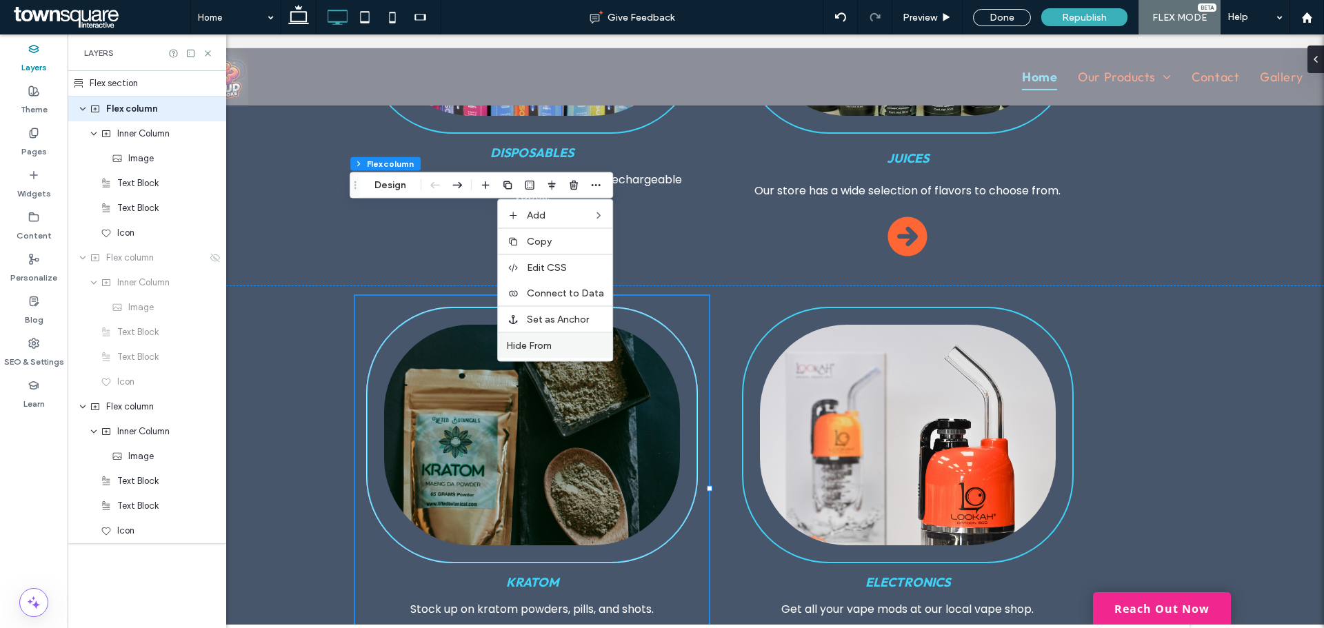
click at [573, 341] on label "Hide From" at bounding box center [555, 346] width 98 height 12
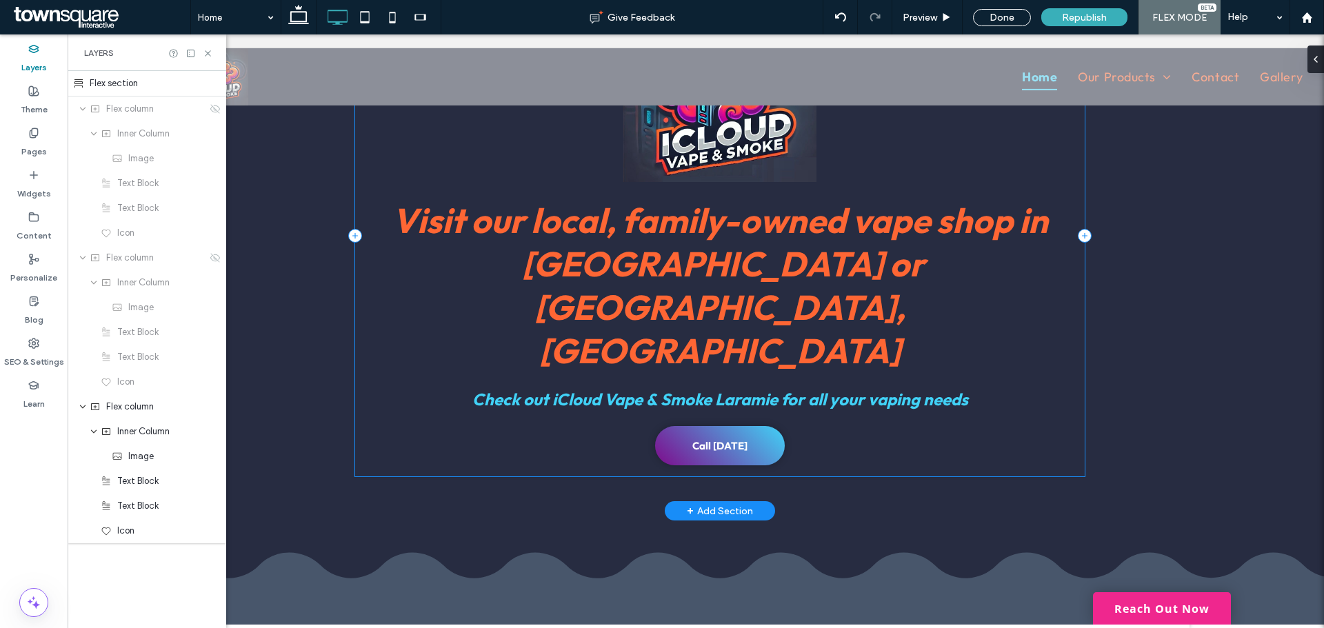
scroll to position [1500, 0]
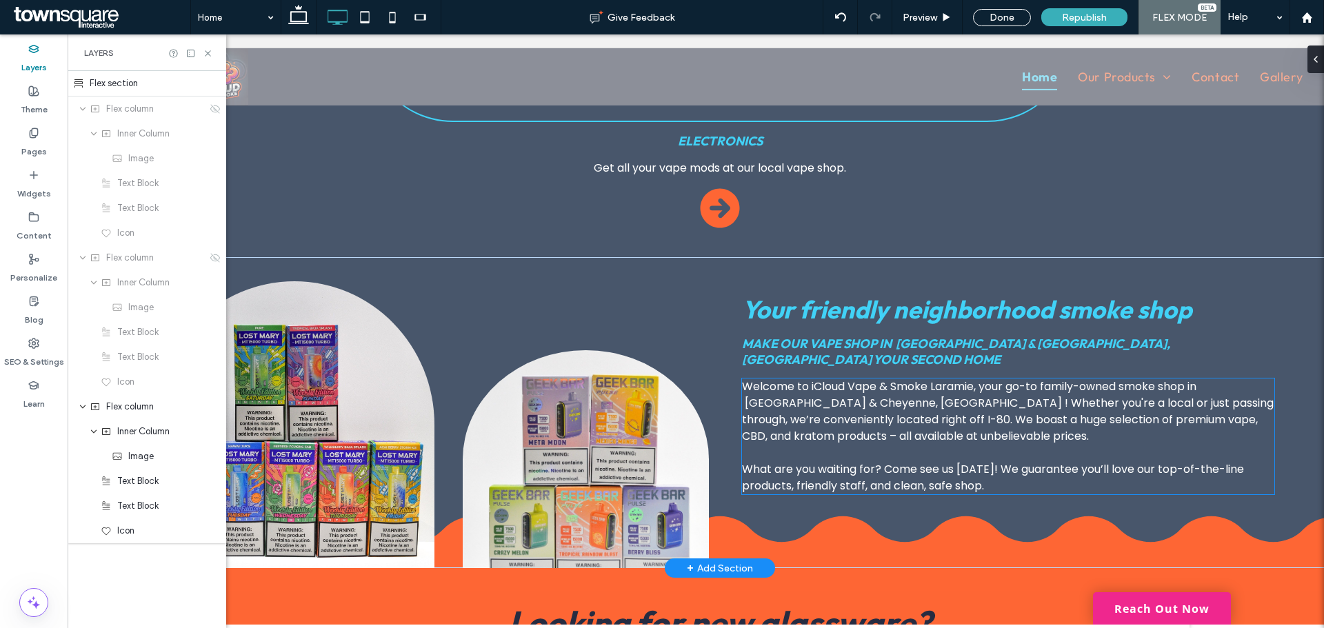
click at [1044, 379] on span "Welcome to iCloud Vape & Smoke Laramie, your go-to family-owned smoke shop in […" at bounding box center [1008, 412] width 532 height 66
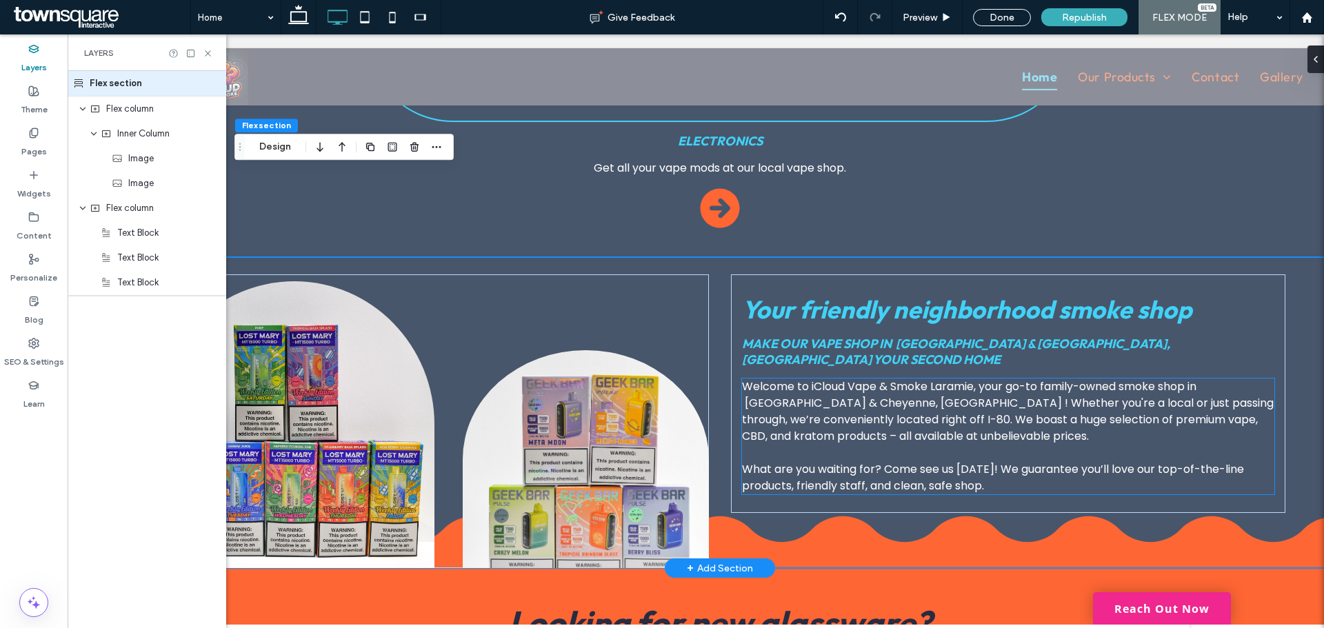
click at [1049, 379] on p "Welcome to iCloud Vape & Smoke Laramie, your go-to family-owned smoke shop in […" at bounding box center [1008, 412] width 532 height 66
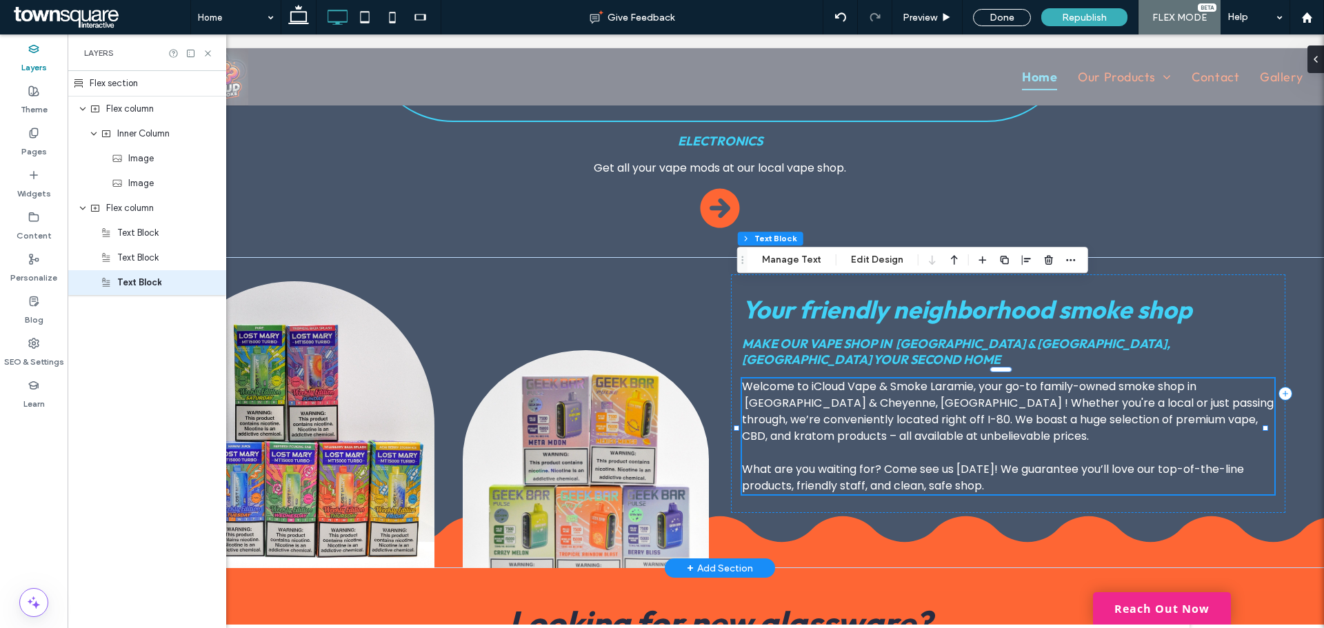
click at [1044, 379] on span "Welcome to iCloud Vape & Smoke Laramie, your go-to family-owned smoke shop in […" at bounding box center [1008, 412] width 532 height 66
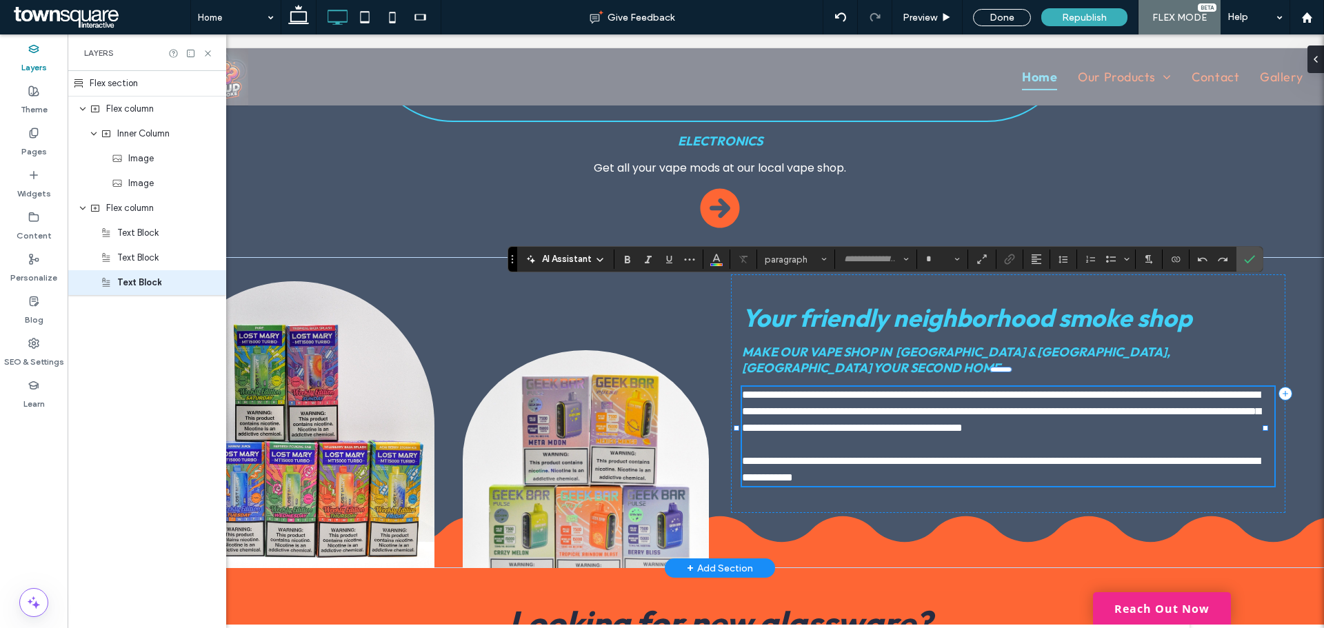
type input "*******"
type input "**"
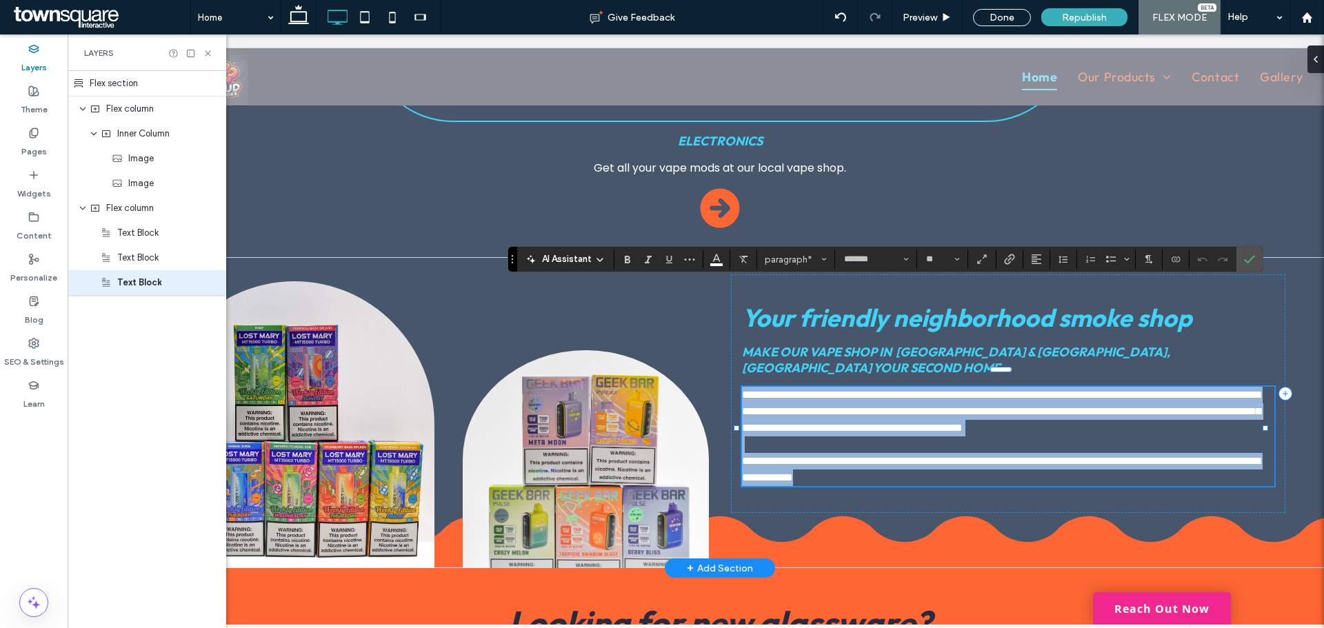
click at [1044, 390] on span "**********" at bounding box center [1001, 411] width 519 height 43
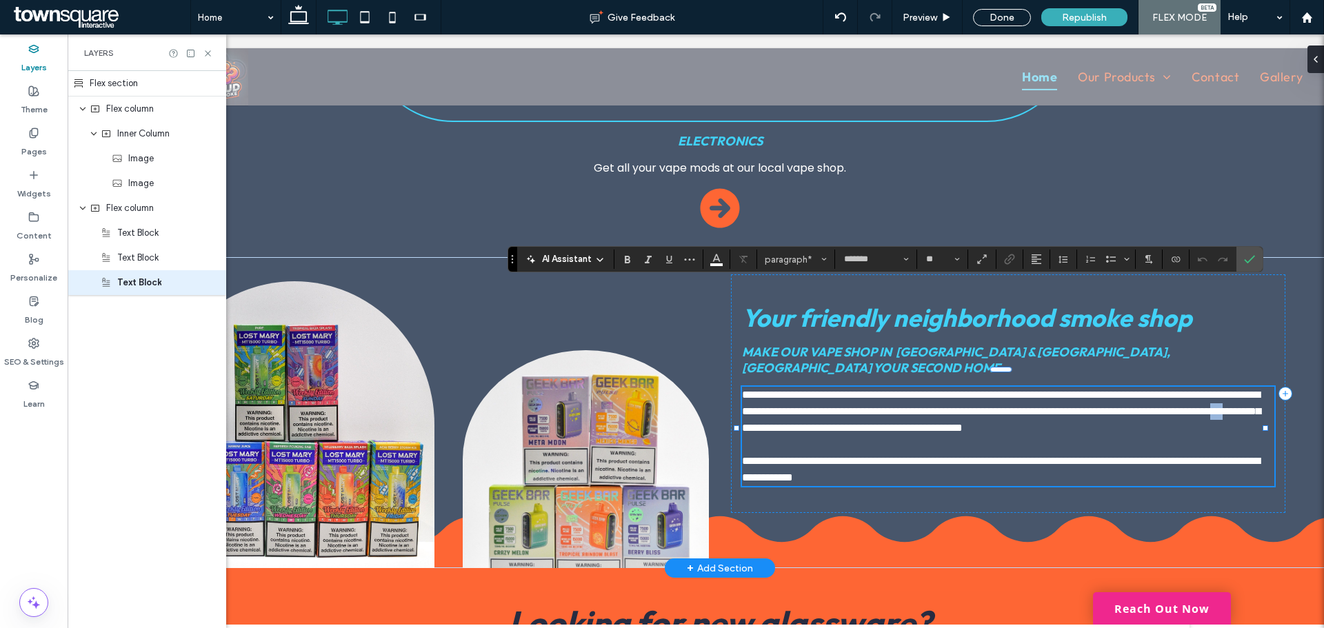
click at [1044, 390] on span "**********" at bounding box center [1001, 411] width 519 height 43
click at [1069, 390] on span "**********" at bounding box center [1001, 411] width 519 height 43
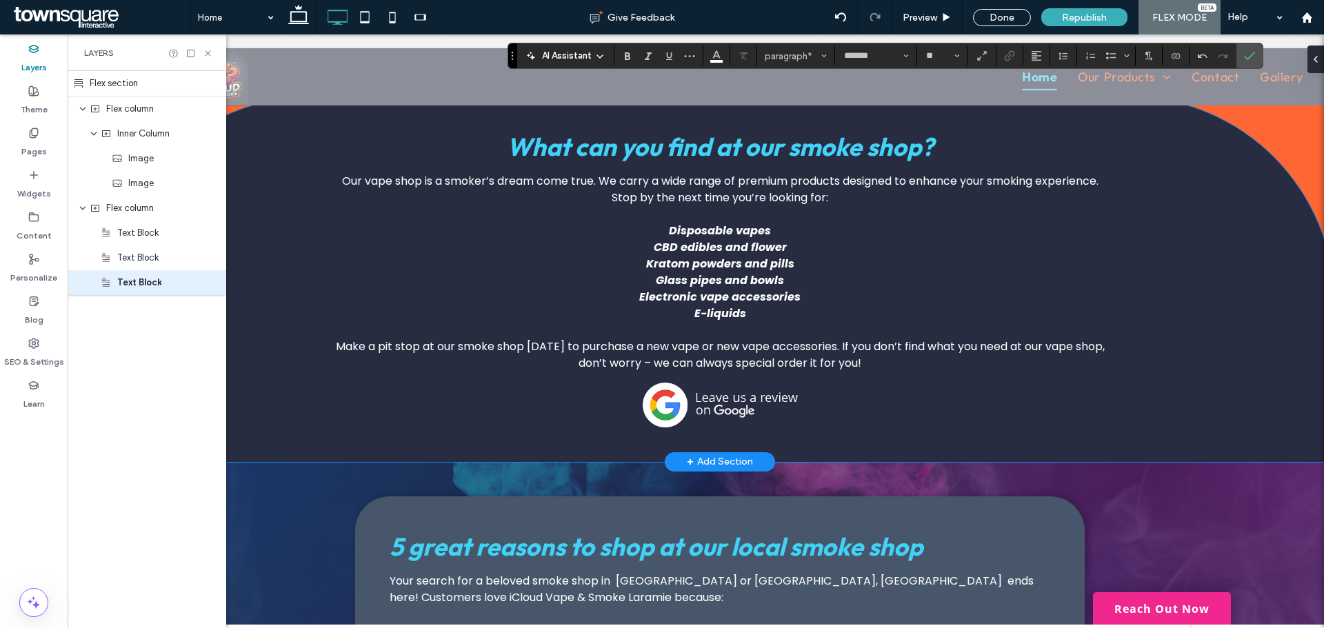
scroll to position [2018, 0]
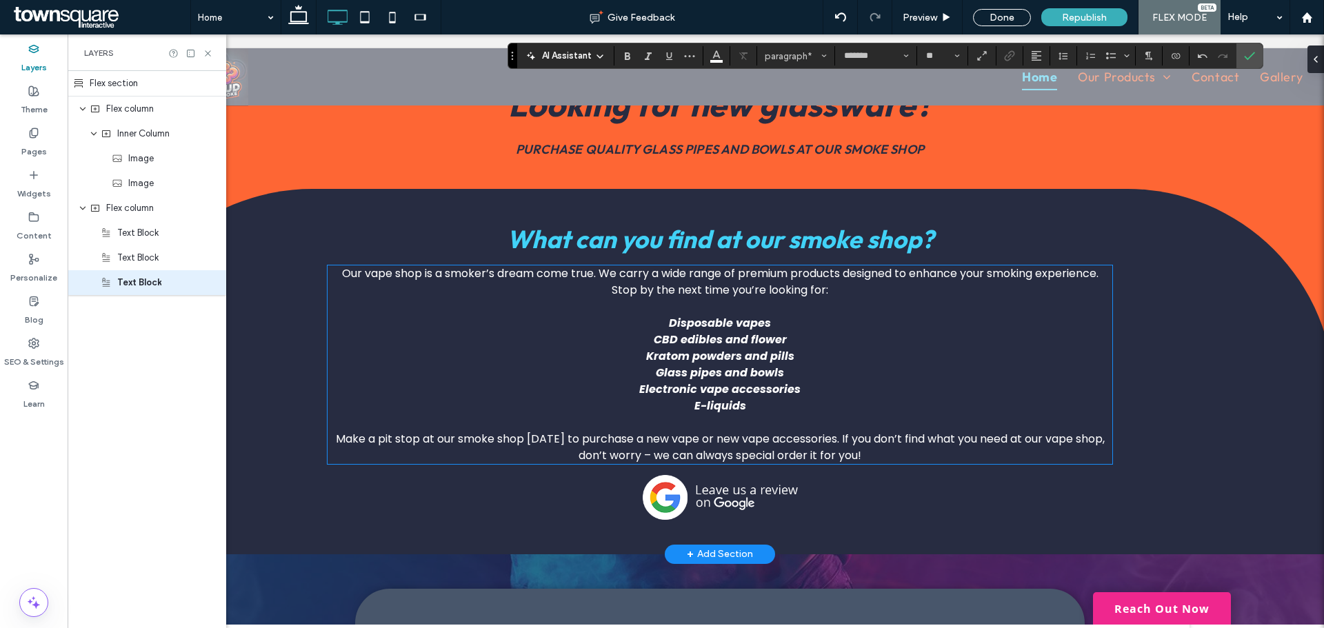
click at [726, 348] on strong "Kratom powders and pills" at bounding box center [720, 356] width 148 height 16
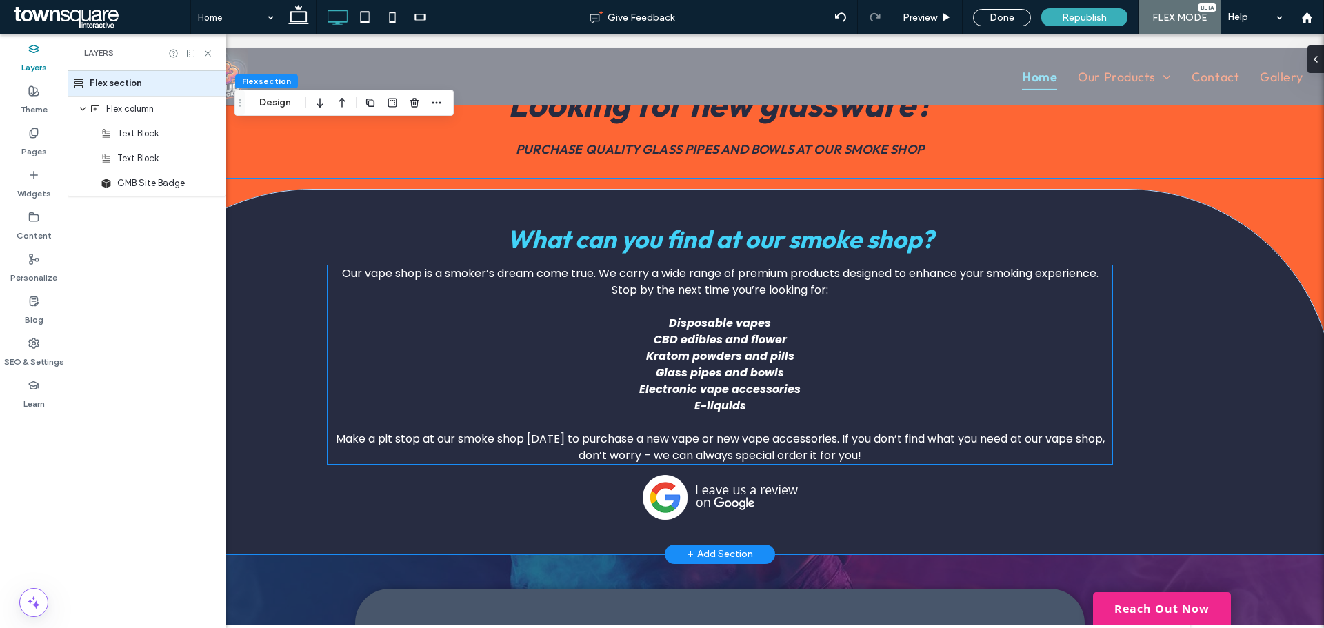
click at [755, 348] on strong "Kratom powders and pills" at bounding box center [720, 356] width 148 height 16
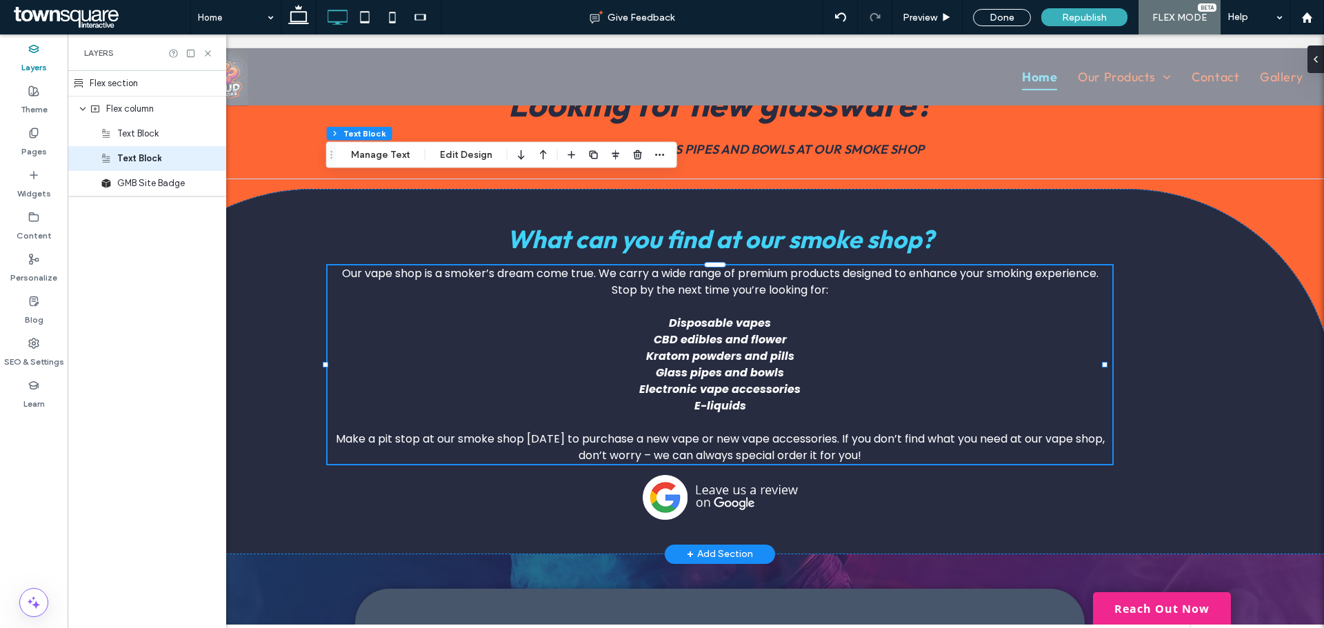
click at [762, 348] on strong "Kratom powders and pills" at bounding box center [720, 356] width 148 height 16
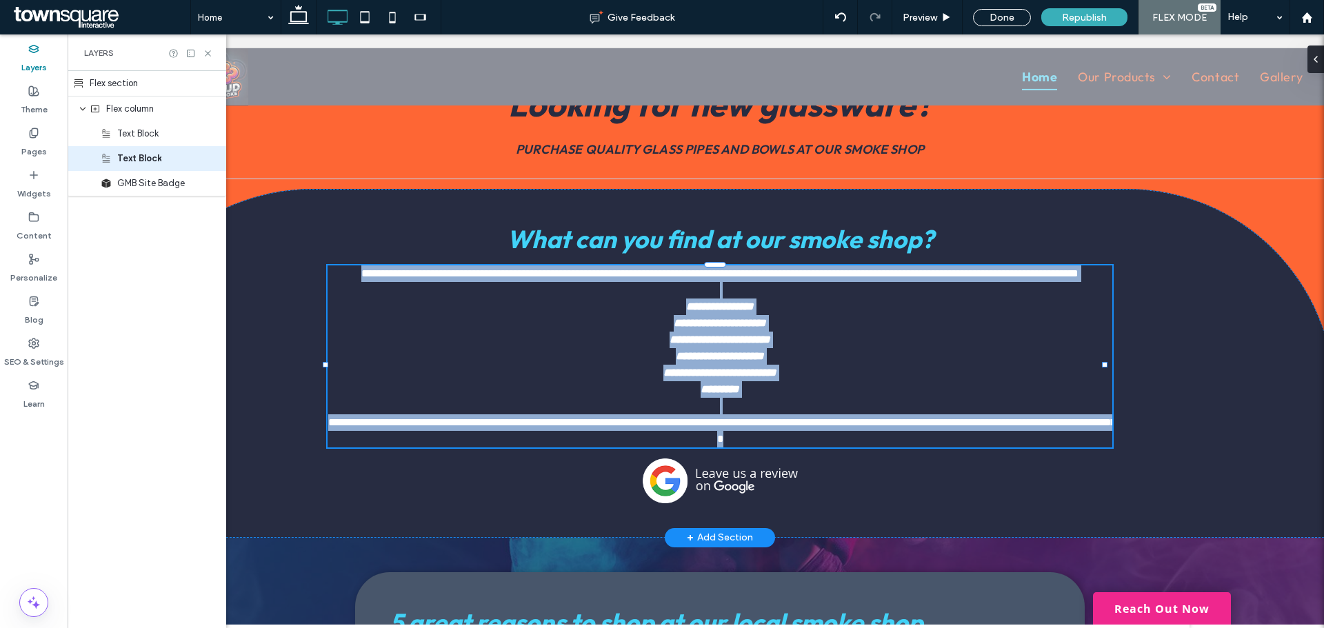
type input "*******"
type input "**"
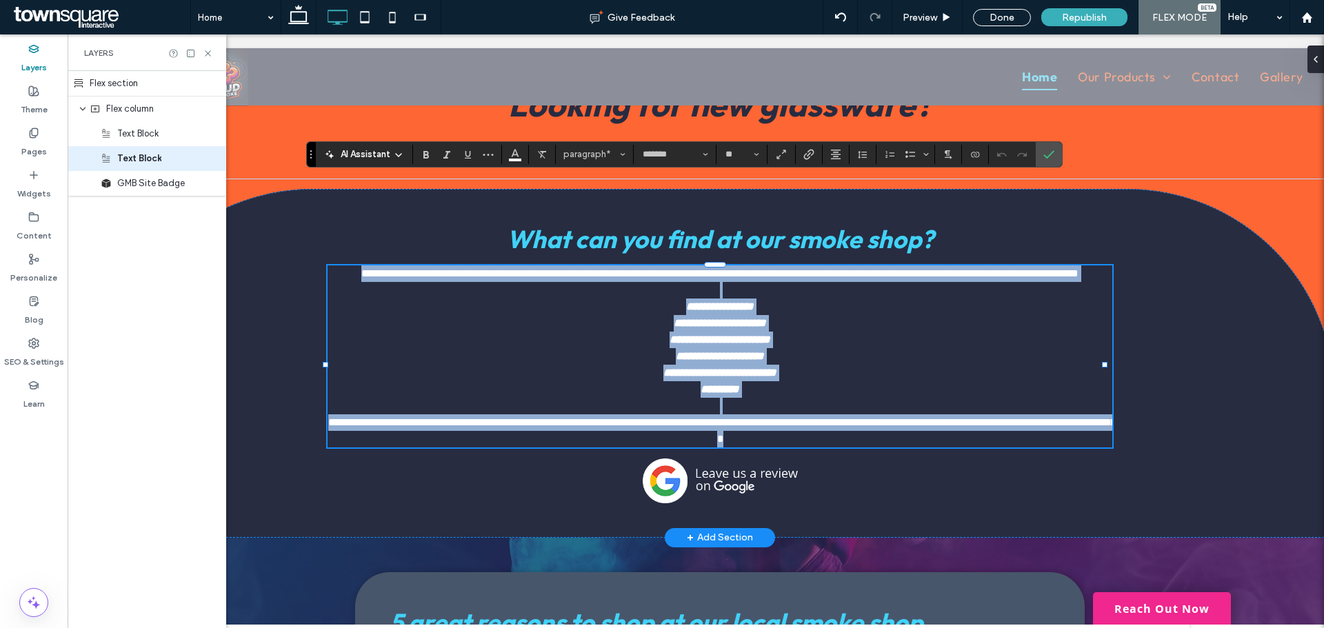
click at [770, 335] on strong "**********" at bounding box center [720, 340] width 101 height 10
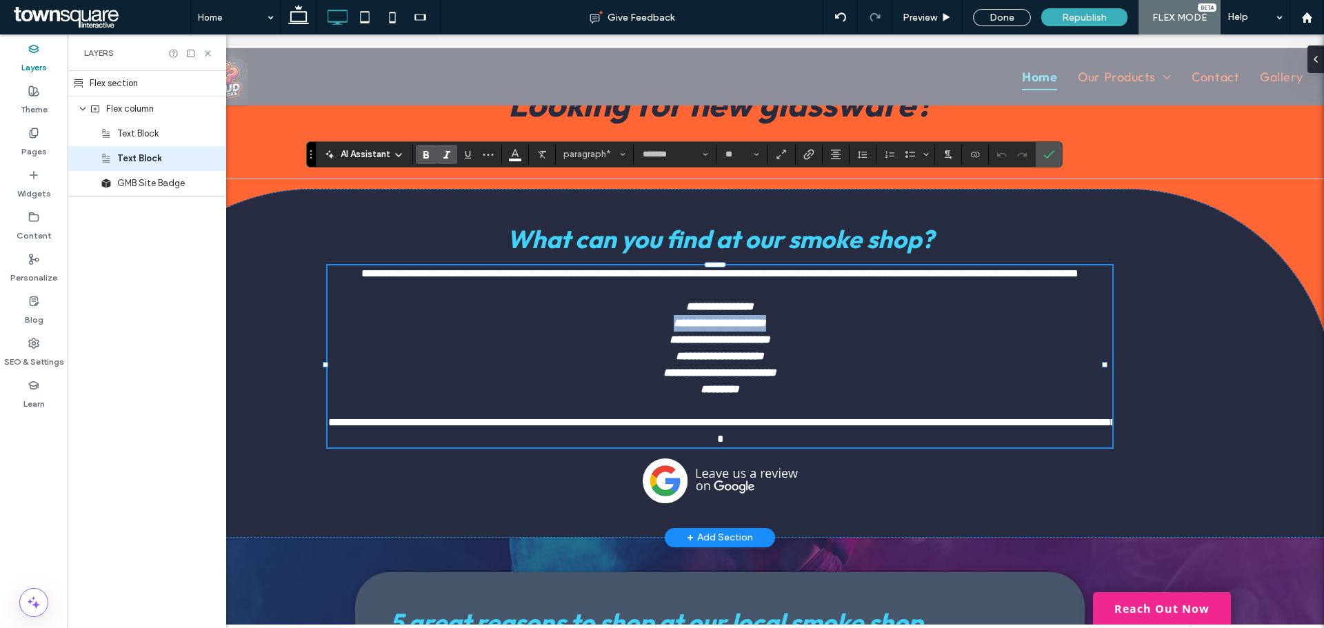
drag, startPoint x: 782, startPoint y: 252, endPoint x: 646, endPoint y: 255, distance: 135.9
click at [646, 315] on p "**********" at bounding box center [720, 323] width 785 height 17
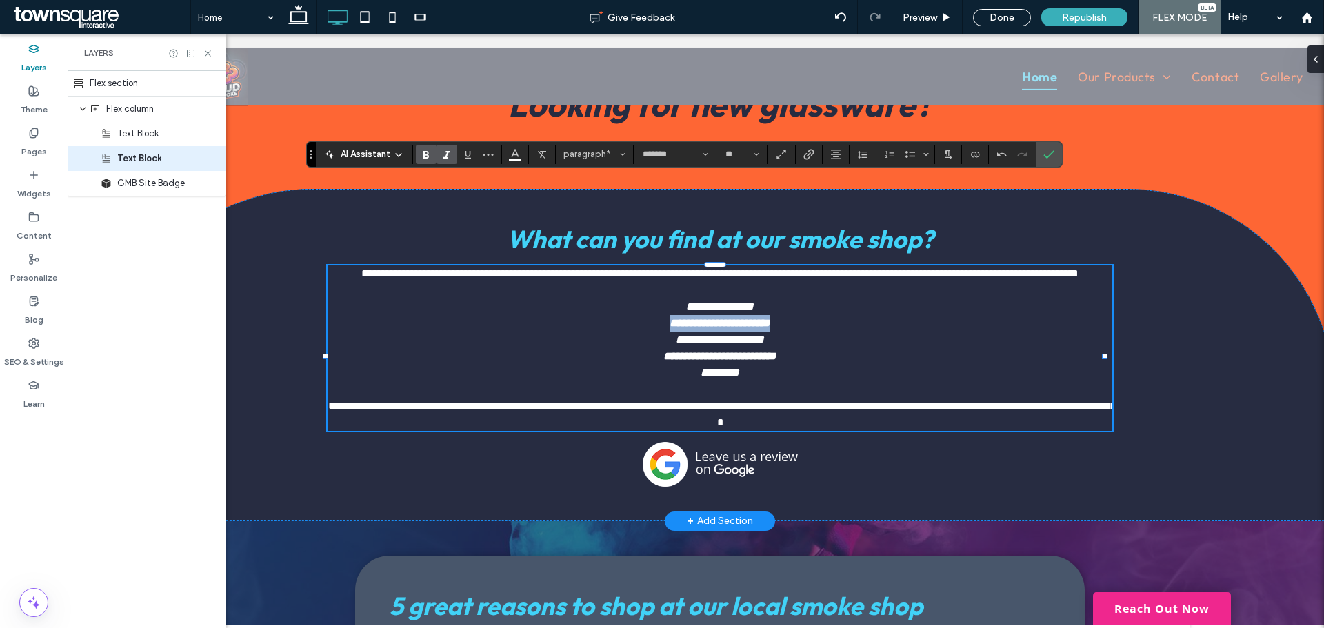
drag, startPoint x: 790, startPoint y: 252, endPoint x: 642, endPoint y: 257, distance: 147.7
click at [642, 315] on p "**********" at bounding box center [720, 323] width 785 height 17
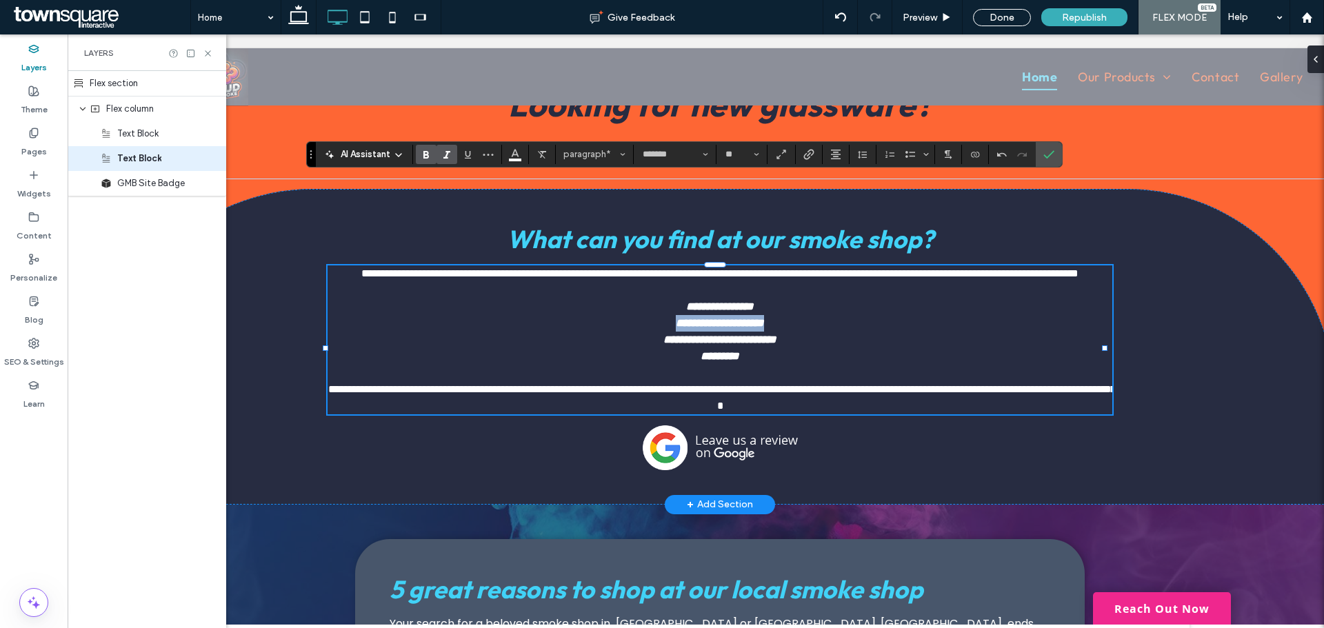
drag, startPoint x: 782, startPoint y: 252, endPoint x: 644, endPoint y: 255, distance: 138.7
click at [644, 315] on p "**********" at bounding box center [720, 323] width 785 height 17
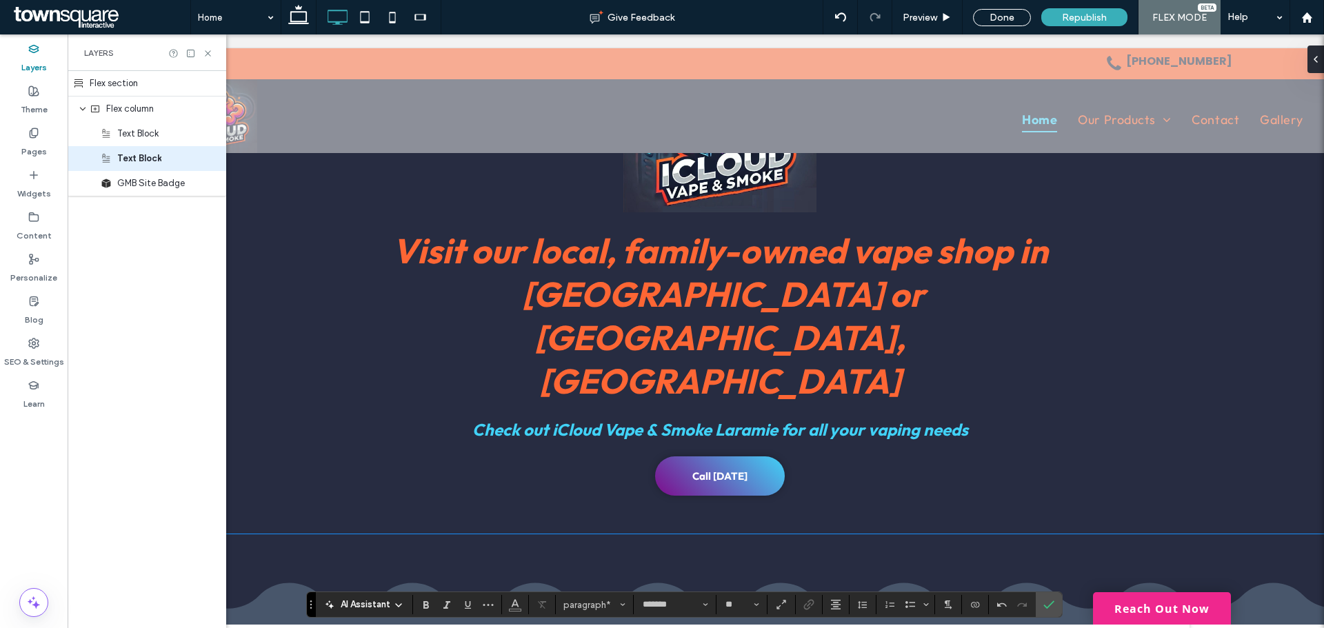
scroll to position [0, 0]
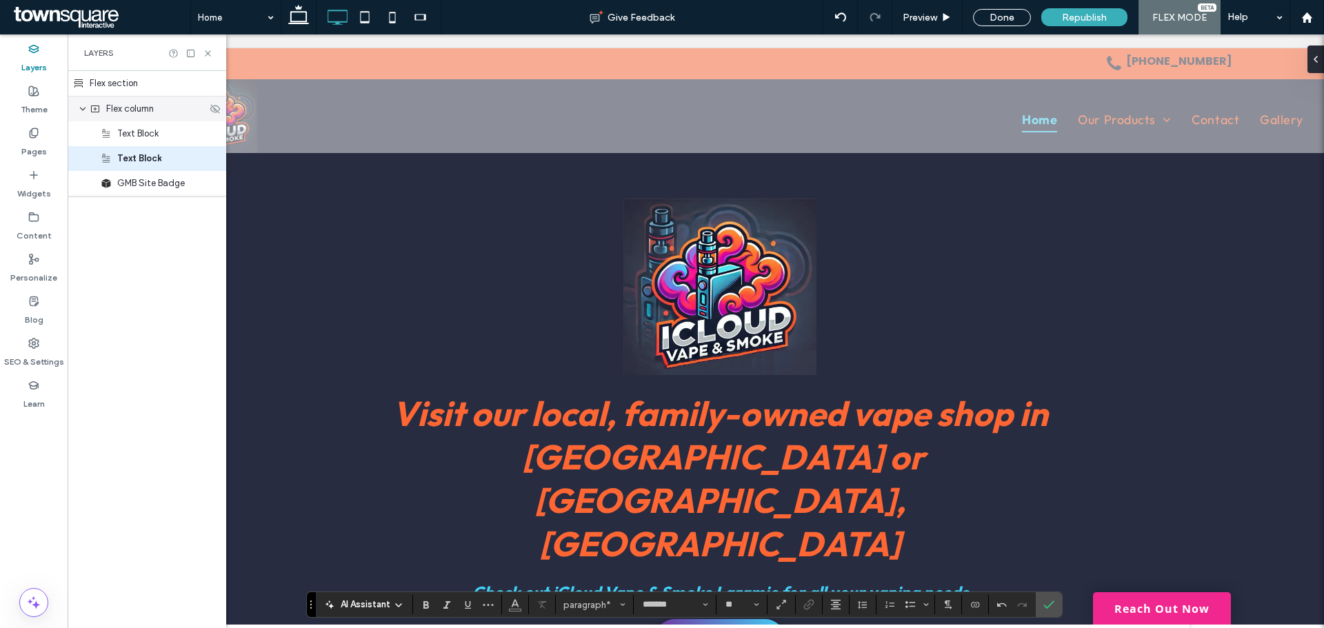
click at [88, 117] on div "Flex column" at bounding box center [147, 109] width 159 height 25
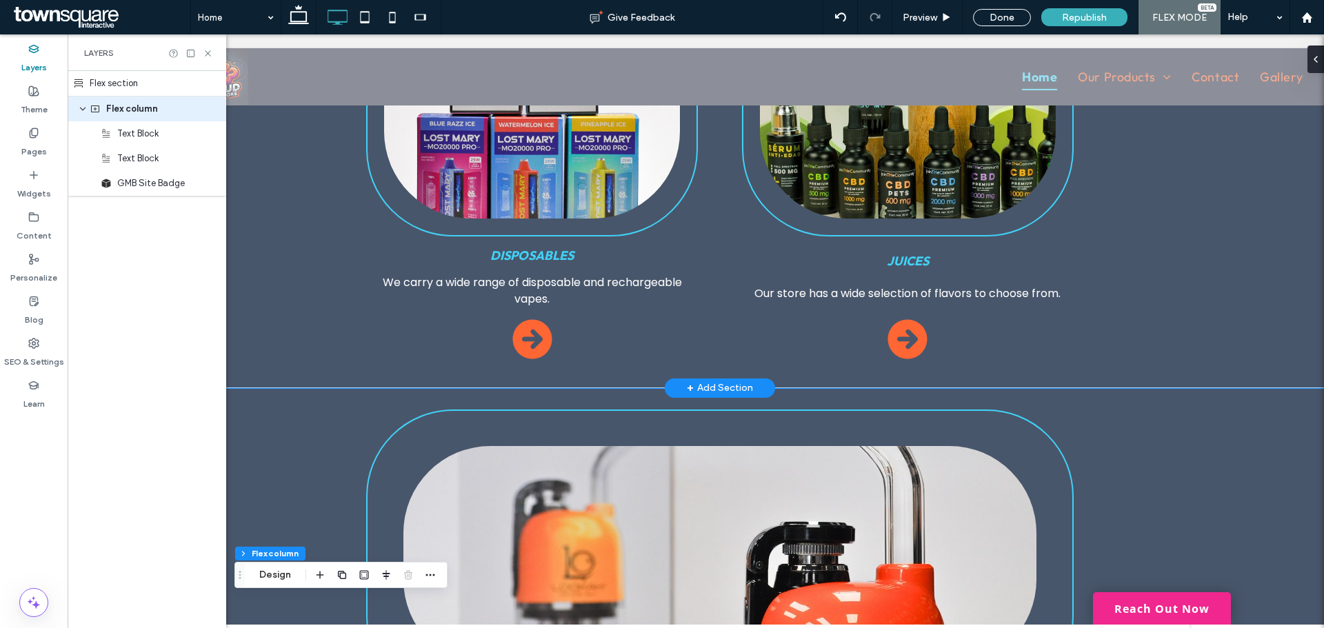
click at [1225, 219] on div "Disposables We carry a wide range of disposable and rechargeable vapes. Juices …" at bounding box center [720, 174] width 1229 height 430
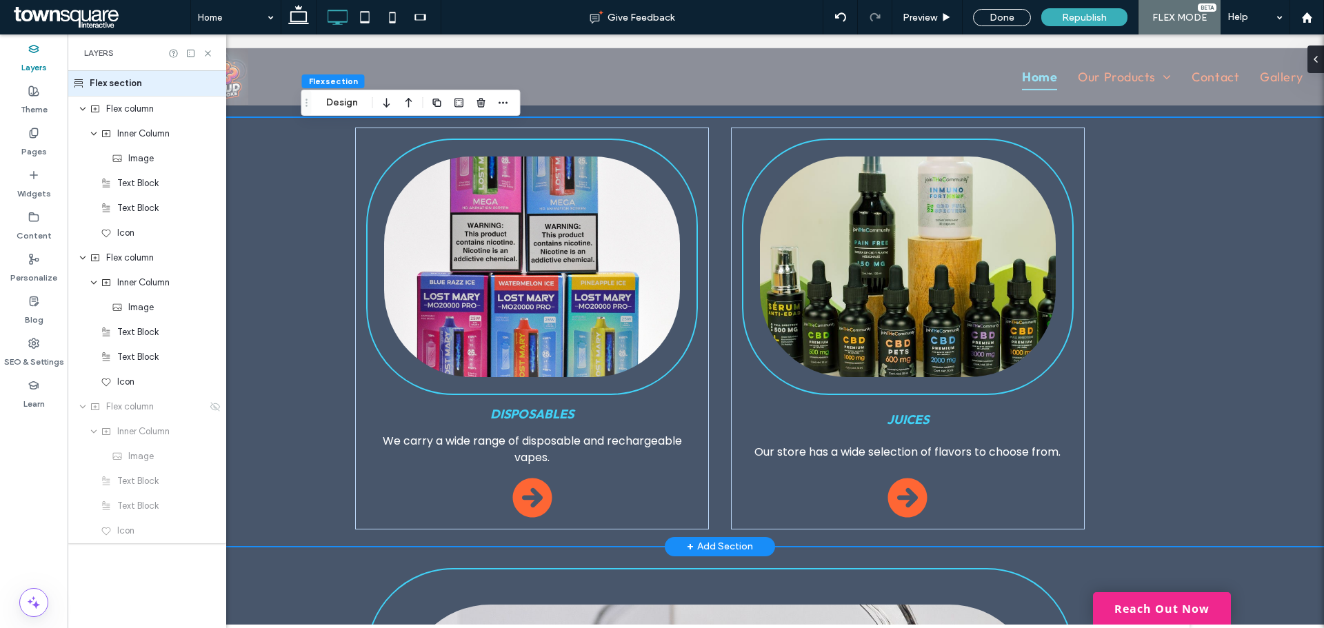
scroll to position [754, 0]
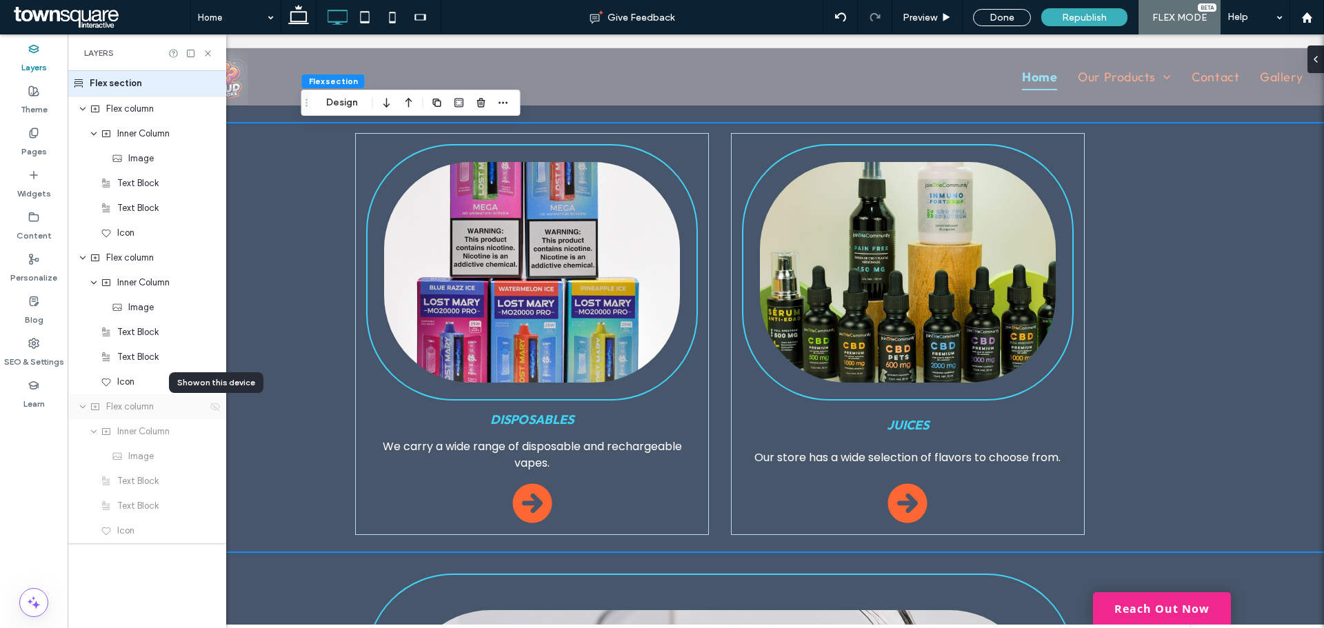
click at [217, 408] on use at bounding box center [215, 406] width 10 height 9
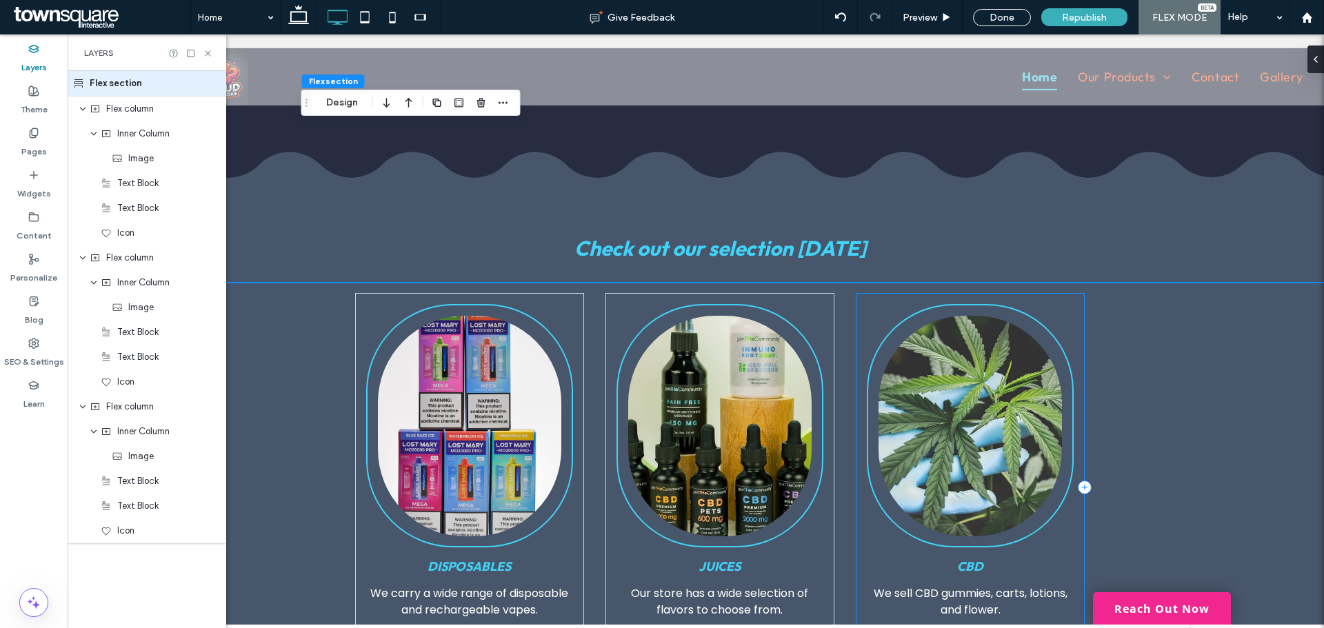
scroll to position [547, 0]
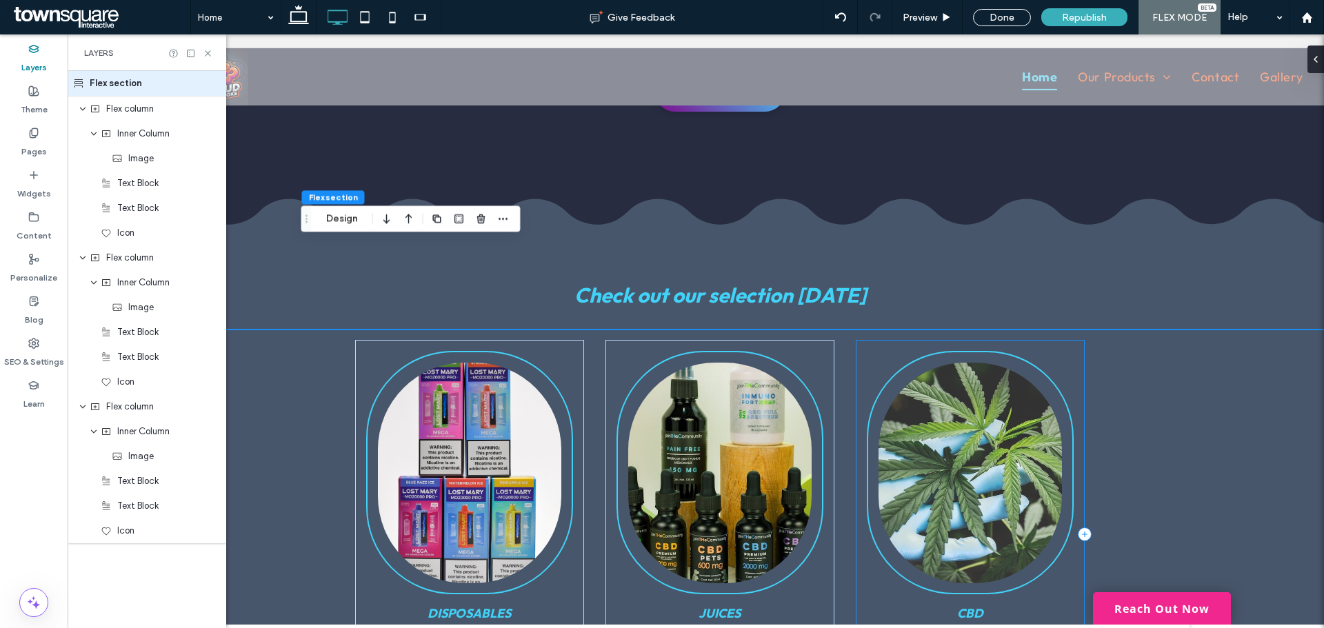
click at [1065, 340] on div "CBD We sell CBD gummies, carts, lotions, and flower." at bounding box center [970, 535] width 228 height 390
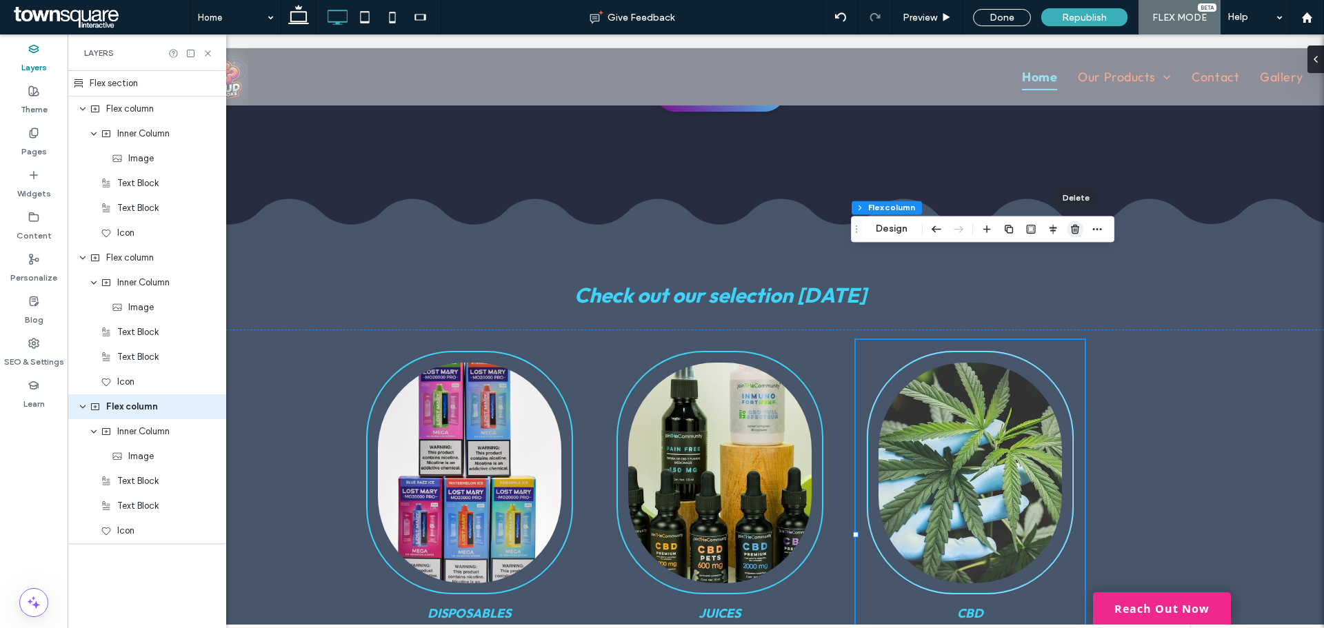
click at [1078, 230] on use "button" at bounding box center [1075, 229] width 8 height 9
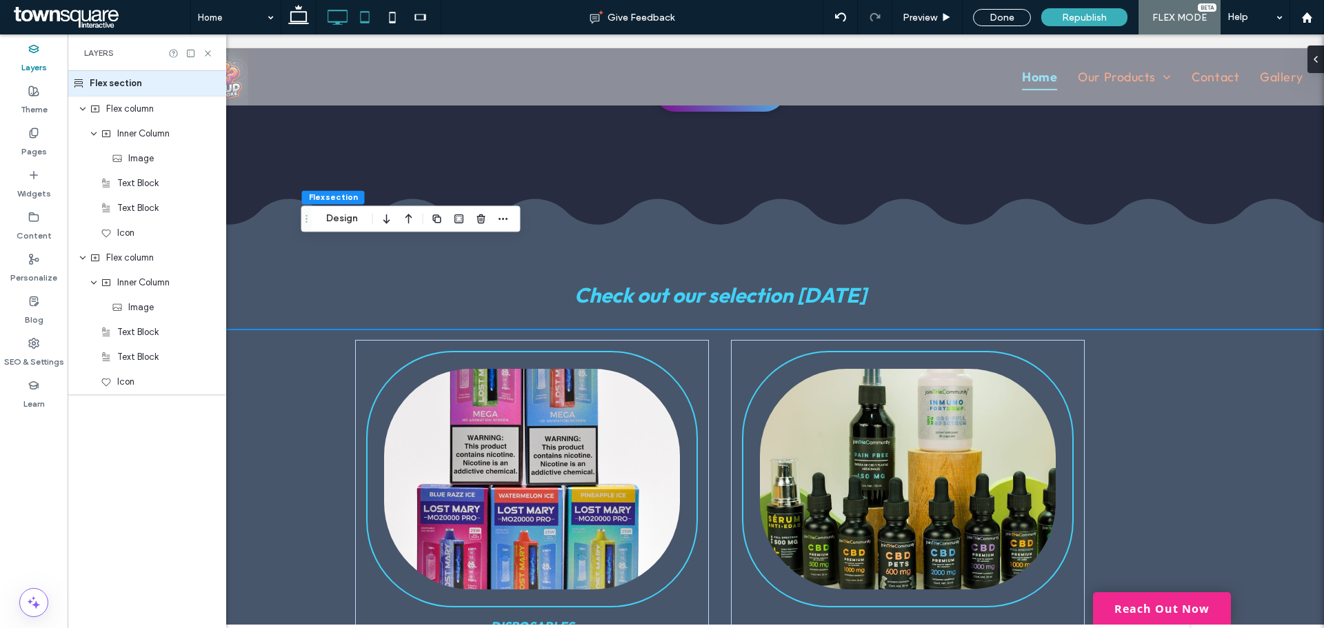
click at [368, 20] on icon at bounding box center [365, 17] width 28 height 28
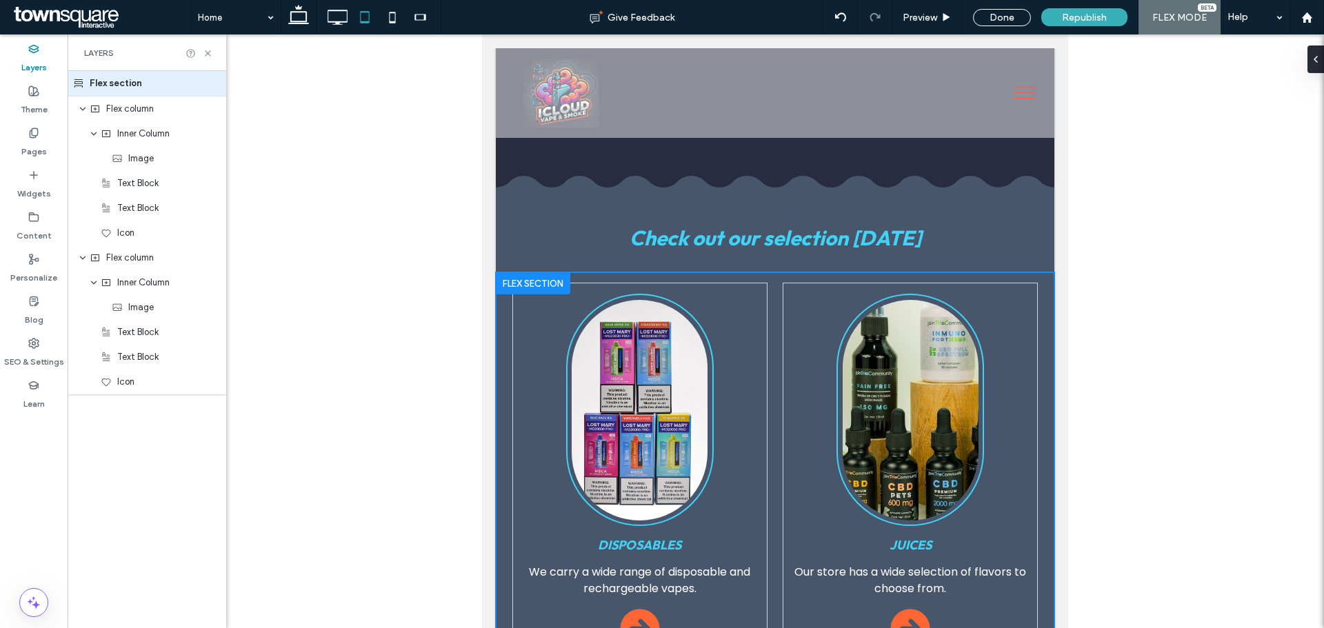
scroll to position [0, 0]
click at [385, 21] on icon at bounding box center [393, 17] width 28 height 28
type input "**"
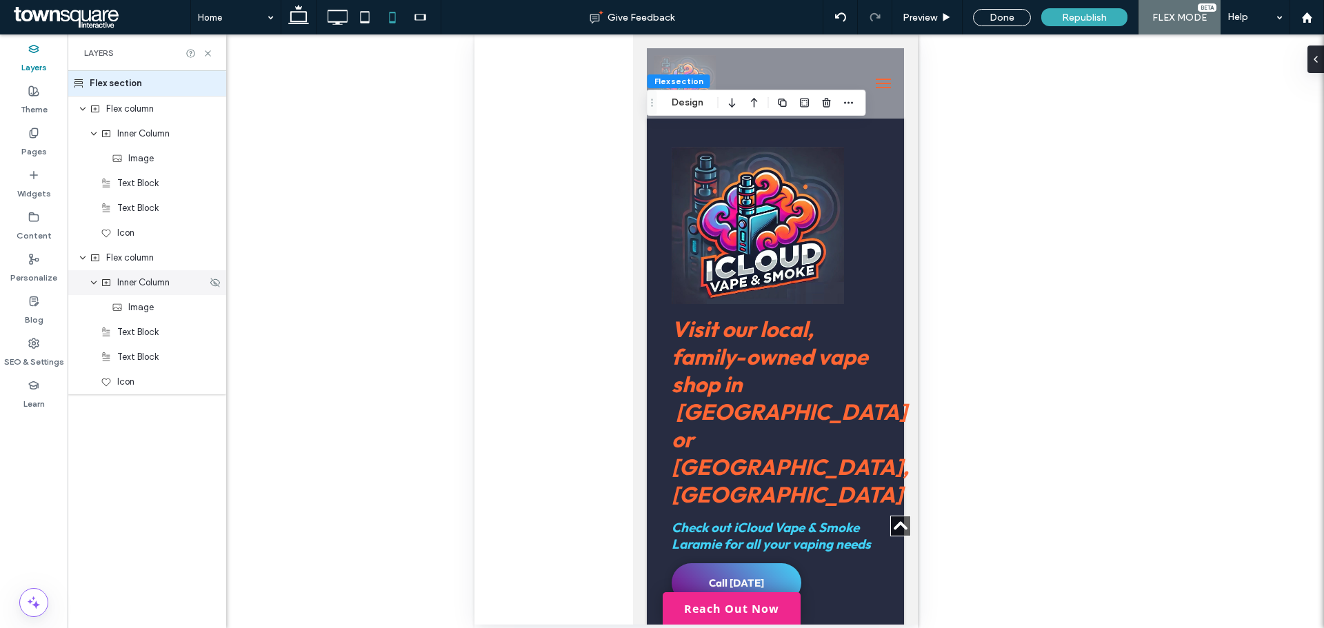
scroll to position [655, 0]
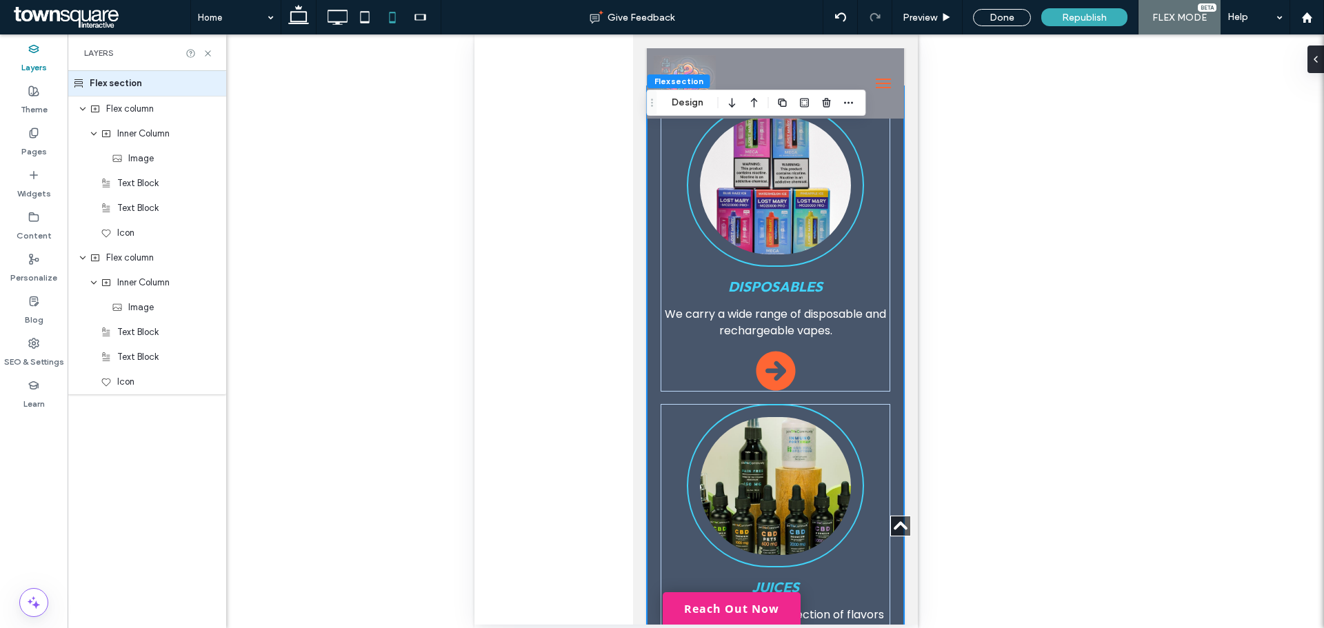
drag, startPoint x: 333, startPoint y: 21, endPoint x: 339, endPoint y: 48, distance: 26.8
click at [333, 21] on use at bounding box center [338, 17] width 20 height 15
type input "**"
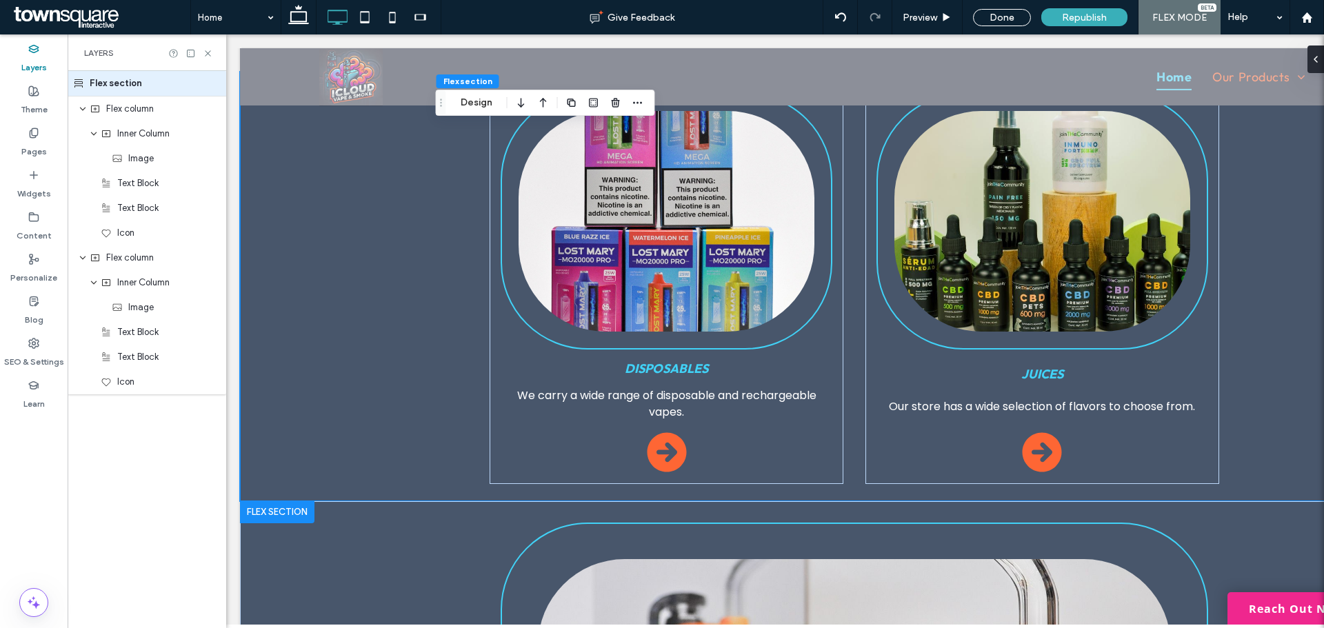
scroll to position [886, 0]
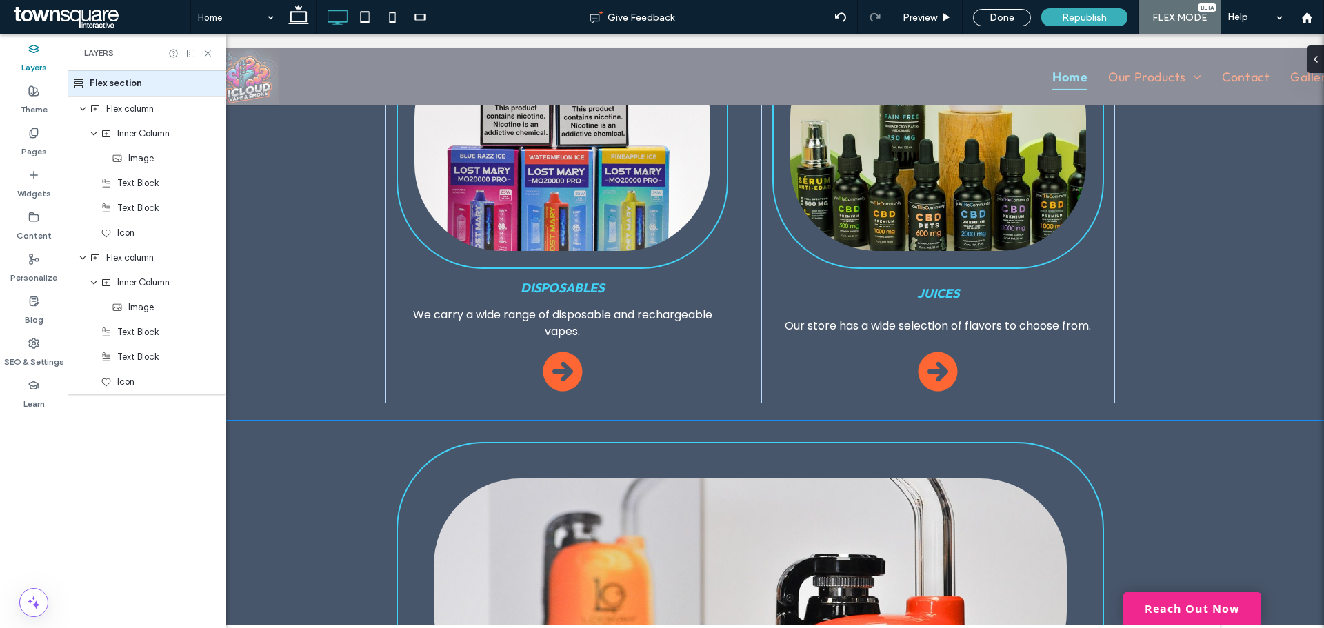
scroll to position [1055, 0]
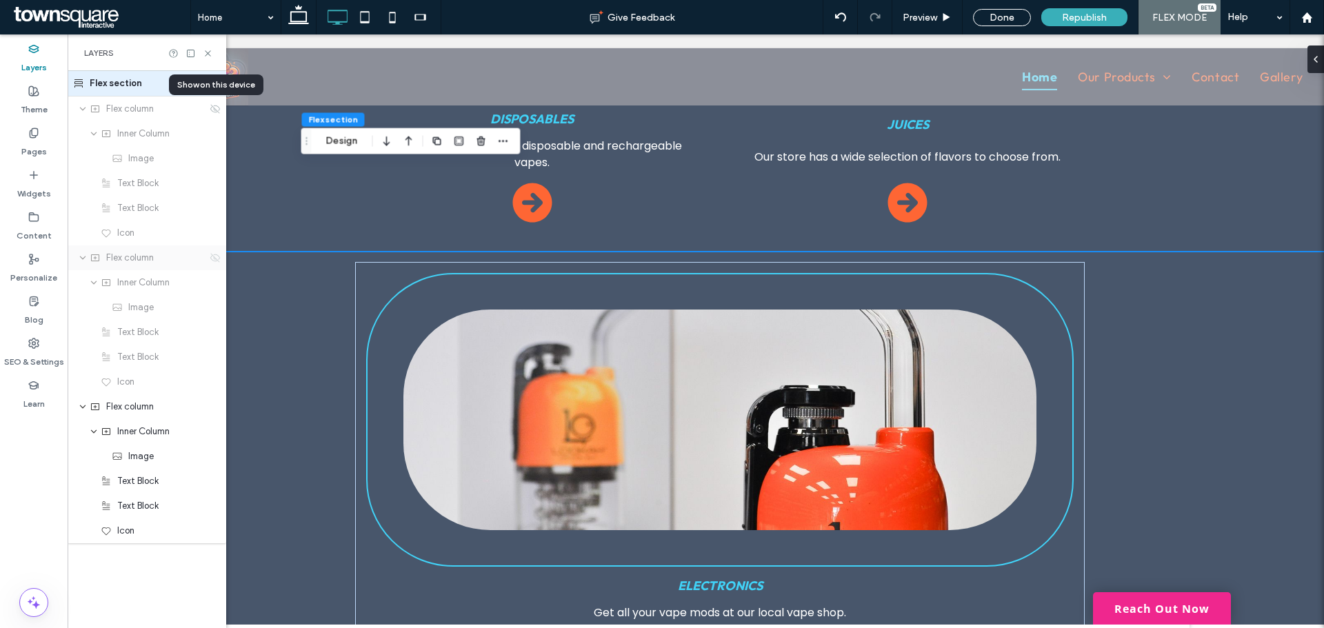
click at [215, 261] on icon at bounding box center [215, 257] width 11 height 11
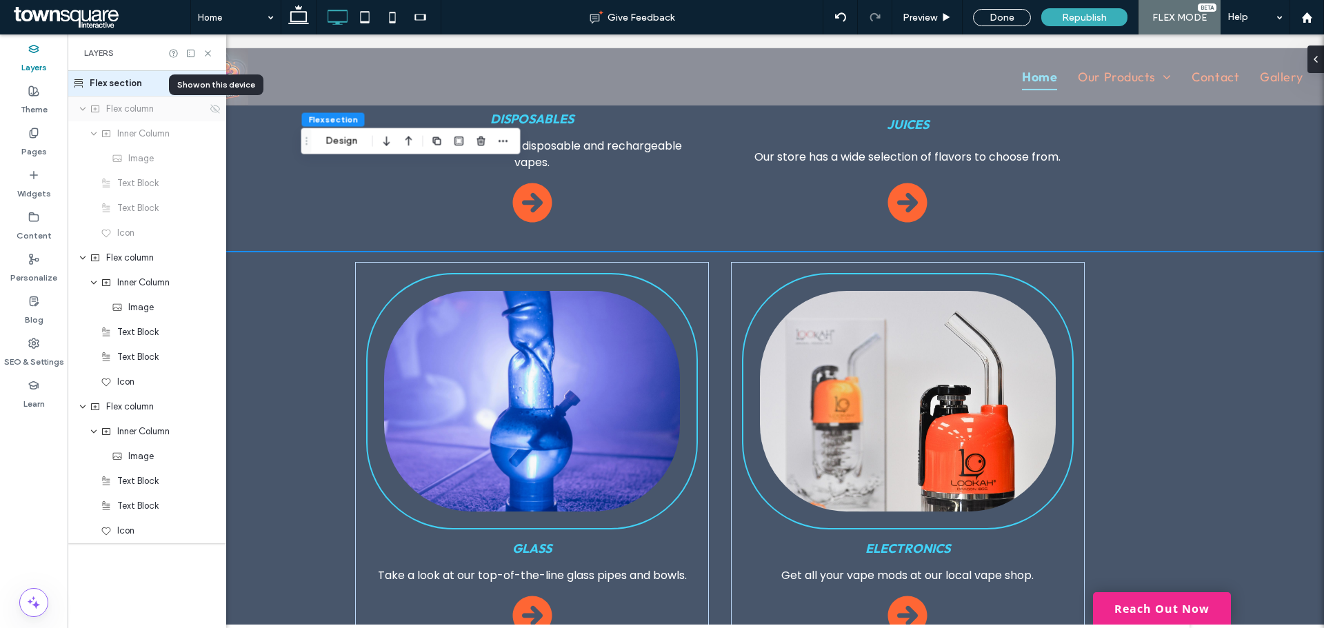
click at [222, 114] on div "Flex column" at bounding box center [147, 109] width 159 height 25
click at [217, 111] on icon at bounding box center [215, 108] width 11 height 11
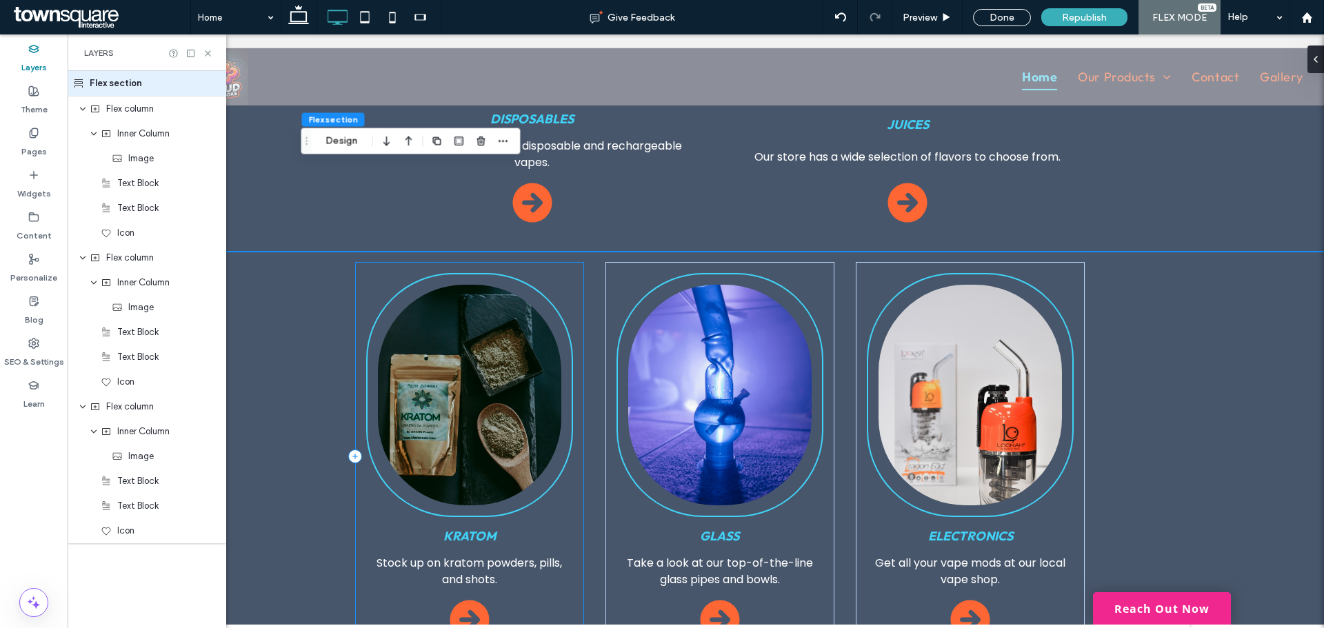
click at [557, 262] on div "Kratom Stock up on kratom powders, pills, and shots." at bounding box center [469, 457] width 228 height 390
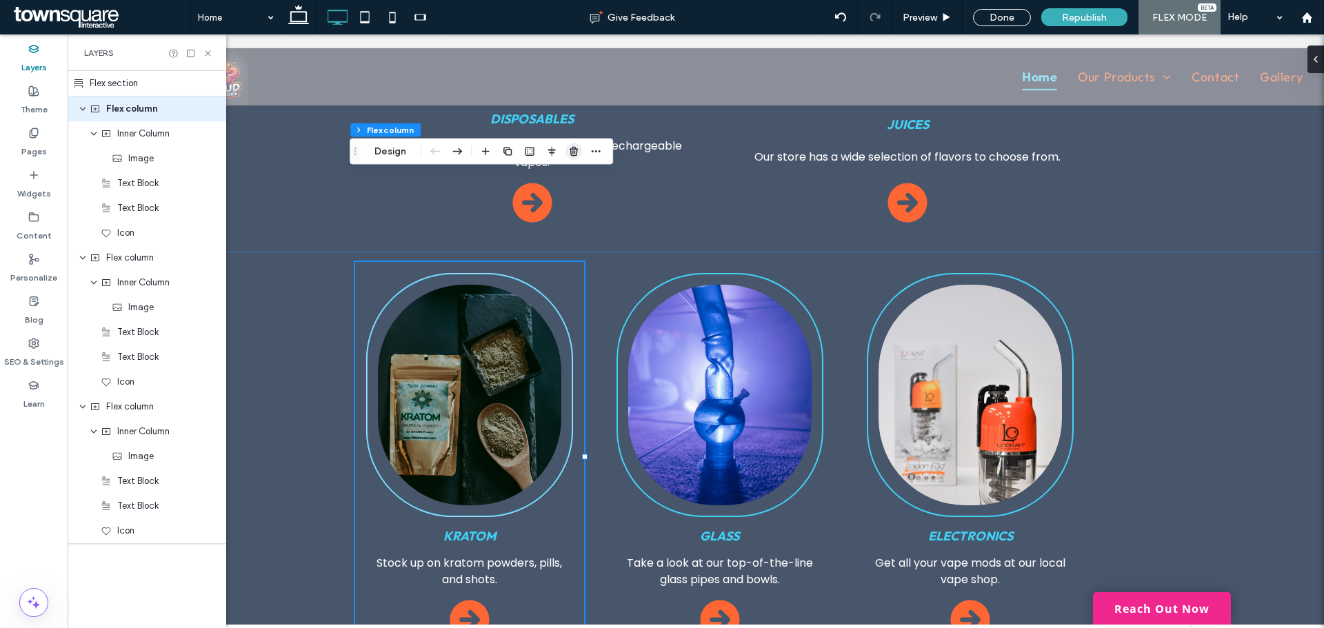
click at [572, 150] on icon "button" at bounding box center [573, 151] width 11 height 11
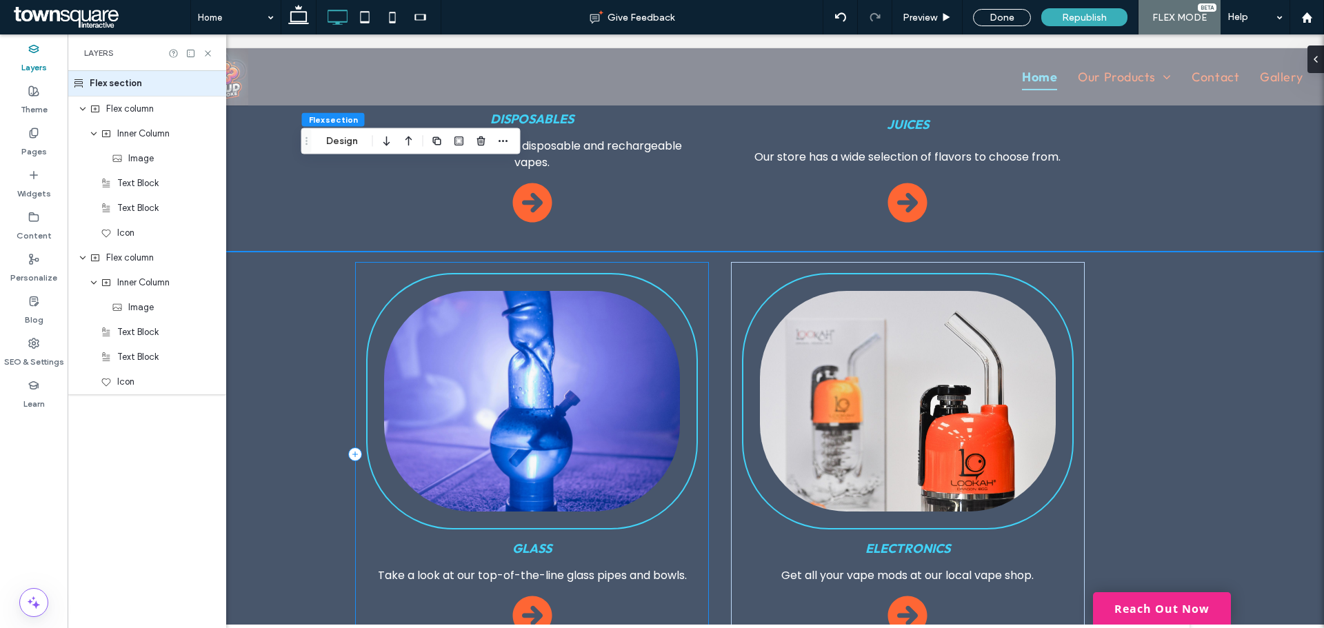
click at [675, 262] on div "Glass Take a look at our top-of-the-line glass pipes and bowls." at bounding box center [532, 455] width 354 height 386
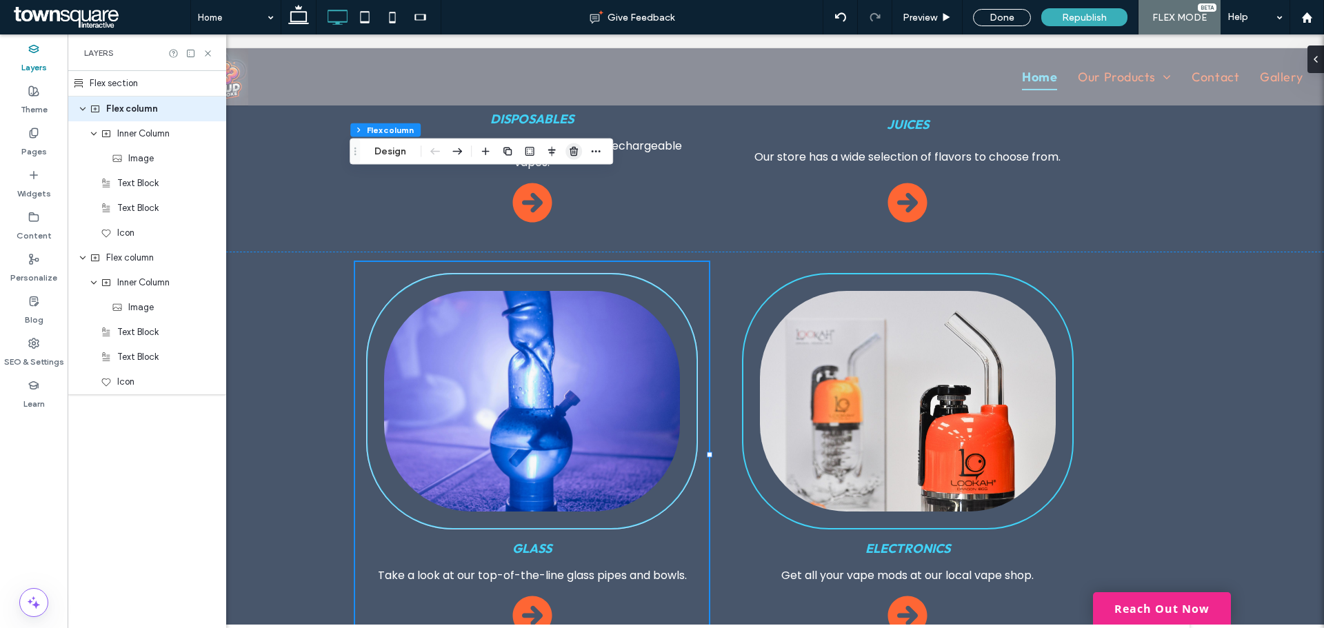
click at [575, 152] on use "button" at bounding box center [574, 151] width 8 height 9
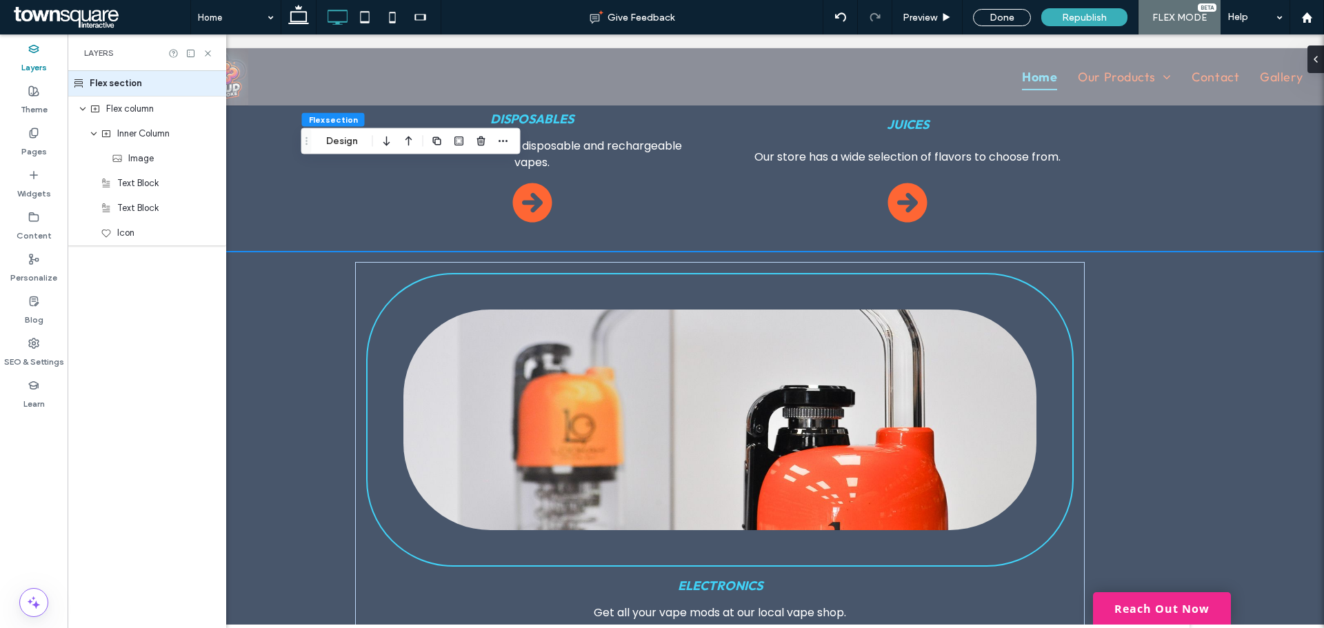
click at [201, 51] on div at bounding box center [190, 53] width 45 height 10
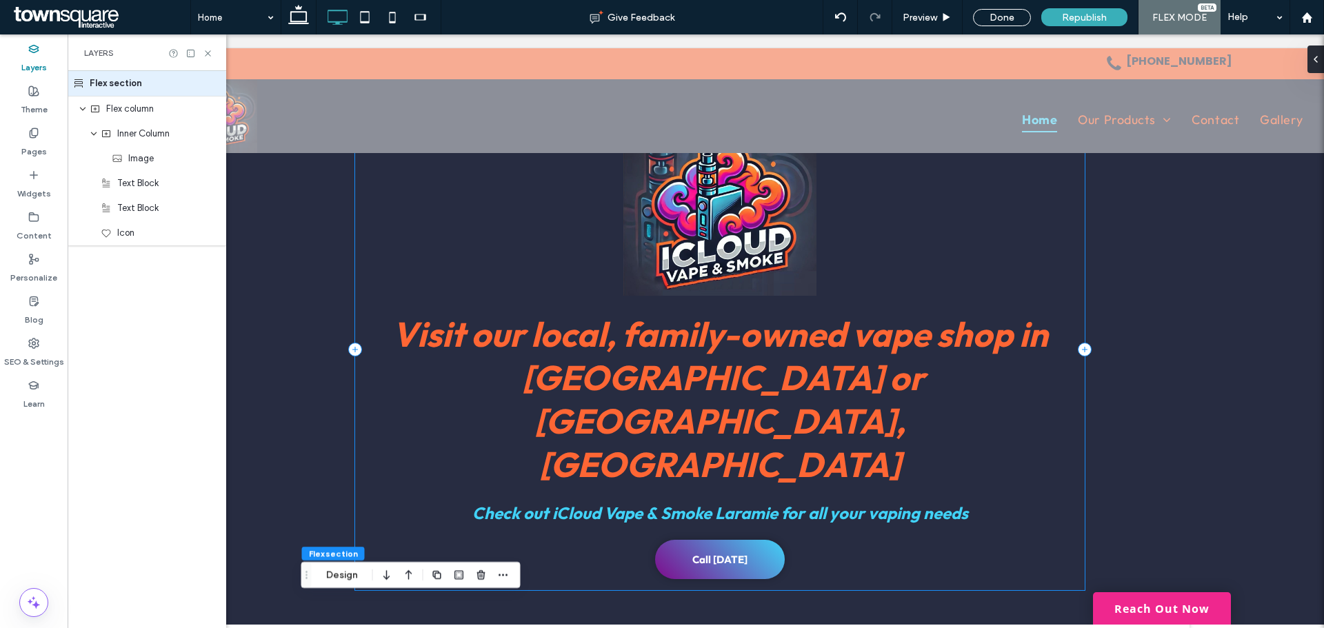
scroll to position [0, 0]
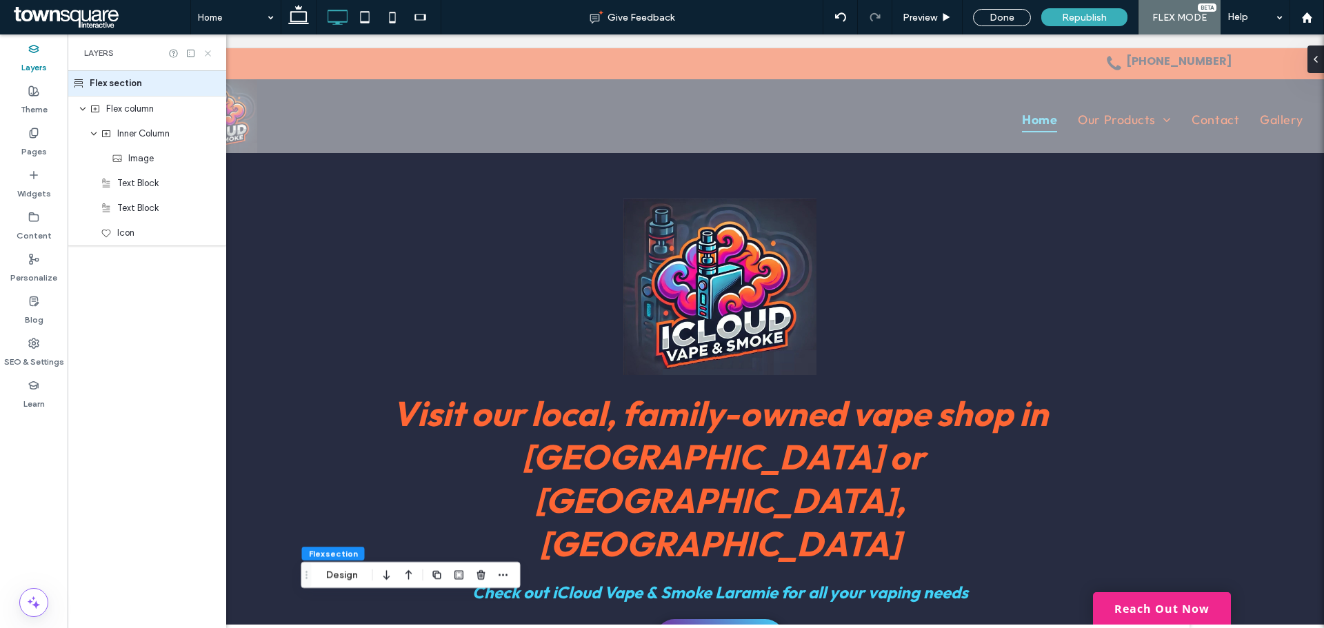
click at [208, 54] on use at bounding box center [208, 53] width 6 height 6
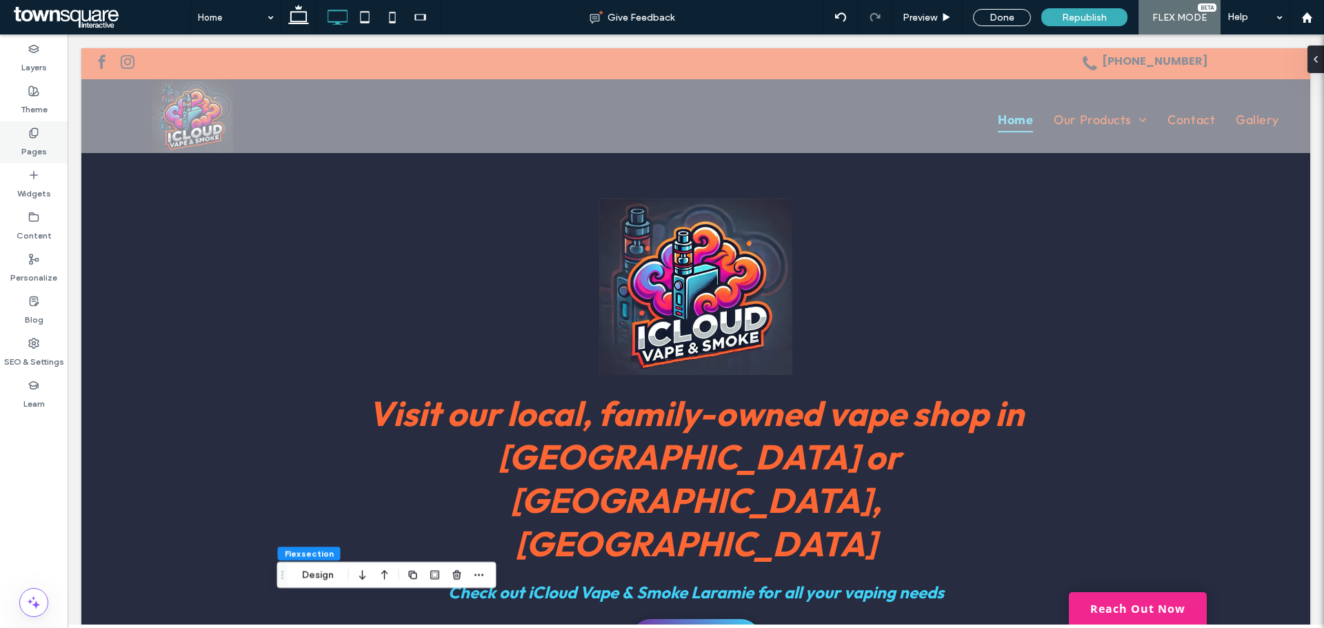
click at [24, 150] on label "Pages" at bounding box center [34, 148] width 26 height 19
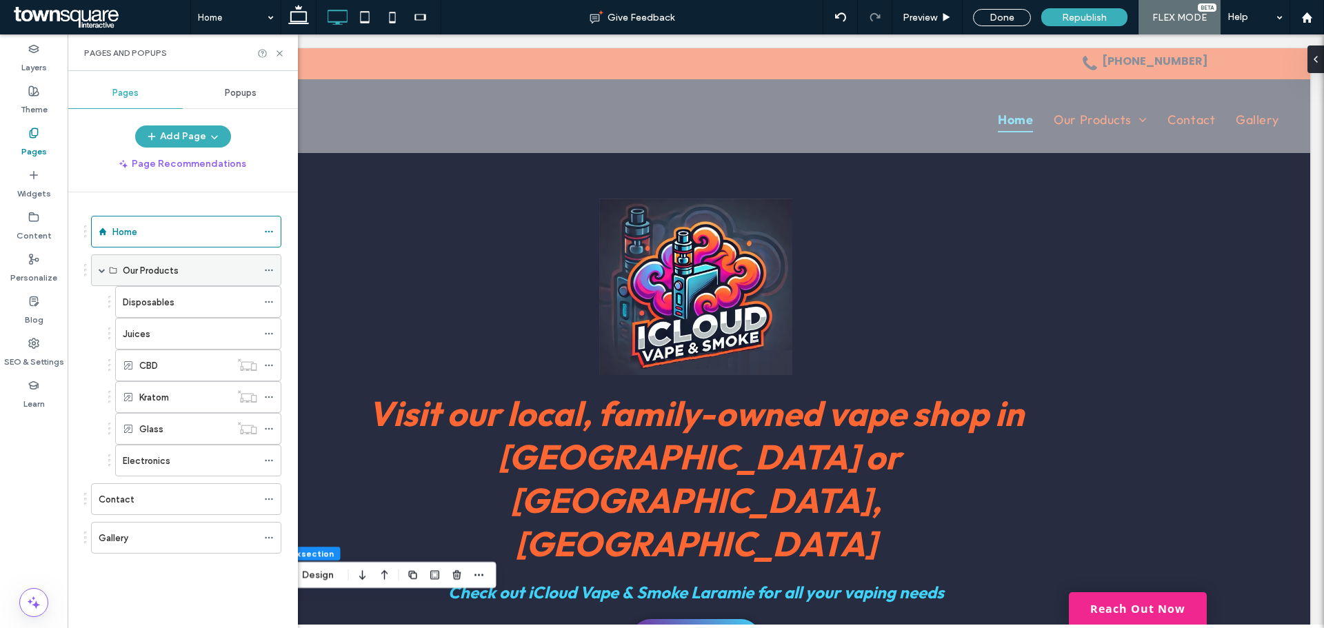
click at [161, 281] on div "Our Products" at bounding box center [190, 270] width 135 height 30
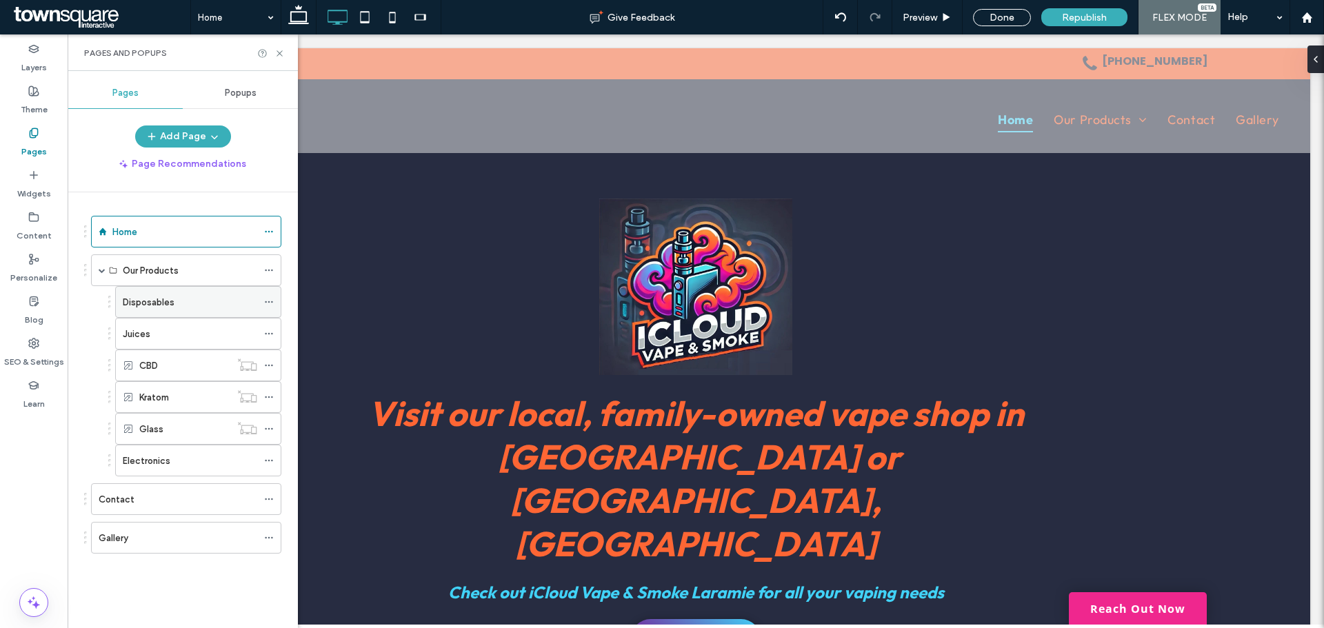
click at [177, 297] on div "Disposables" at bounding box center [190, 302] width 135 height 14
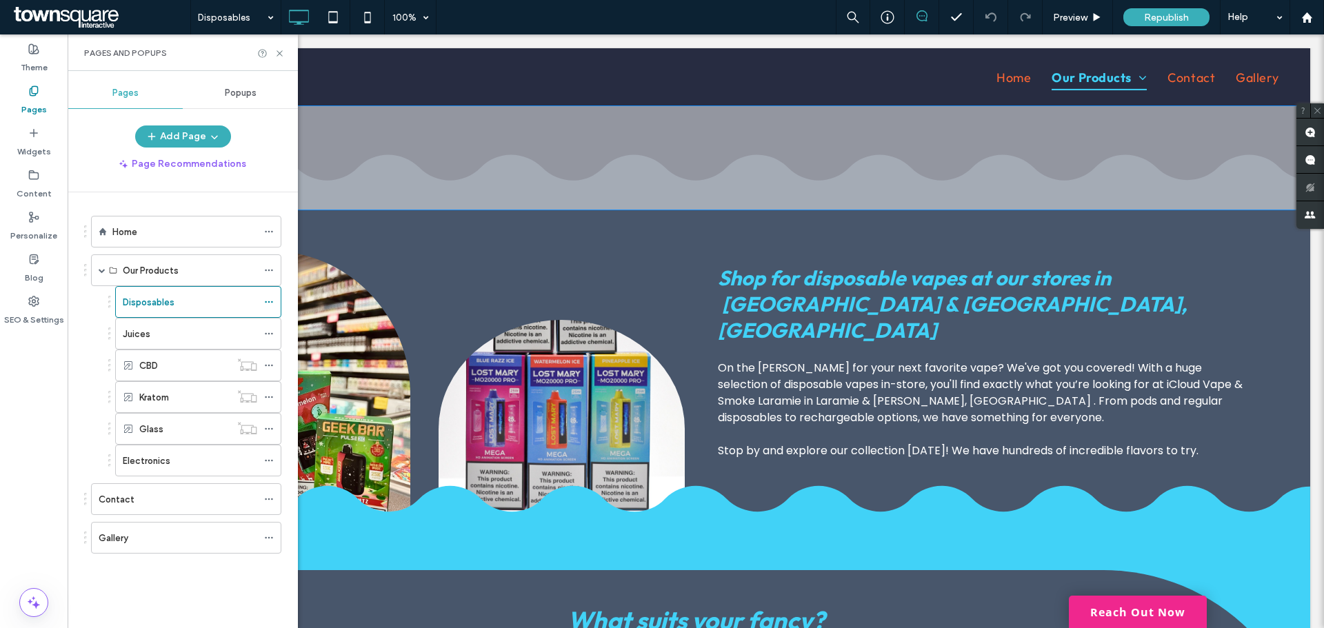
scroll to position [207, 0]
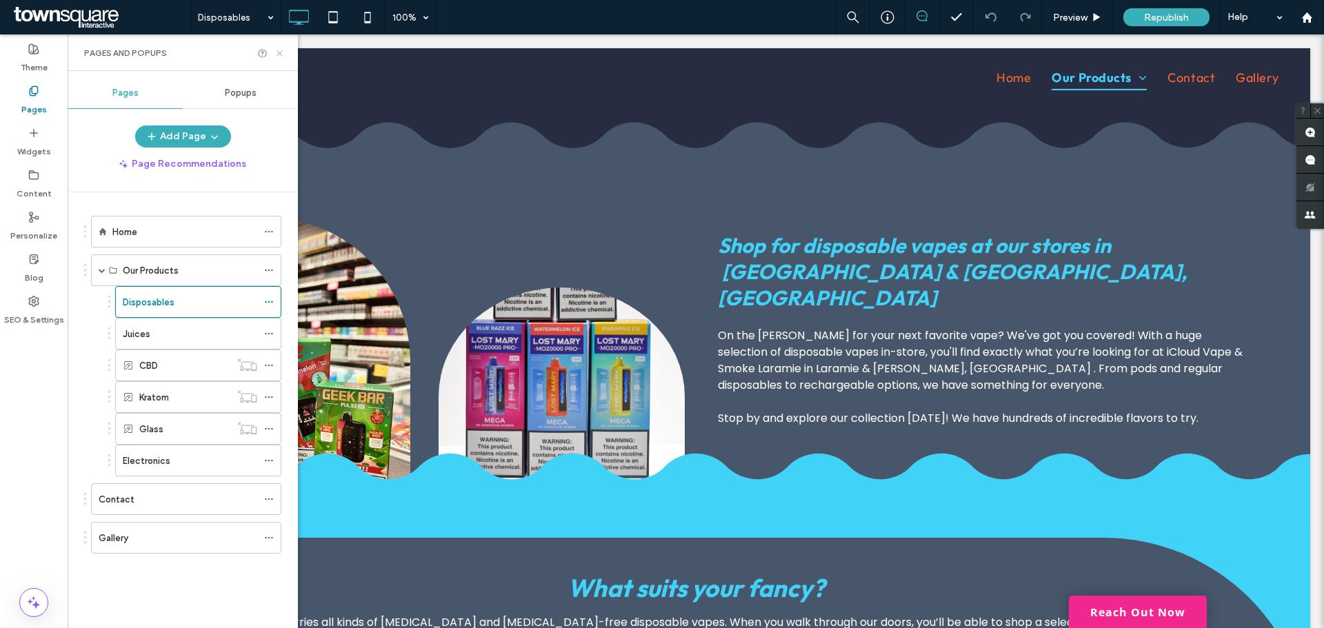
click at [280, 52] on use at bounding box center [280, 53] width 6 height 6
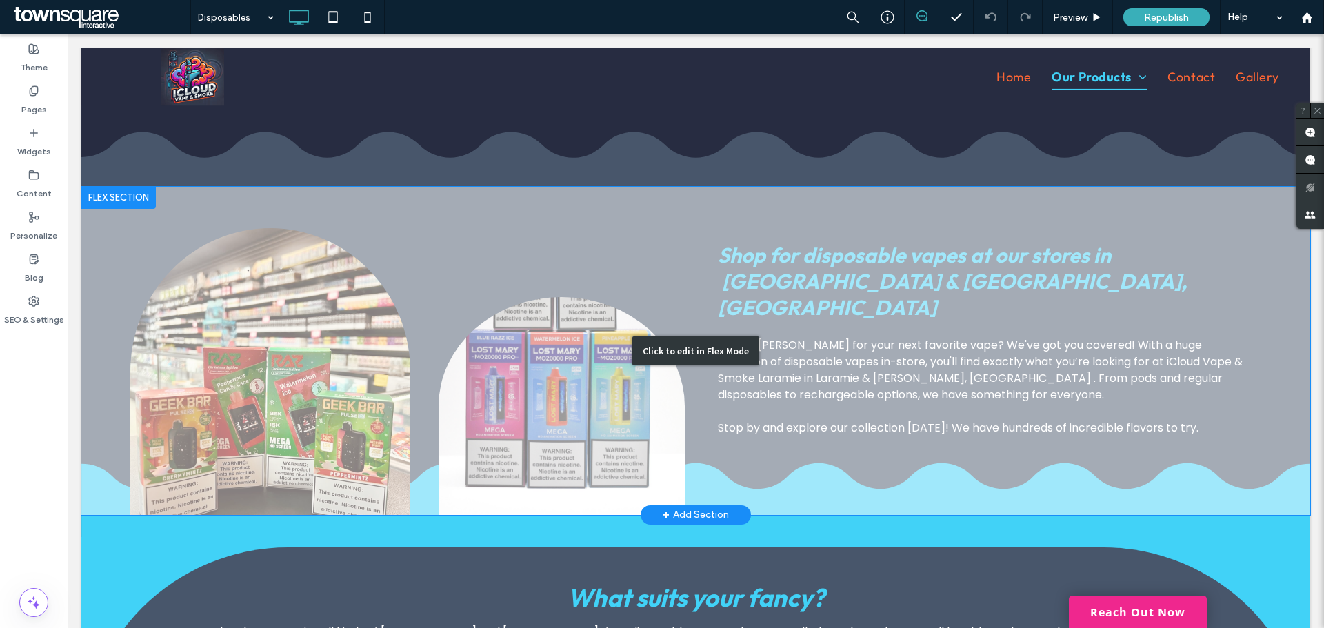
scroll to position [276, 0]
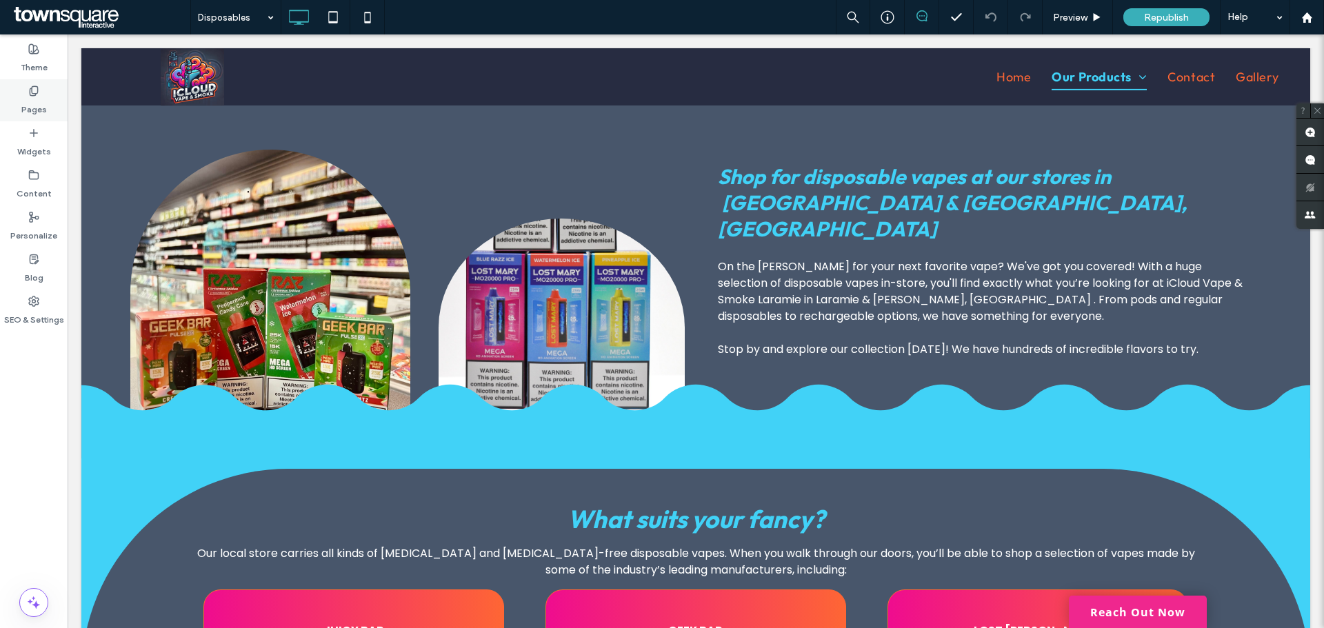
click at [27, 115] on label "Pages" at bounding box center [34, 106] width 26 height 19
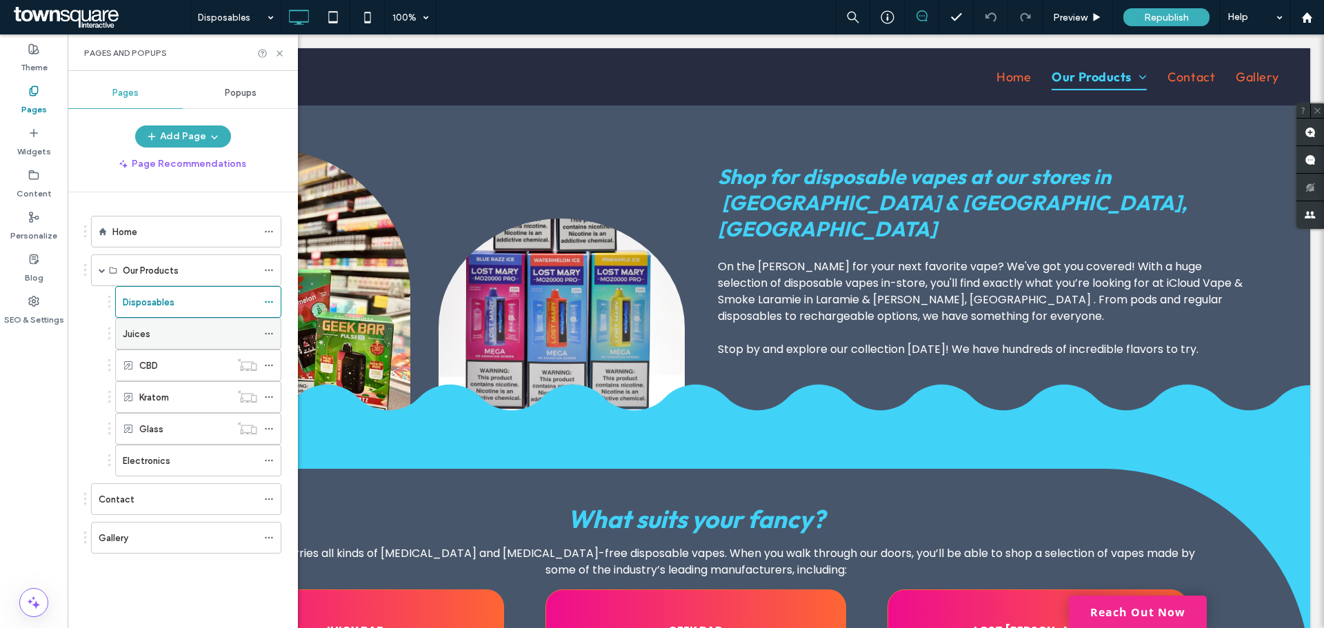
click at [156, 341] on div "Juices" at bounding box center [190, 334] width 135 height 30
click at [283, 50] on icon at bounding box center [280, 53] width 10 height 10
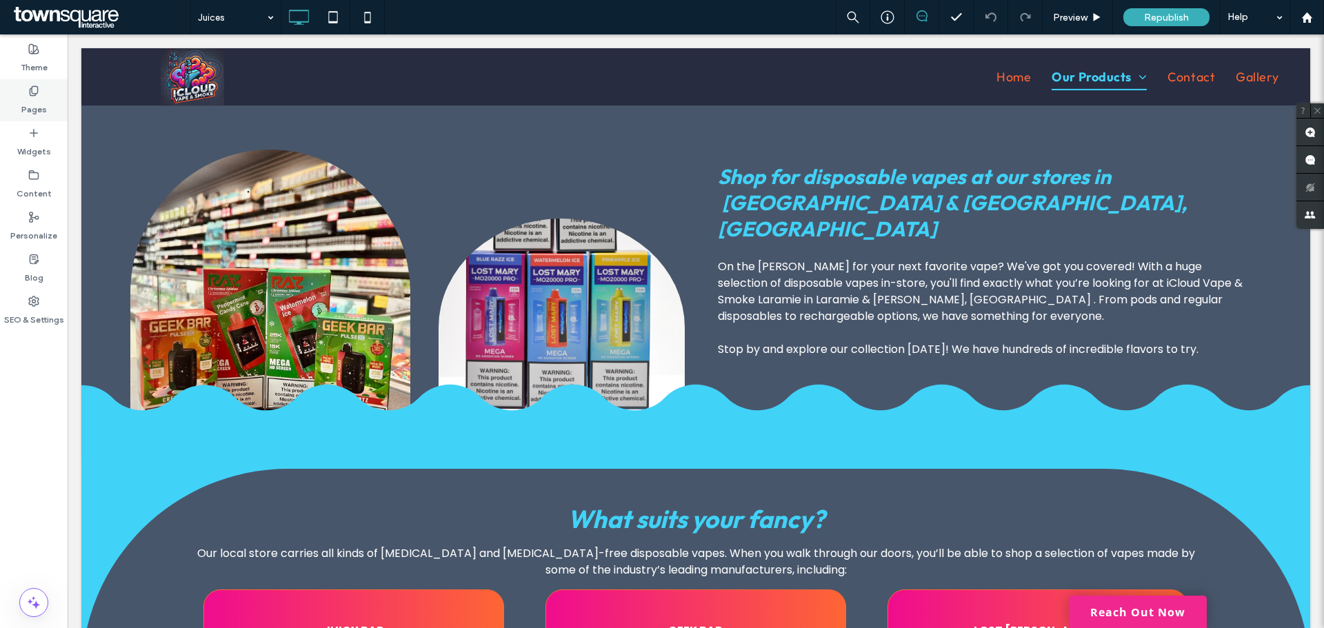
click at [37, 112] on label "Pages" at bounding box center [34, 106] width 26 height 19
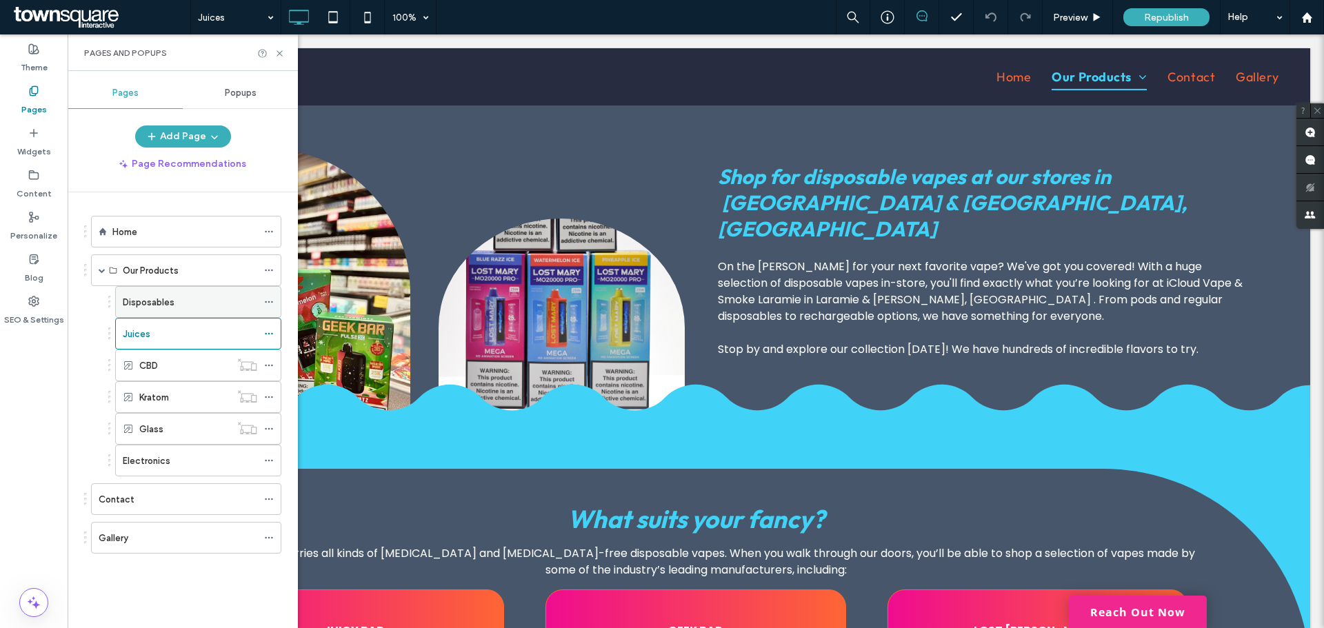
click at [167, 301] on label "Disposables" at bounding box center [149, 302] width 52 height 24
click at [171, 423] on div "Glass" at bounding box center [184, 429] width 91 height 14
click at [171, 467] on div "Electronics" at bounding box center [190, 461] width 135 height 14
click at [280, 54] on icon at bounding box center [280, 53] width 10 height 10
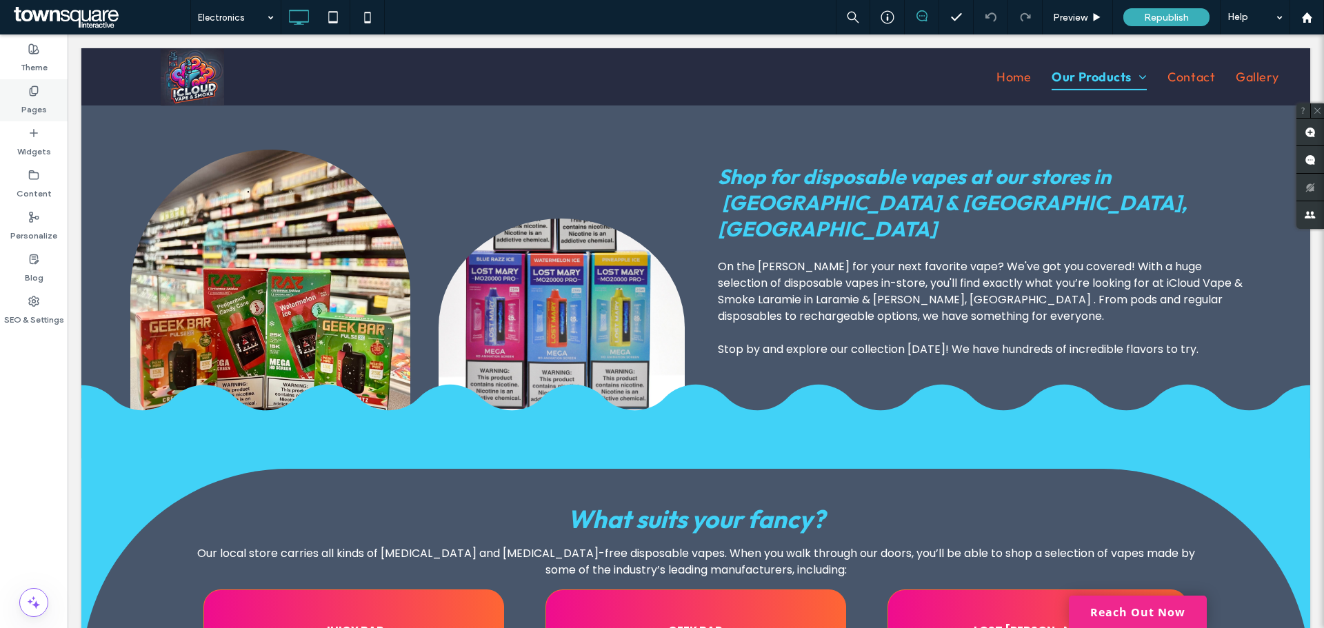
click at [25, 104] on label "Pages" at bounding box center [34, 106] width 26 height 19
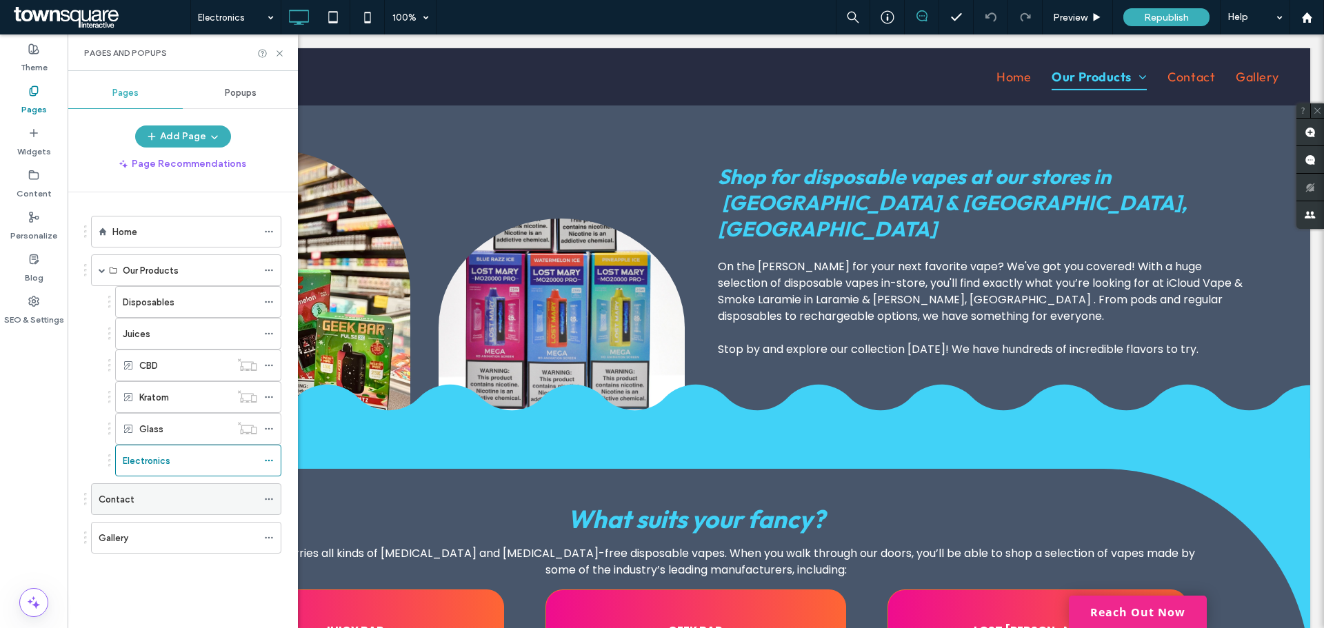
click at [110, 508] on div "Contact" at bounding box center [178, 499] width 159 height 30
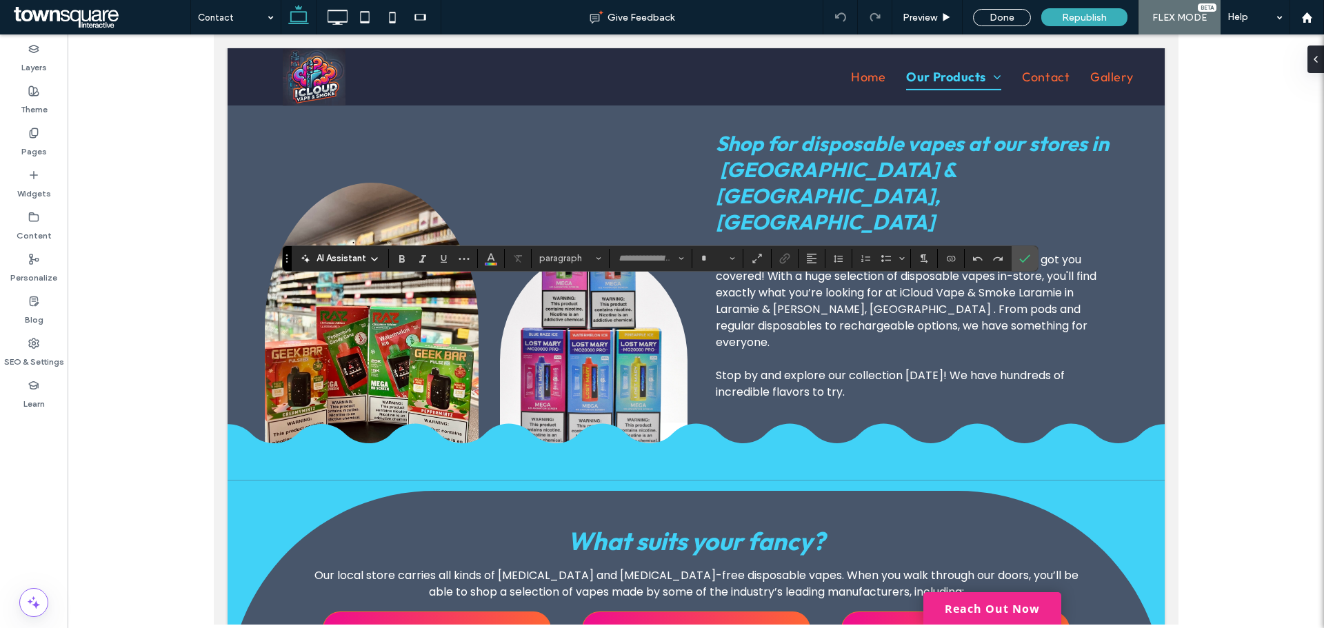
type input "*******"
type input "**"
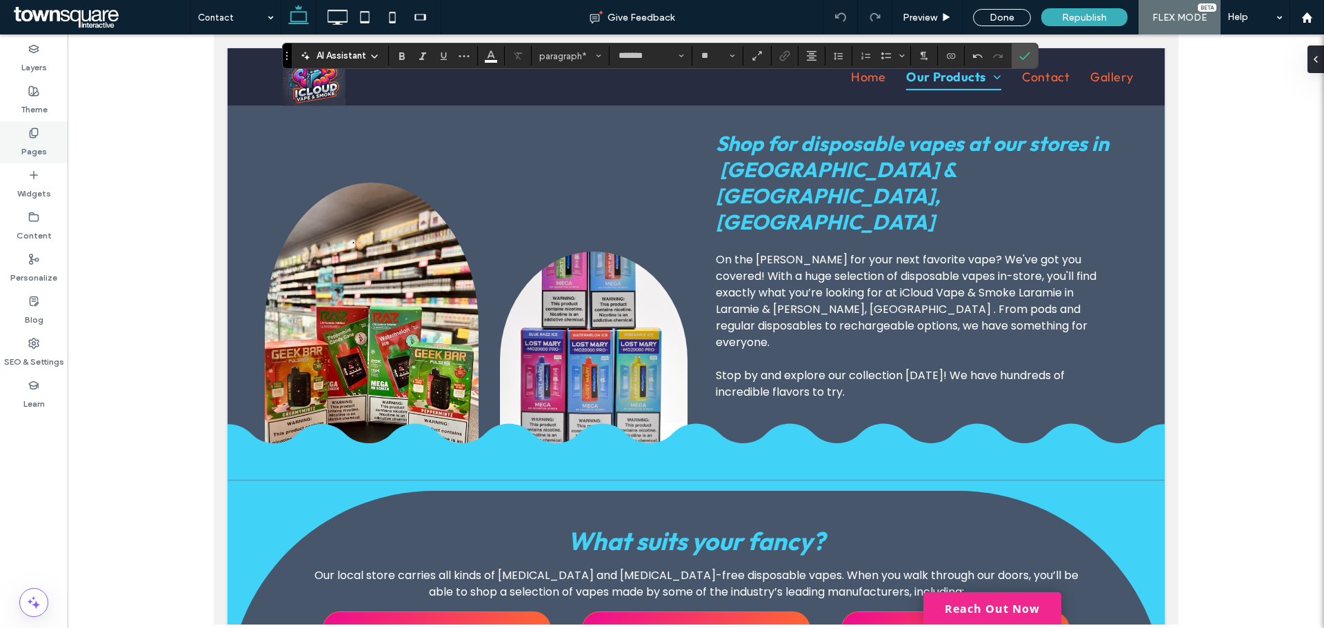
click at [19, 150] on div "Pages" at bounding box center [34, 142] width 68 height 42
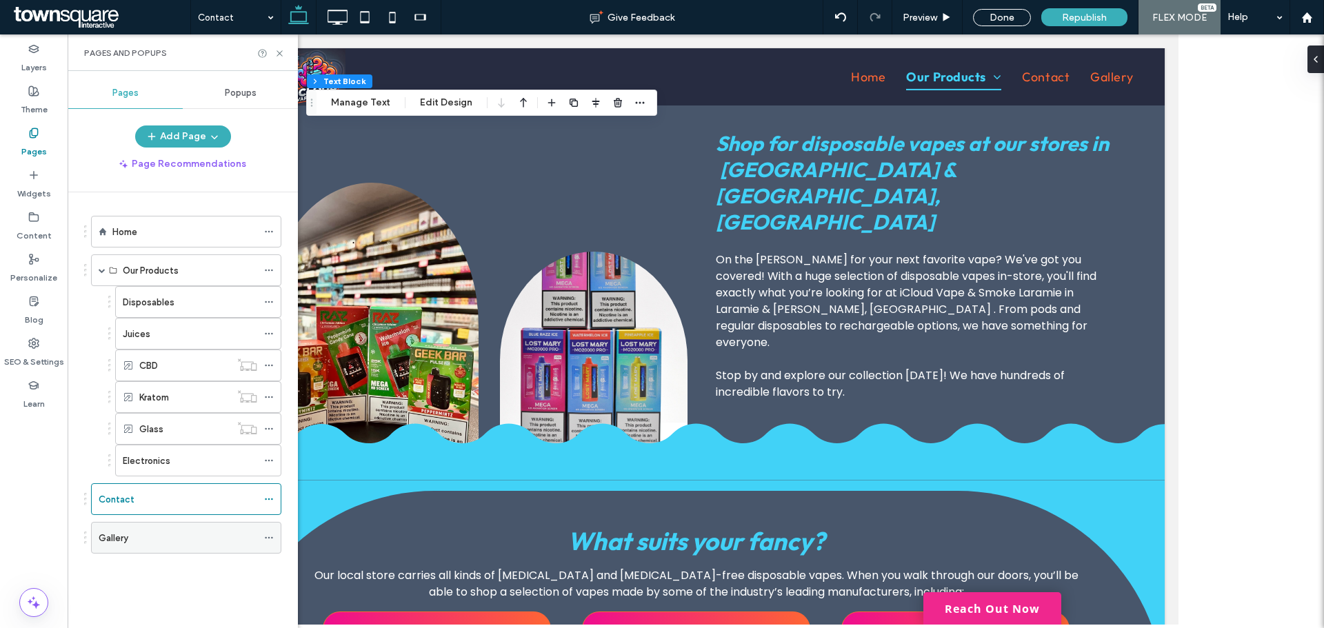
click at [205, 531] on div "Gallery" at bounding box center [178, 538] width 159 height 14
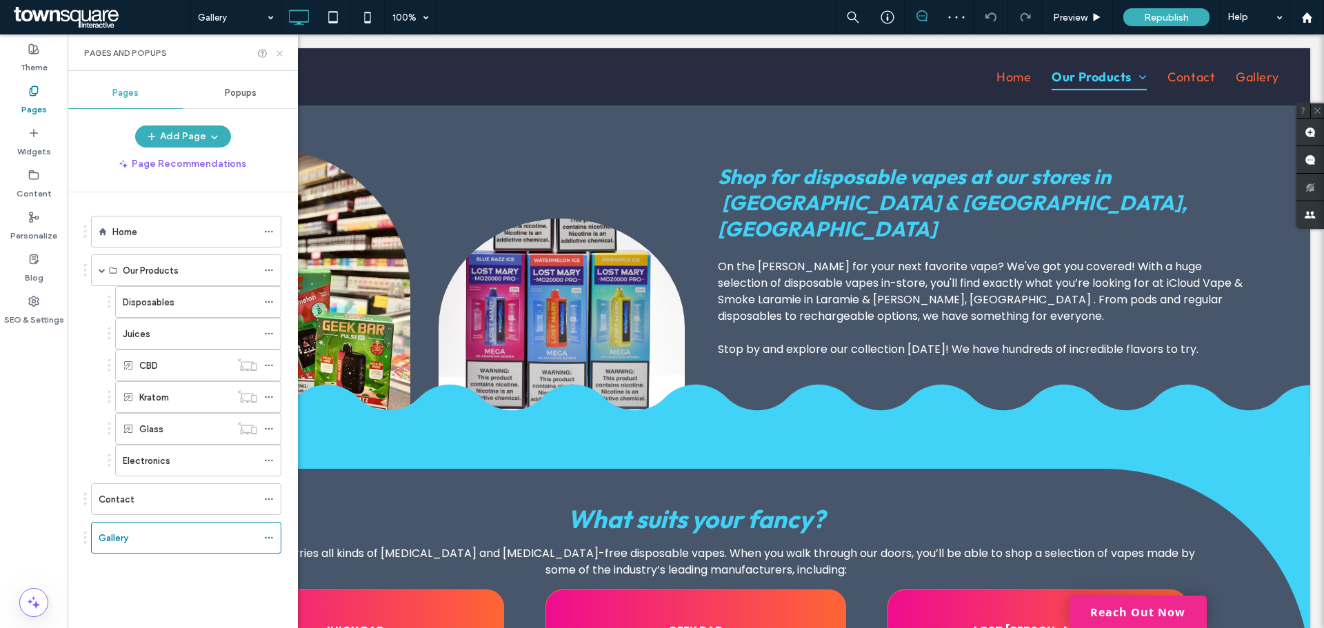
click at [276, 53] on icon at bounding box center [280, 53] width 10 height 10
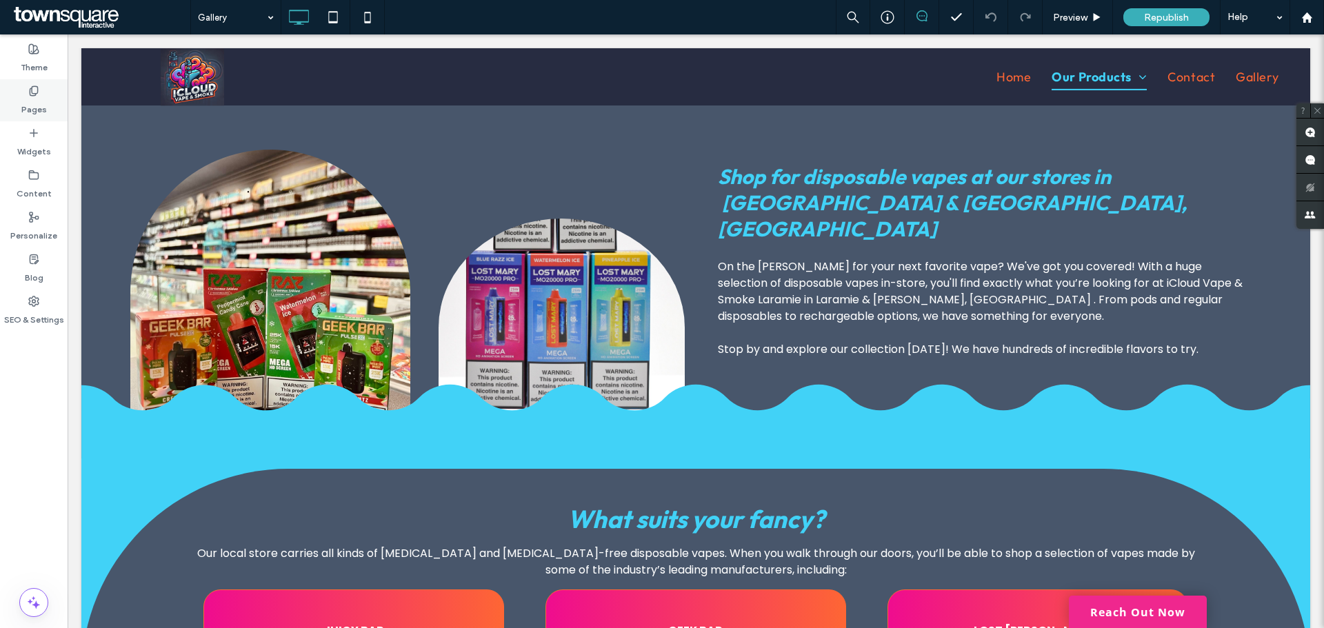
click at [49, 97] on div "Pages" at bounding box center [34, 100] width 68 height 42
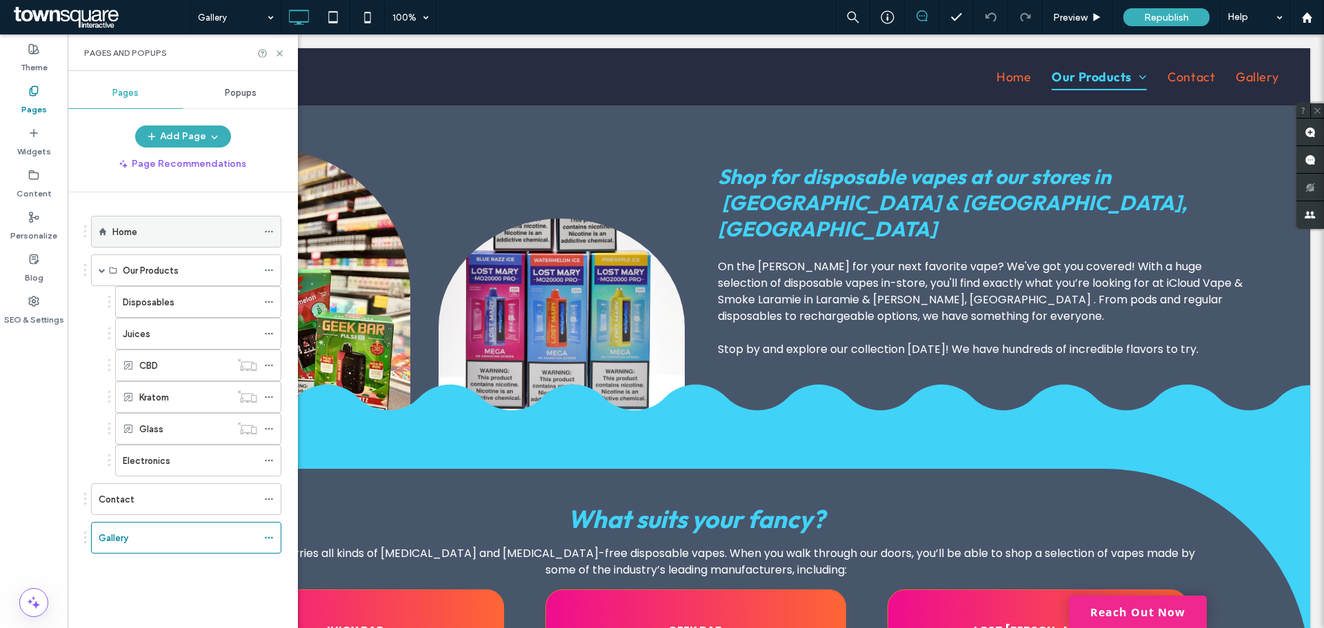
click at [167, 231] on div "Home" at bounding box center [184, 232] width 145 height 14
click at [275, 54] on icon at bounding box center [280, 53] width 10 height 10
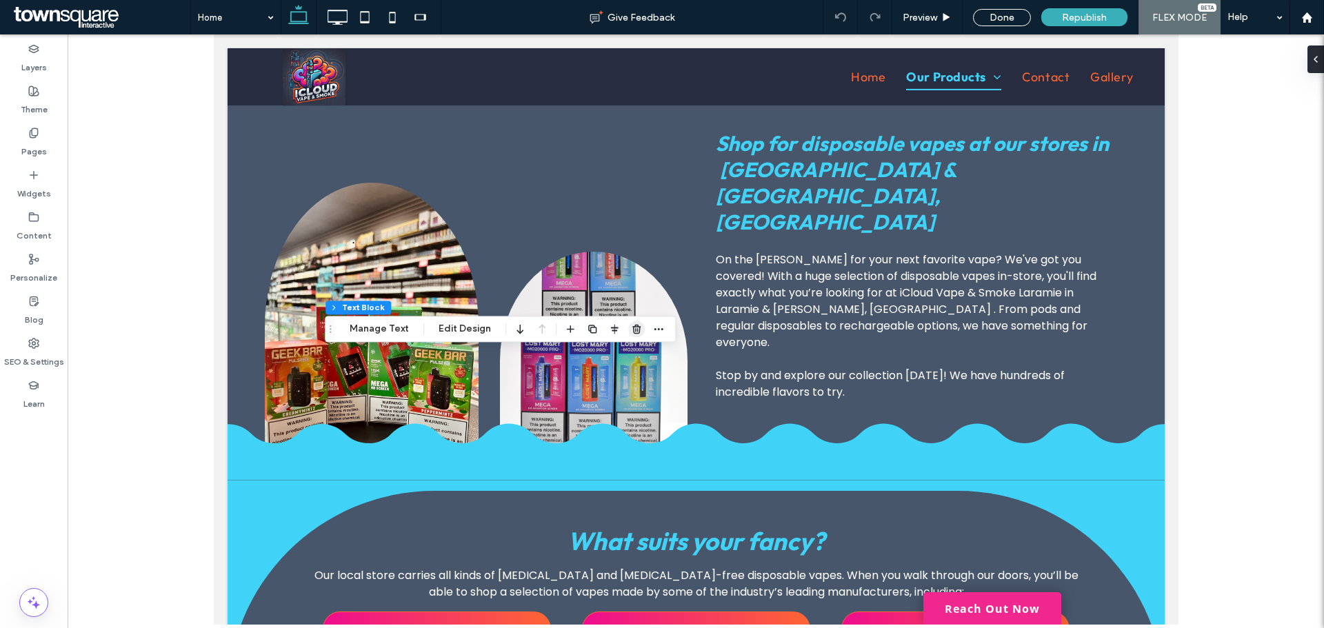
click at [636, 332] on icon "button" at bounding box center [636, 329] width 11 height 11
click at [585, 331] on use "button" at bounding box center [586, 329] width 8 height 9
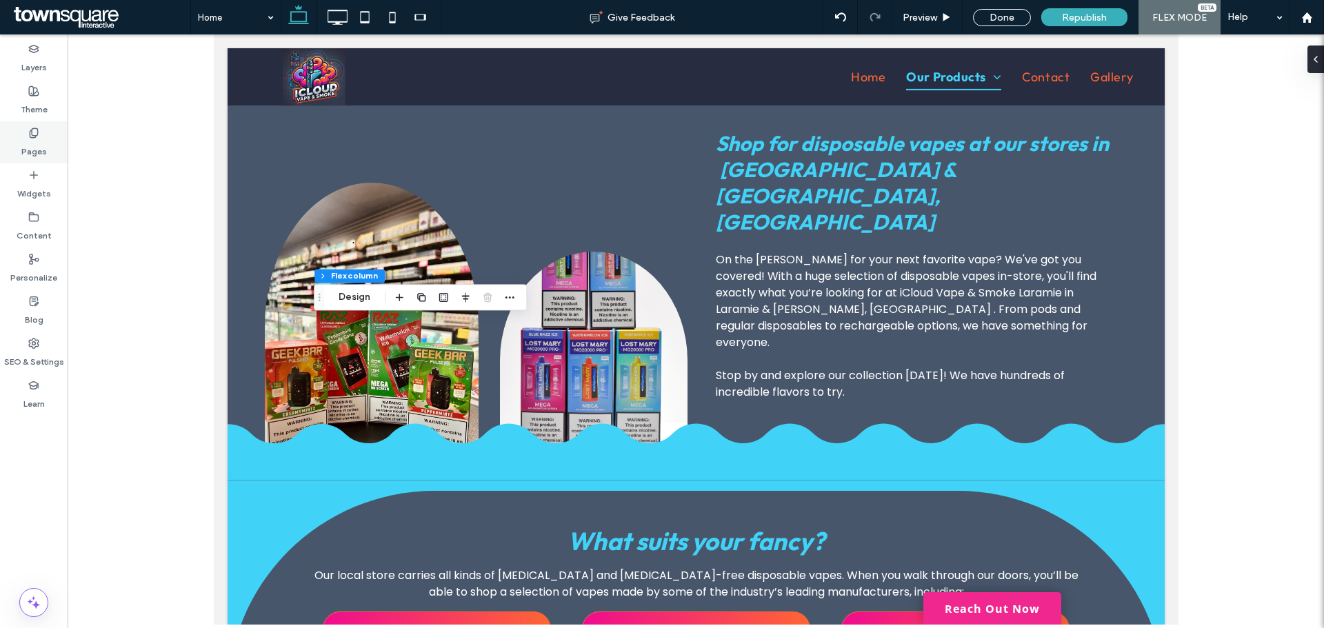
click at [40, 143] on label "Pages" at bounding box center [34, 148] width 26 height 19
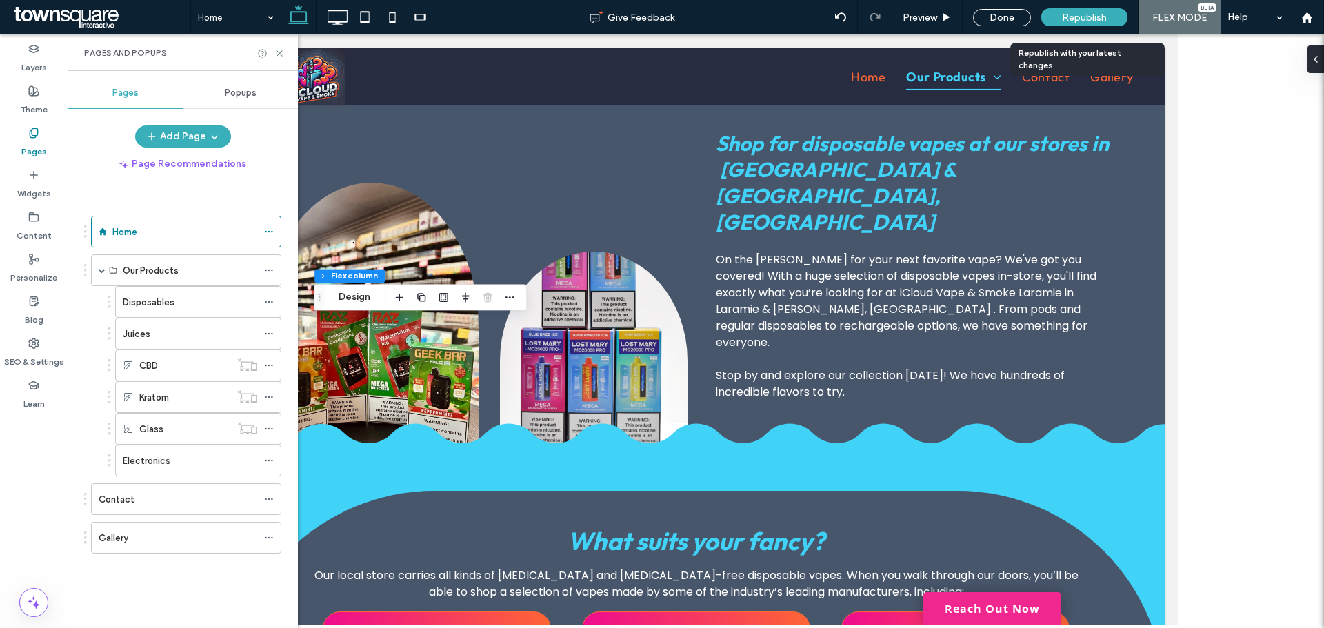
click at [1105, 20] on span "Republish" at bounding box center [1084, 18] width 45 height 12
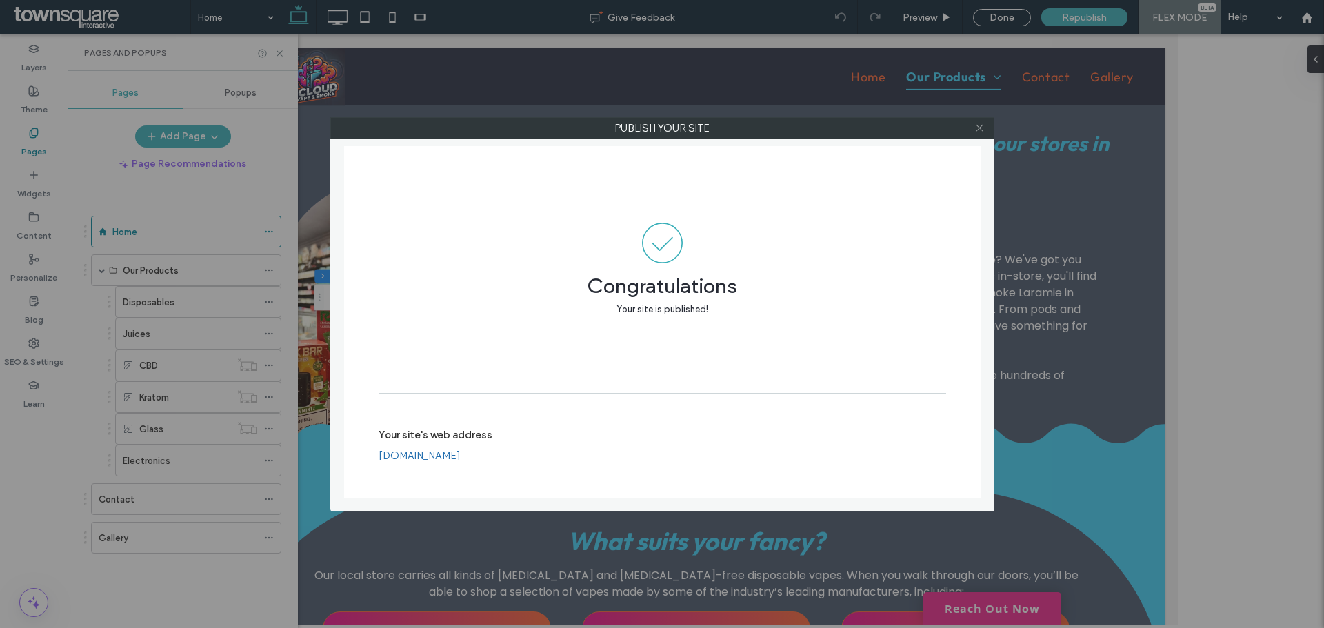
click at [977, 129] on icon at bounding box center [980, 128] width 10 height 10
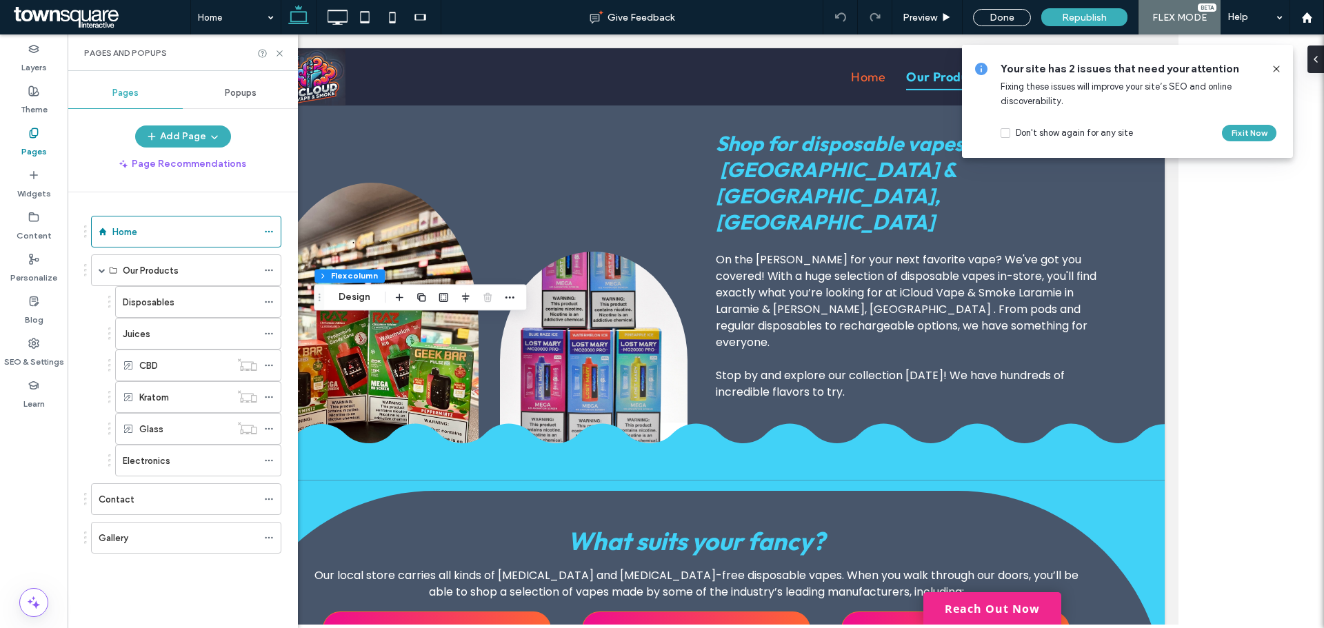
click at [144, 366] on label "CBD" at bounding box center [148, 366] width 19 height 24
click at [0, 0] on div at bounding box center [0, 0] width 0 height 0
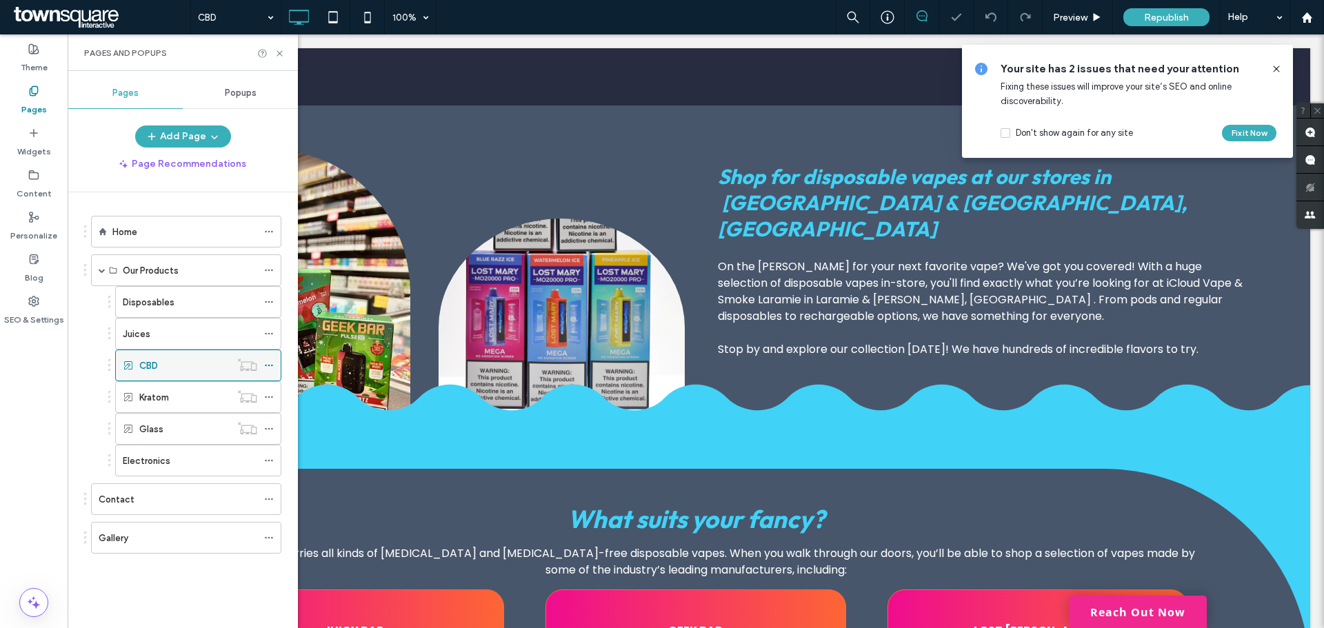
click at [268, 366] on icon at bounding box center [269, 366] width 10 height 10
